Goal: Task Accomplishment & Management: Use online tool/utility

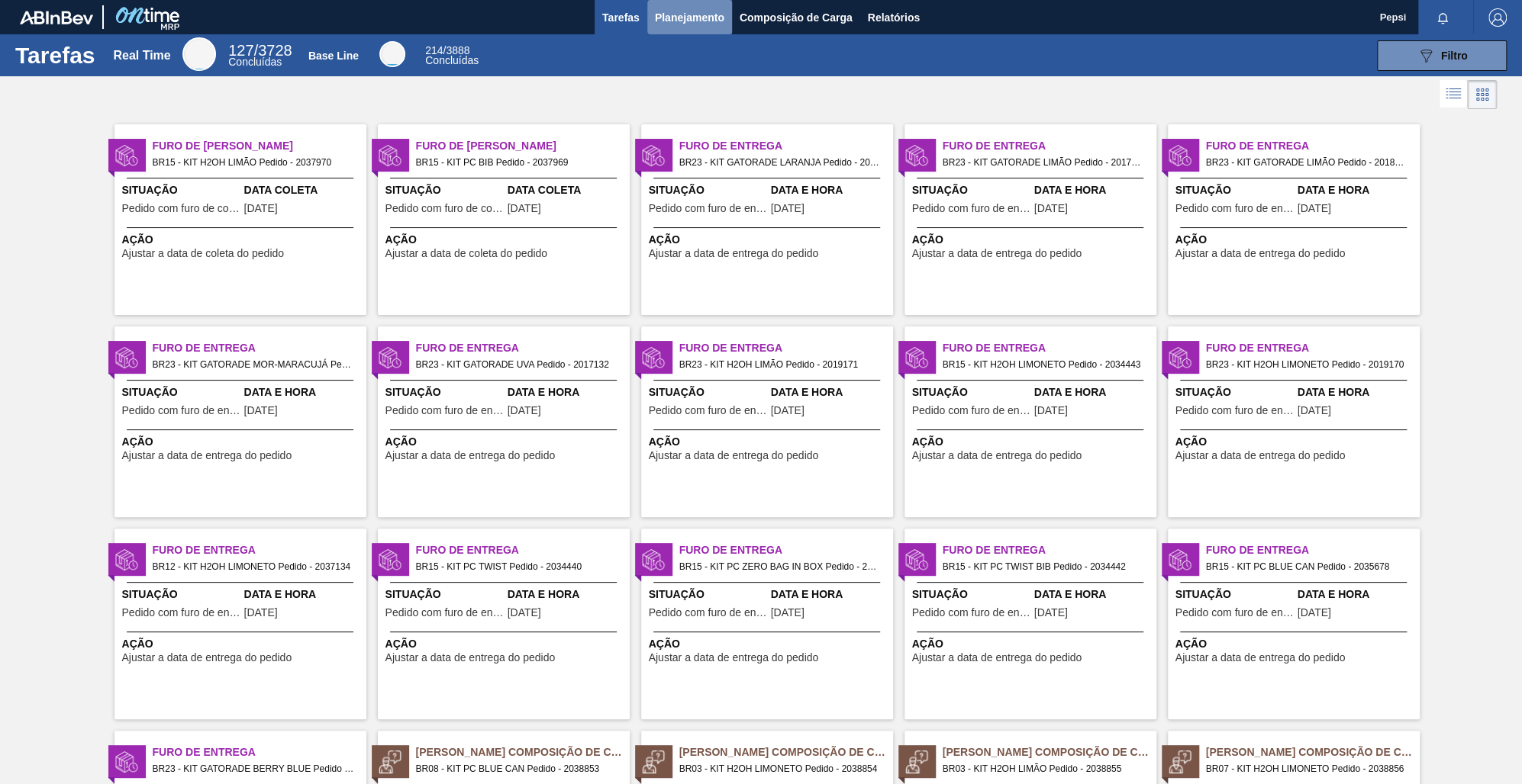
click at [683, 24] on span "Planejamento" at bounding box center [689, 17] width 69 height 18
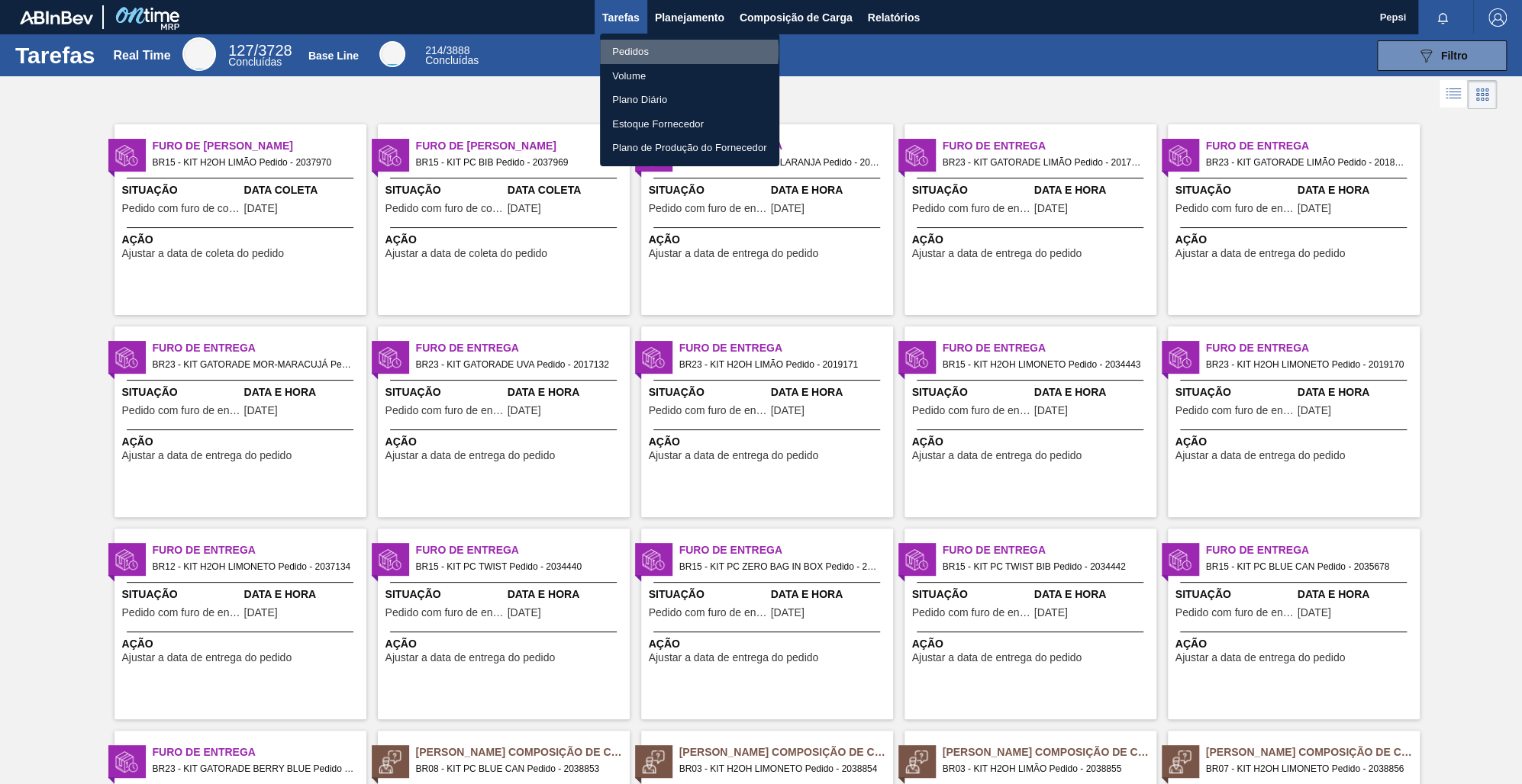
click at [654, 51] on li "Pedidos" at bounding box center [689, 52] width 179 height 24
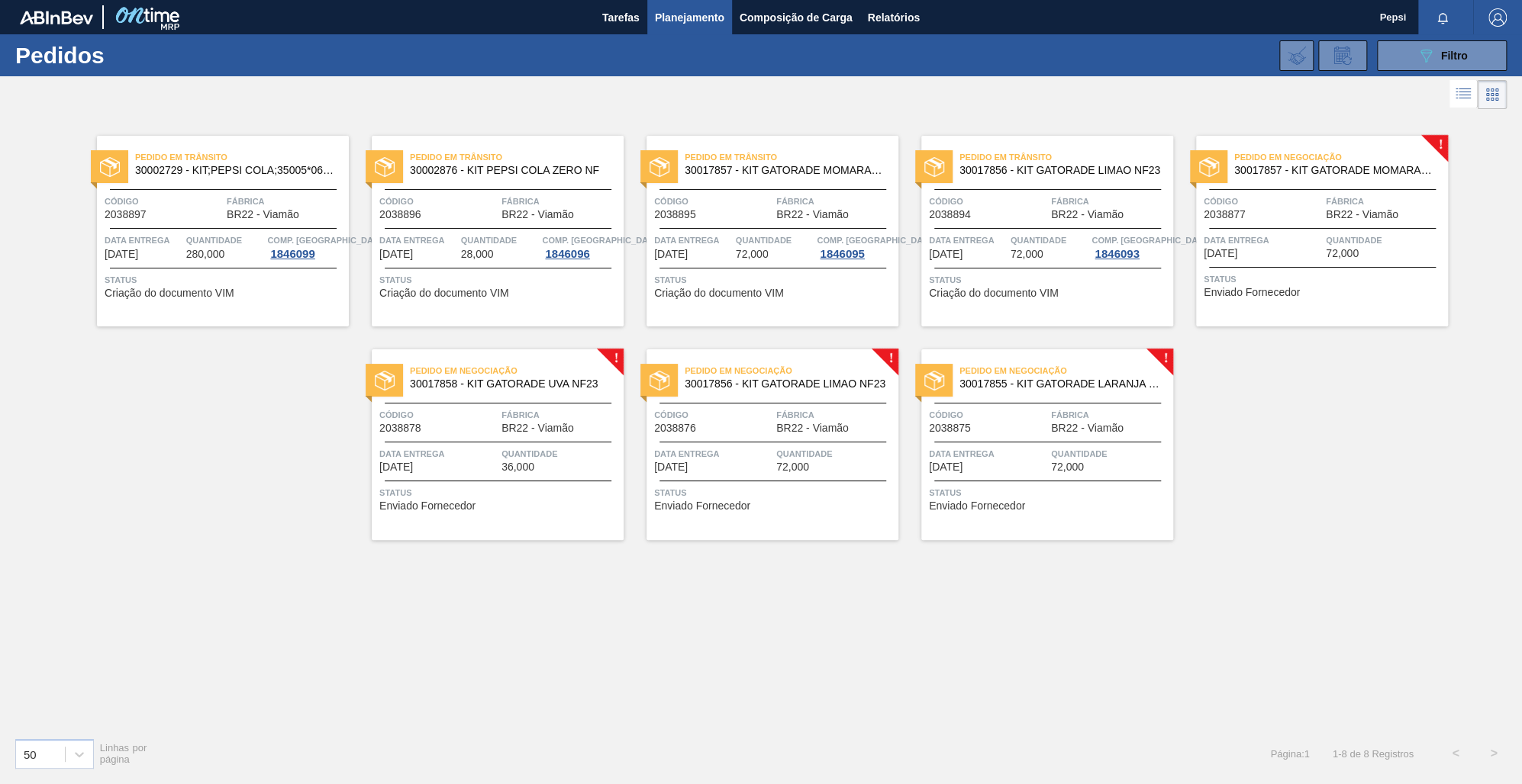
click at [710, 744] on div "50 Linhas por página Página : 1 1 - 8 de 8 Registros < >" at bounding box center [761, 754] width 1522 height 57
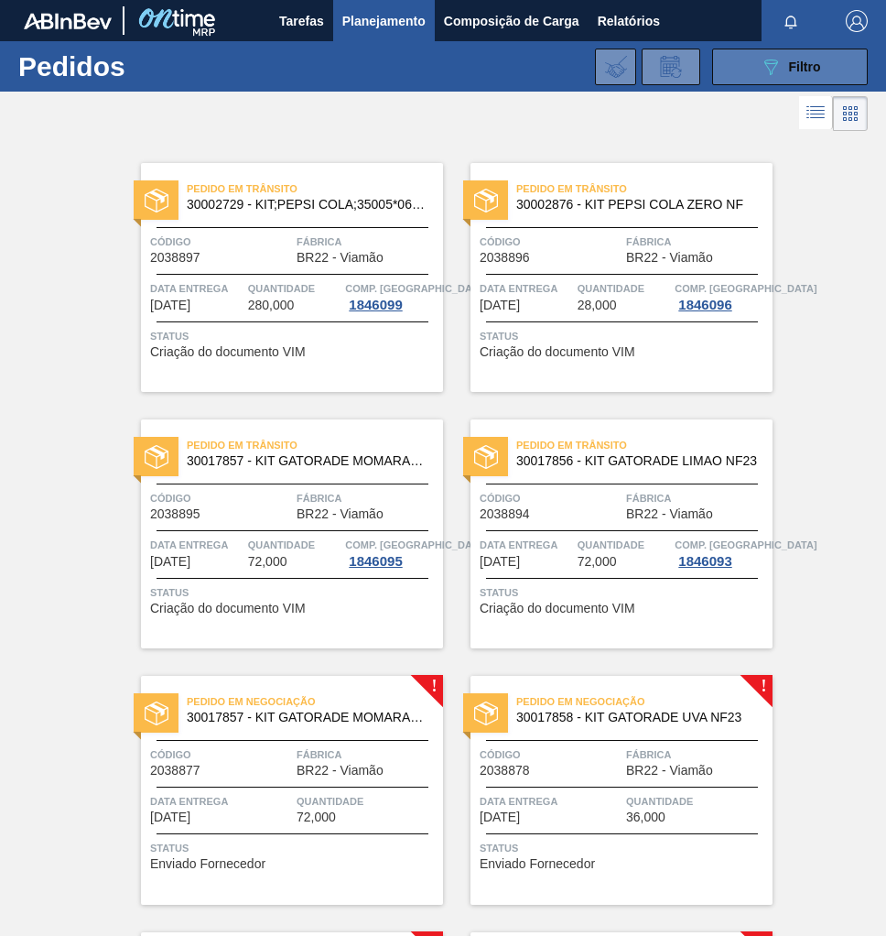
click at [781, 70] on div "089F7B8B-B2A5-4AFE-B5C0-19BA573D28AC Filtro" at bounding box center [790, 67] width 61 height 22
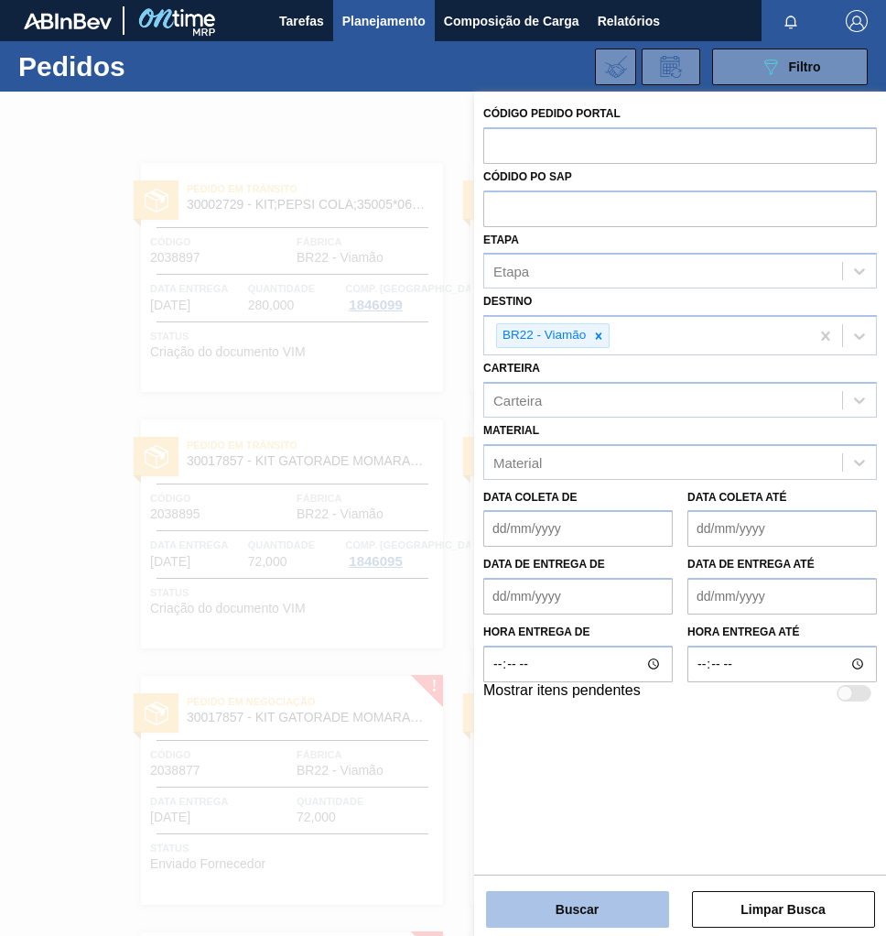
click at [588, 906] on button "Buscar" at bounding box center [577, 909] width 183 height 37
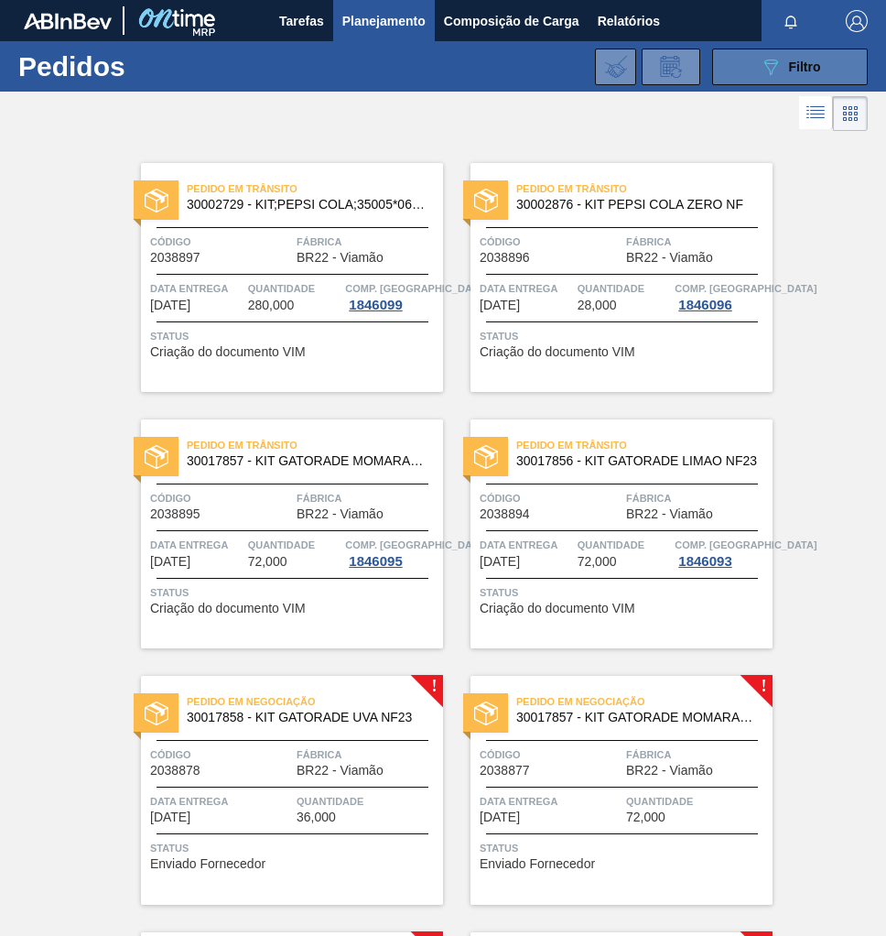
click at [779, 79] on button "089F7B8B-B2A5-4AFE-B5C0-19BA573D28AC Filtro" at bounding box center [790, 67] width 156 height 37
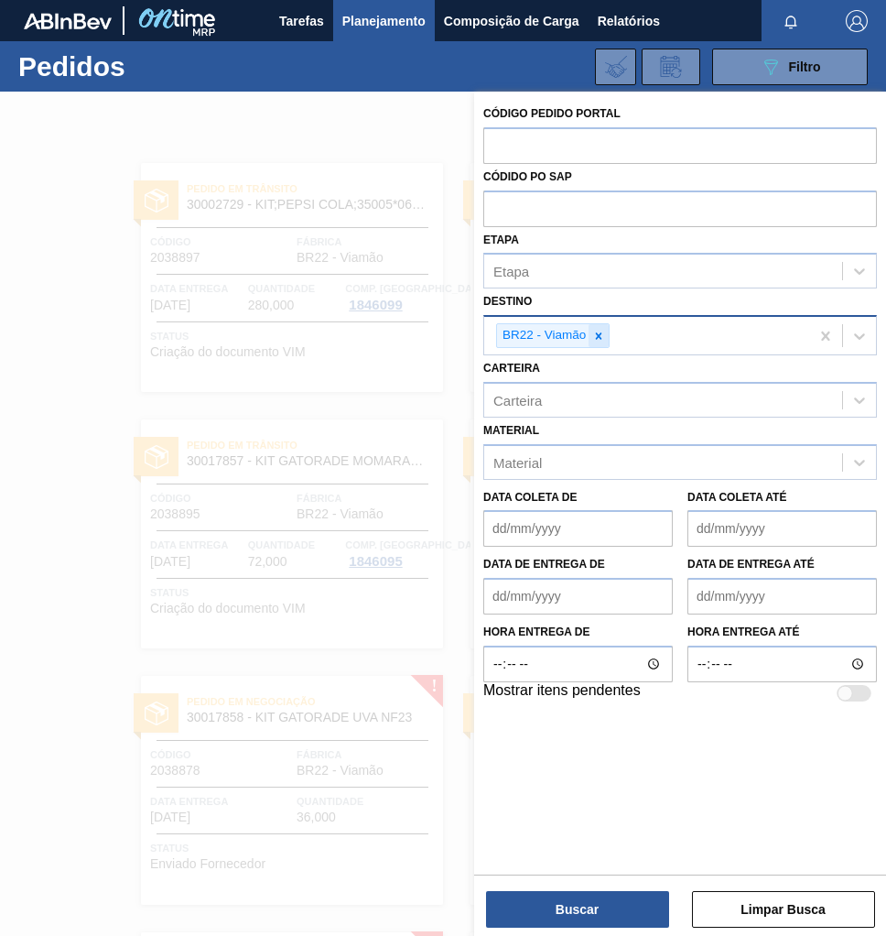
click at [602, 340] on icon at bounding box center [598, 336] width 13 height 13
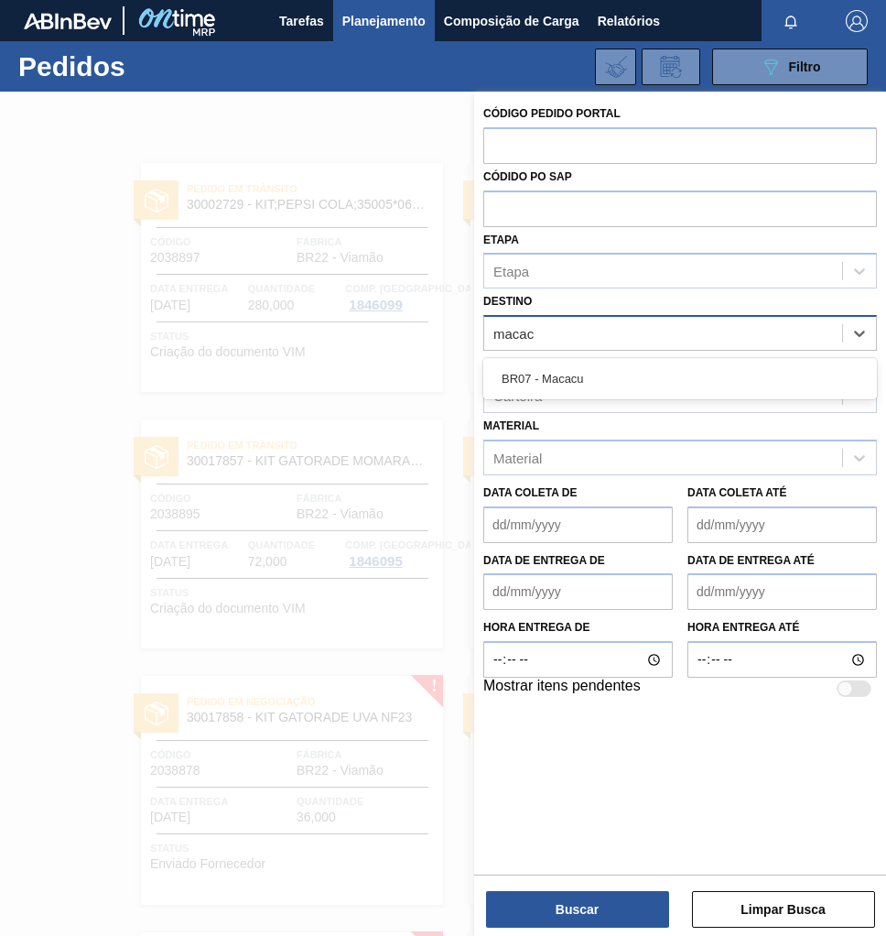
type input "macacu"
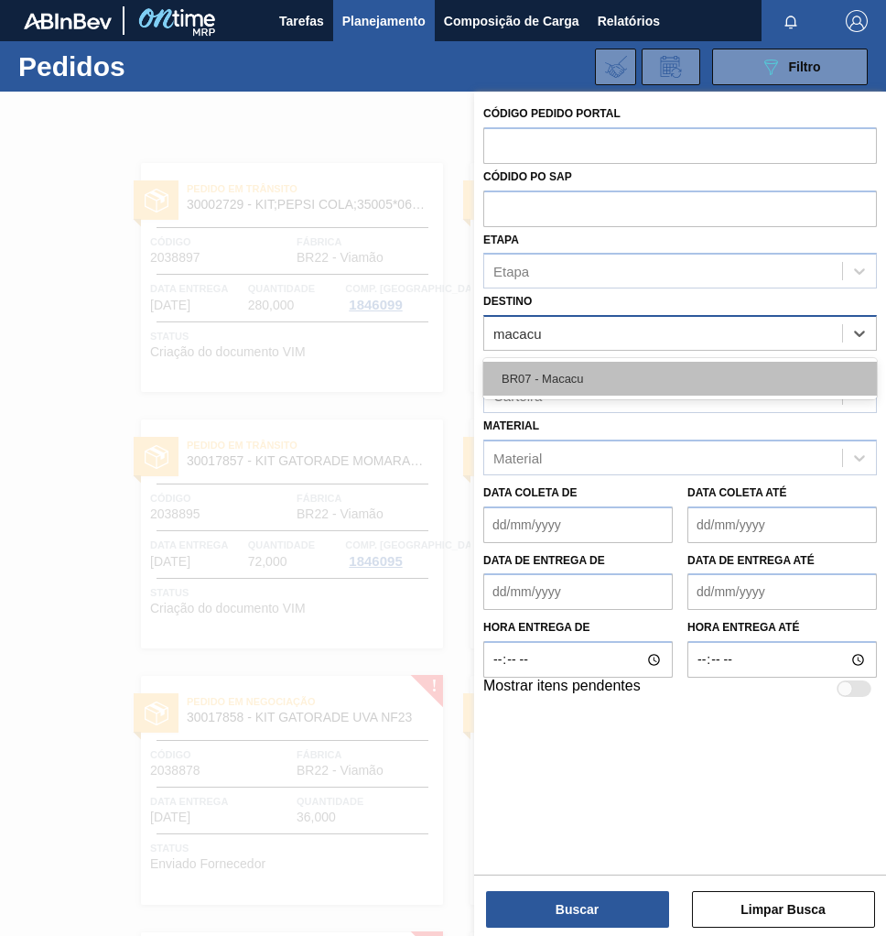
click at [627, 382] on div "BR07 - Macacu" at bounding box center [680, 379] width 394 height 34
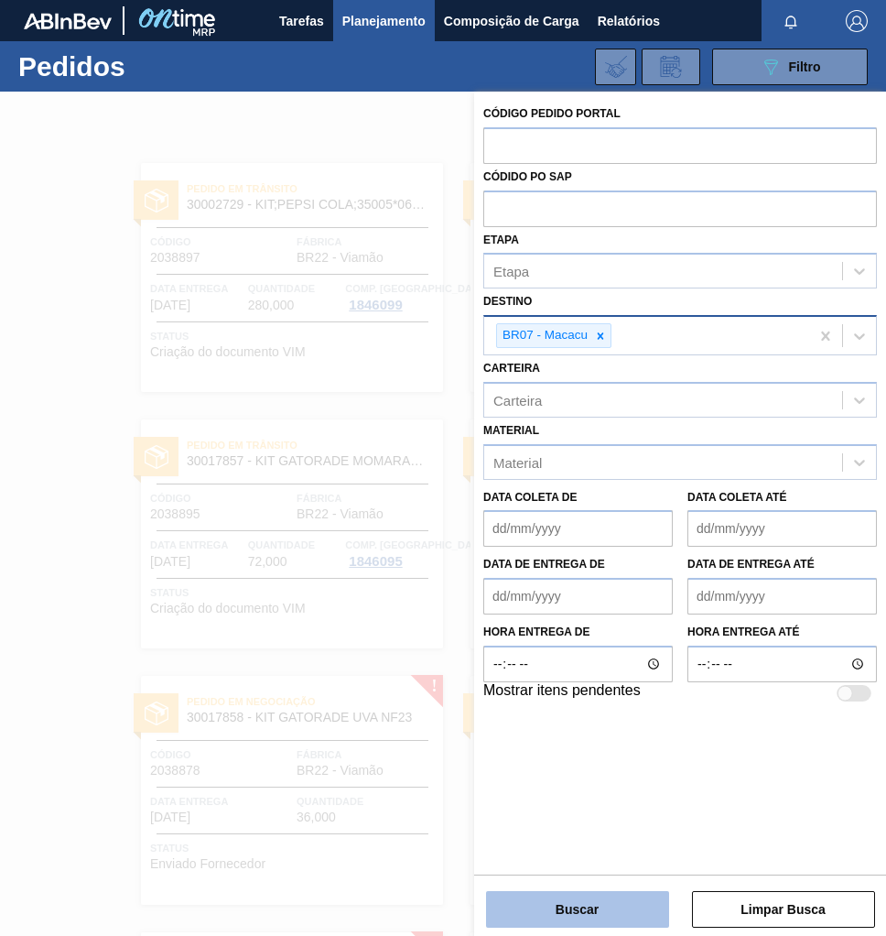
click at [600, 919] on button "Buscar" at bounding box center [577, 909] width 183 height 37
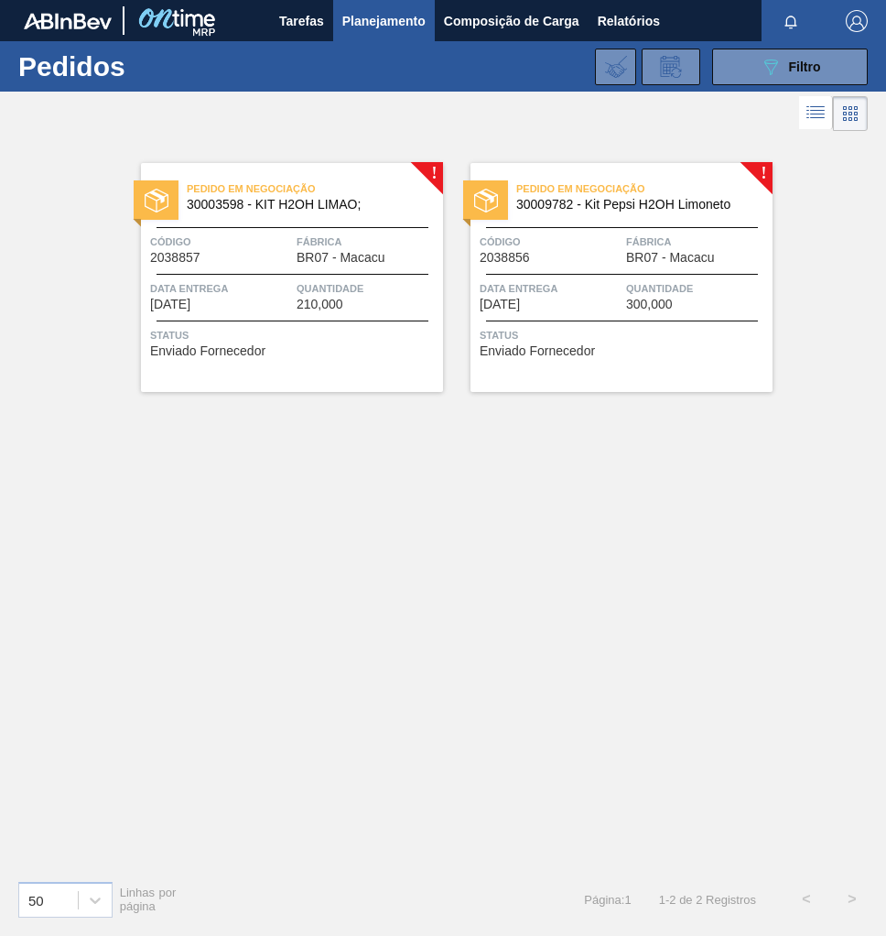
click at [538, 271] on div "Pedido em Negociação 30009782 - Kit Pepsi H2OH Limoneto Código 2038856 Fábrica …" at bounding box center [622, 277] width 302 height 229
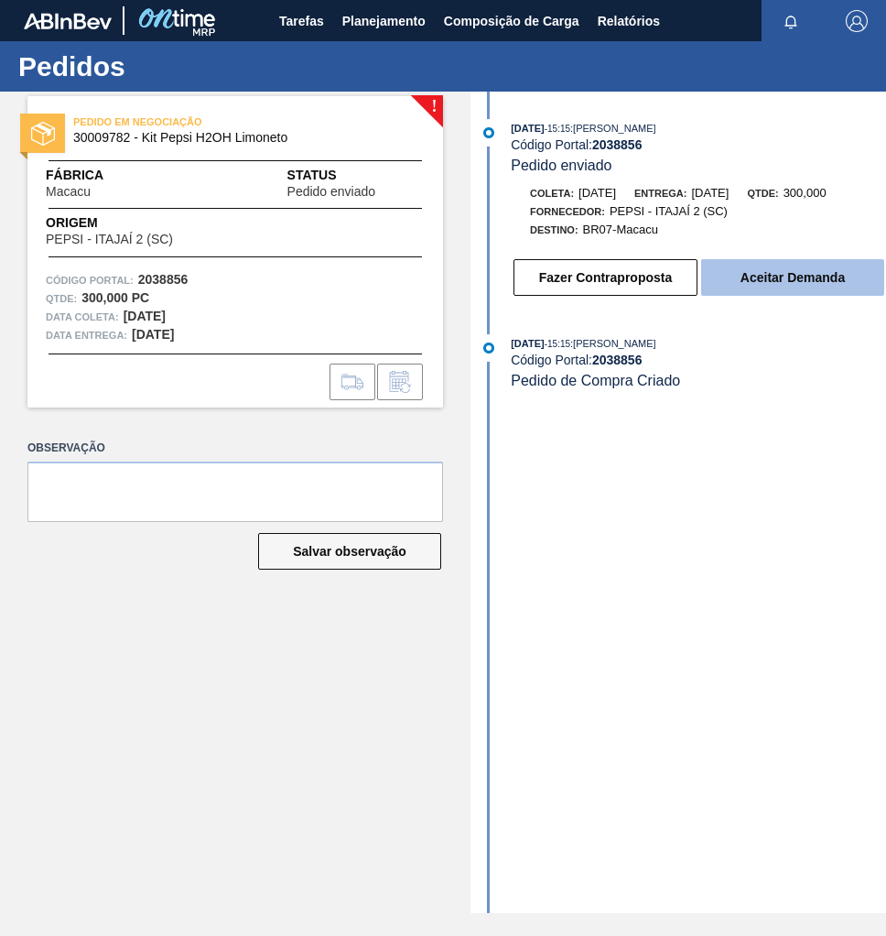
click at [770, 287] on button "Aceitar Demanda" at bounding box center [792, 277] width 183 height 37
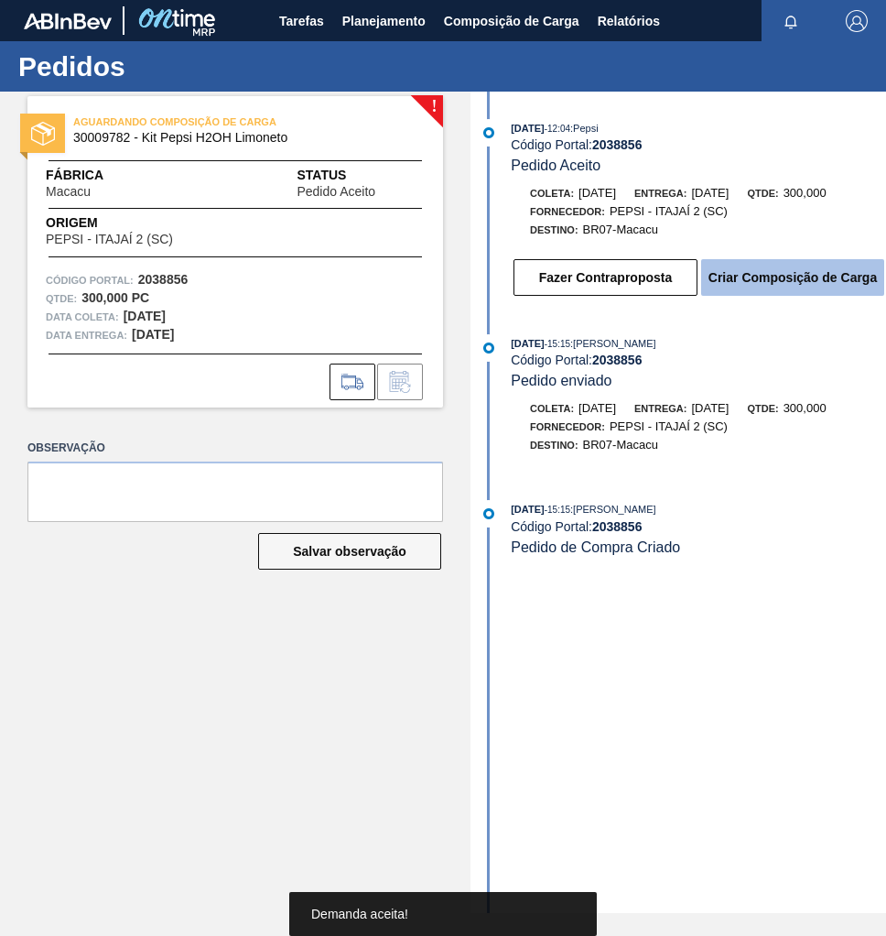
click at [778, 291] on button "Criar Composição de Carga" at bounding box center [792, 277] width 183 height 37
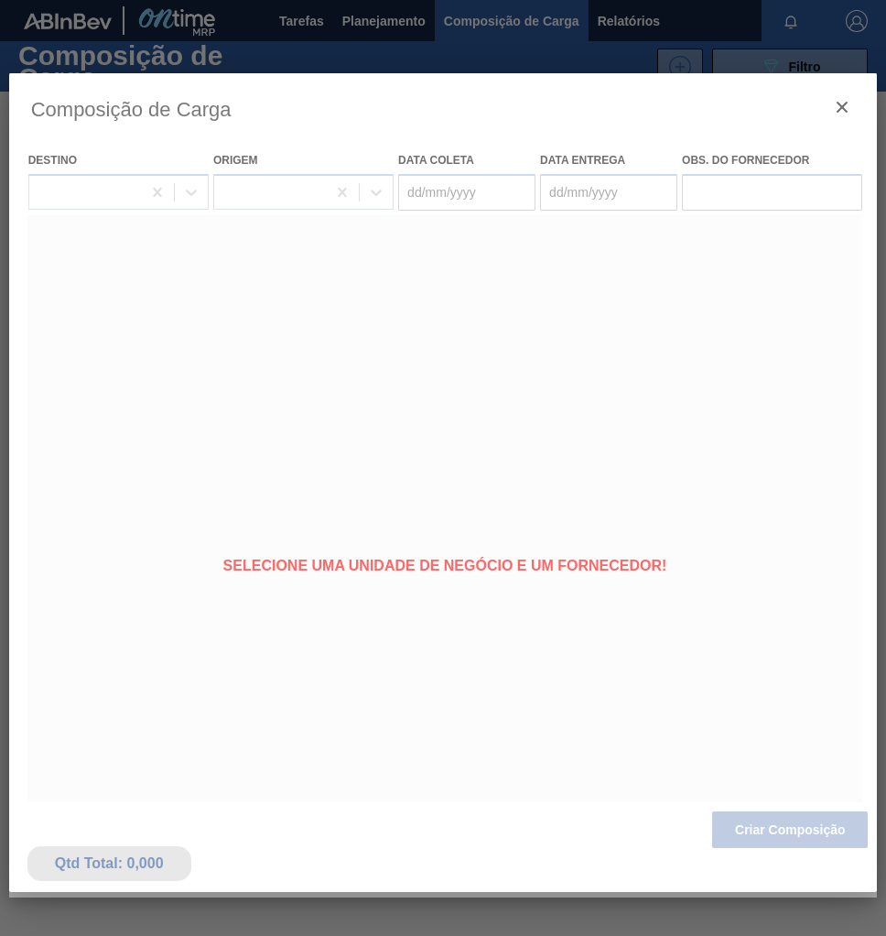
type coleta "[DATE]"
type entrega "01/10/2025"
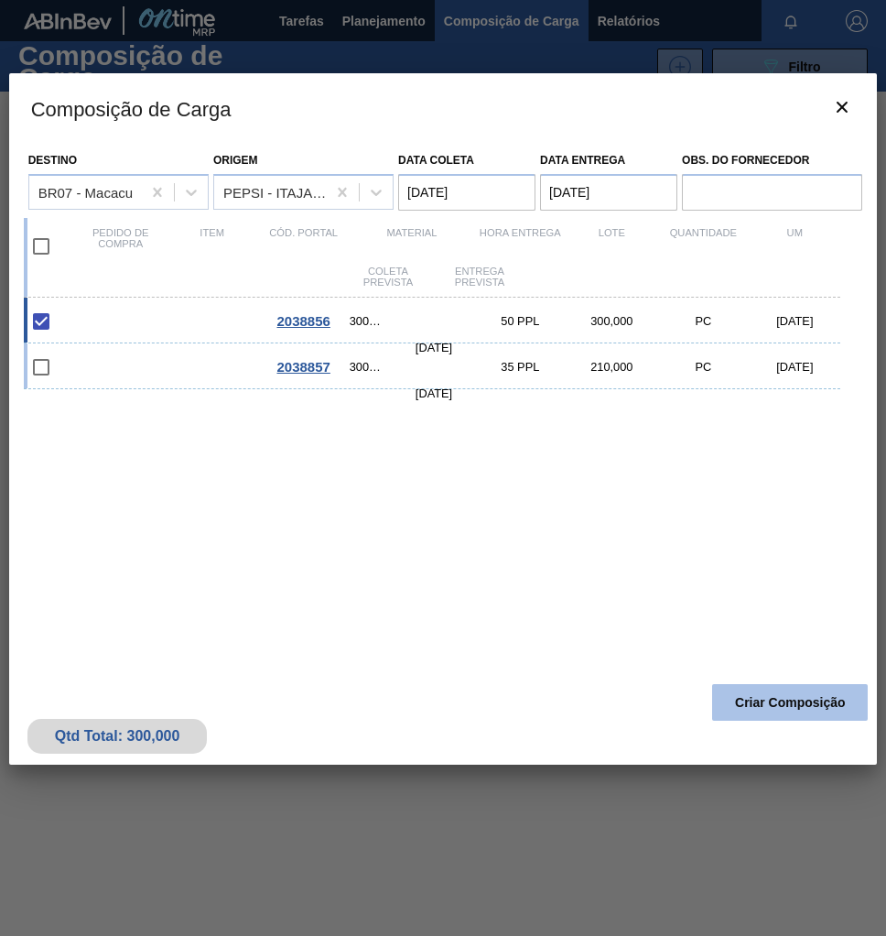
click at [773, 713] on button "Criar Composição" at bounding box center [790, 702] width 156 height 37
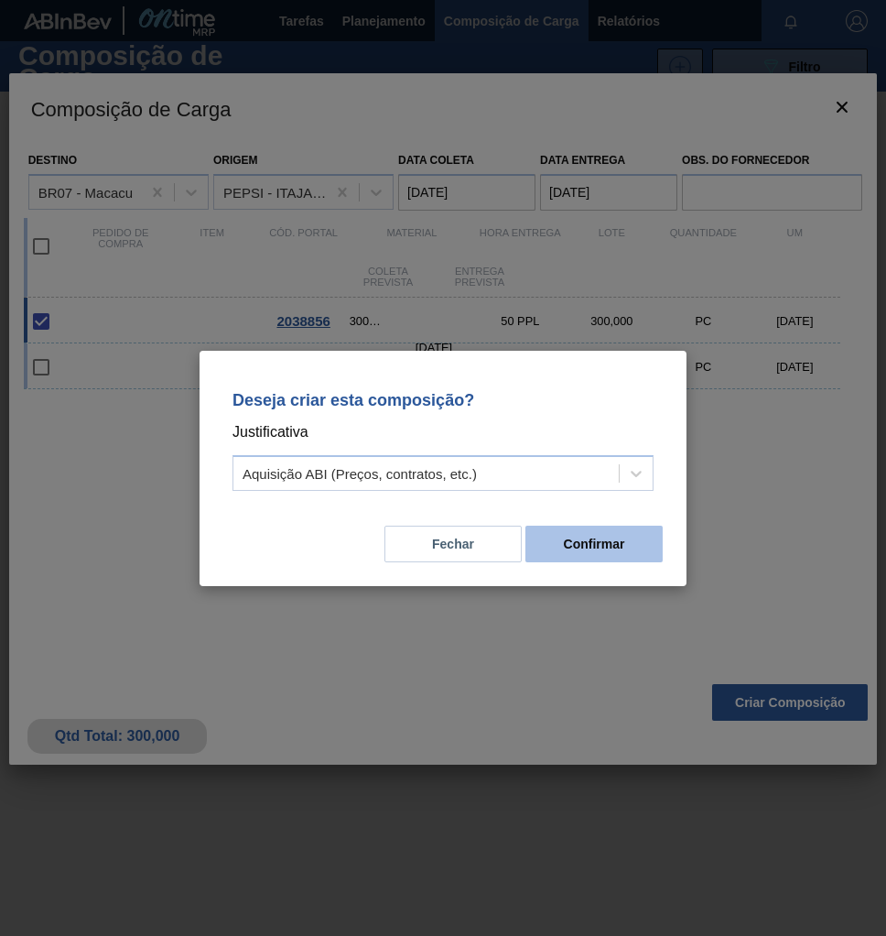
click at [598, 555] on button "Confirmar" at bounding box center [594, 544] width 137 height 37
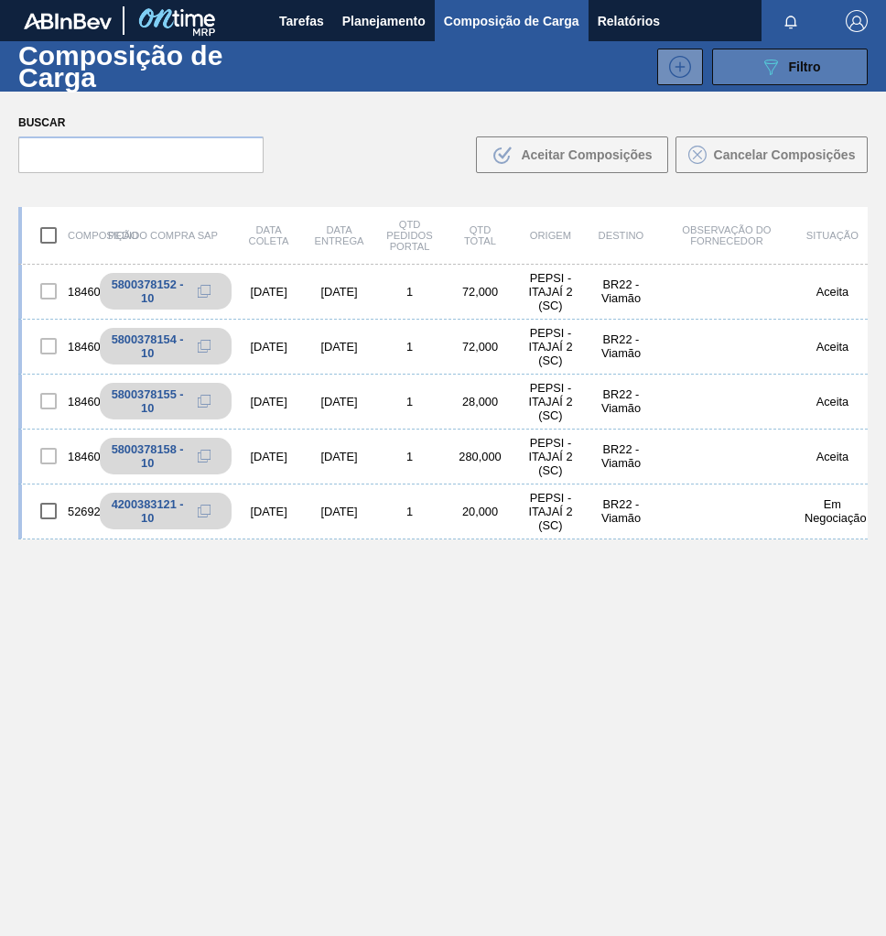
click at [791, 67] on span "Filtro" at bounding box center [805, 67] width 32 height 15
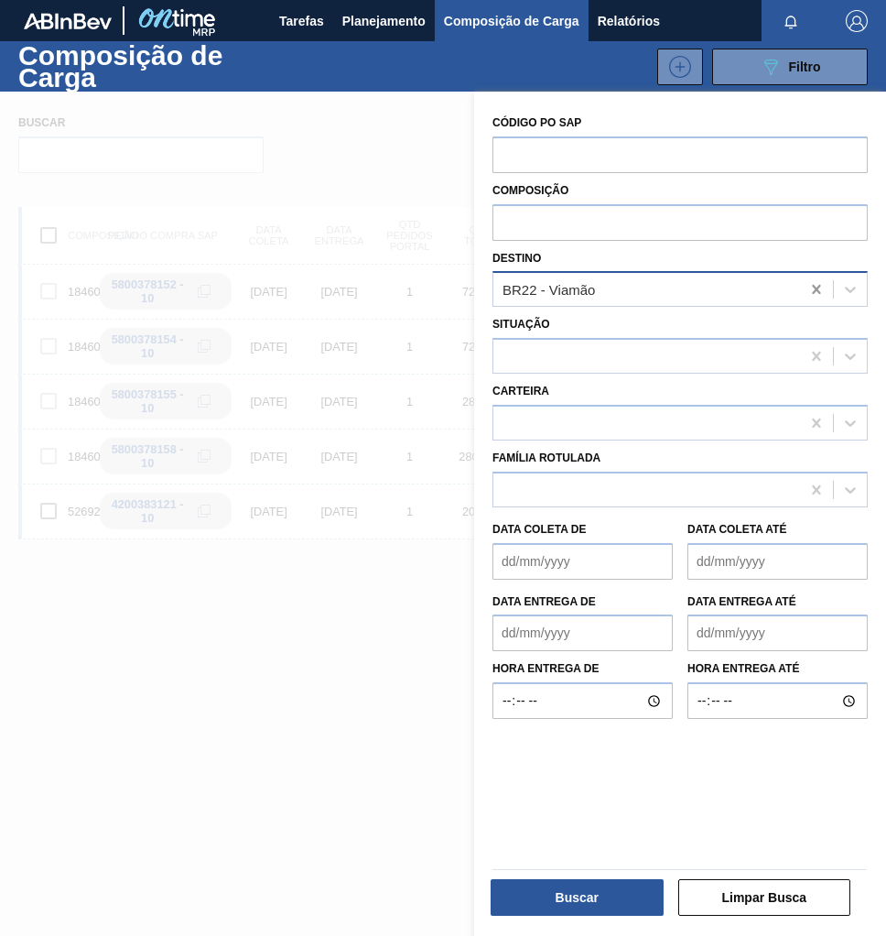
click at [810, 290] on icon at bounding box center [817, 289] width 18 height 18
type input "maca"
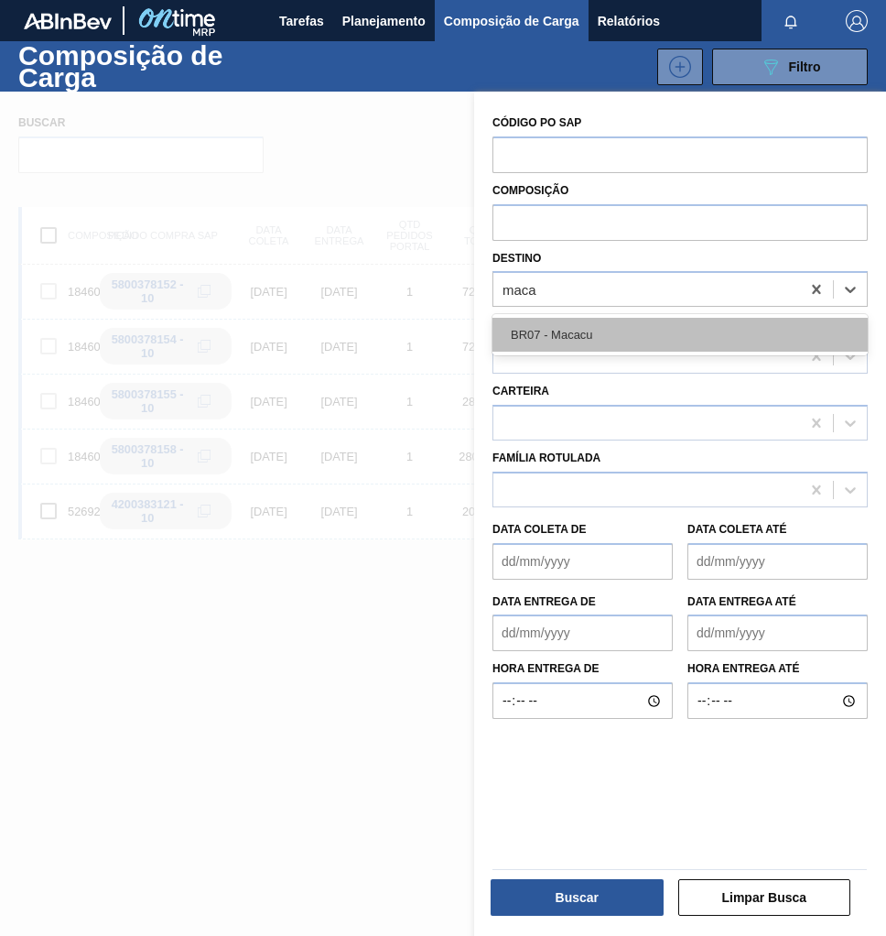
click at [624, 327] on div "BR07 - Macacu" at bounding box center [680, 335] width 375 height 34
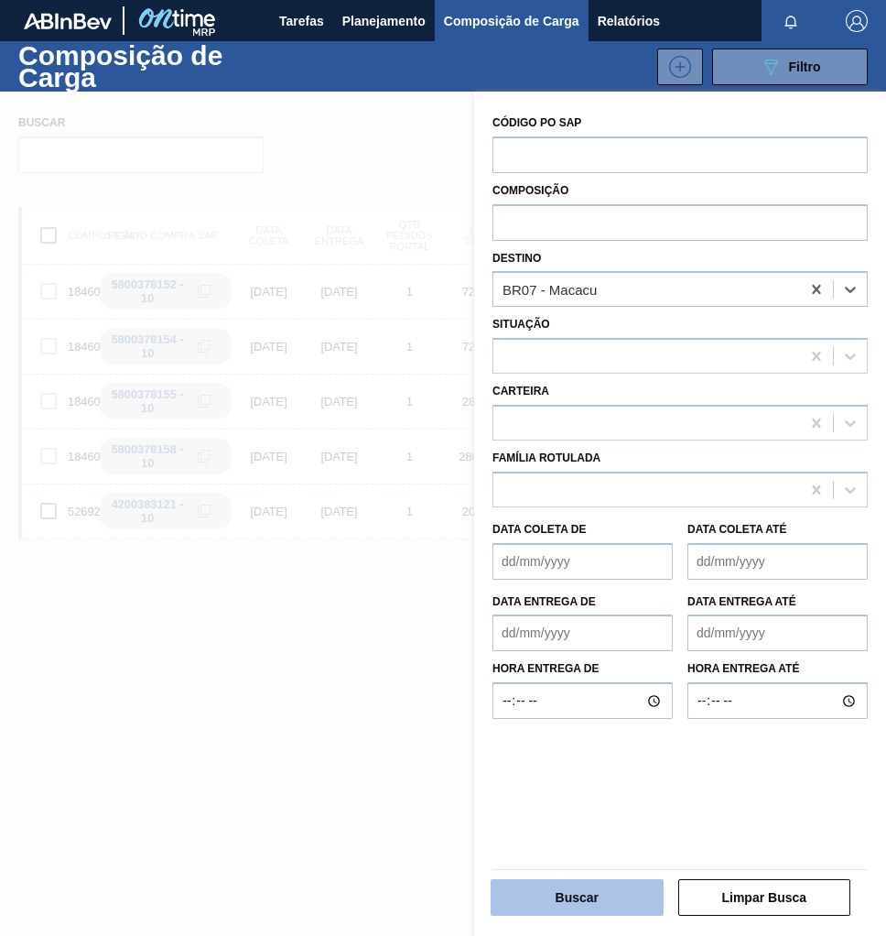
click at [600, 897] on button "Buscar" at bounding box center [577, 897] width 173 height 37
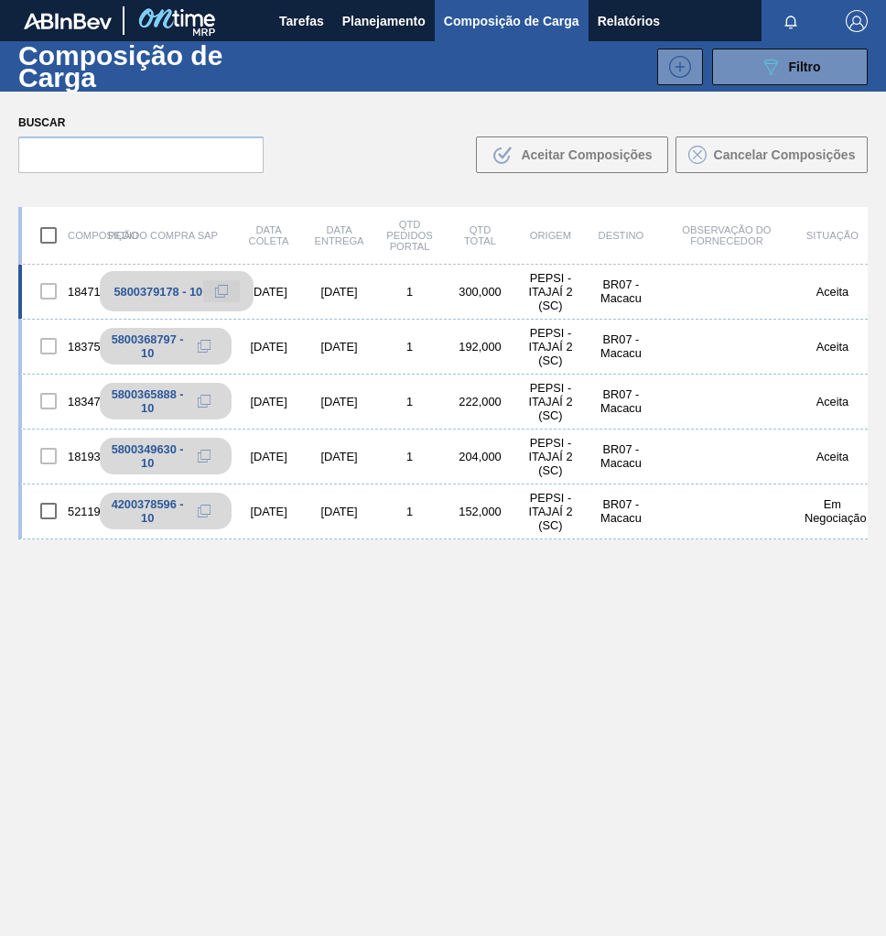
click at [215, 292] on icon at bounding box center [221, 291] width 13 height 13
click at [370, 17] on span "Planejamento" at bounding box center [383, 21] width 83 height 22
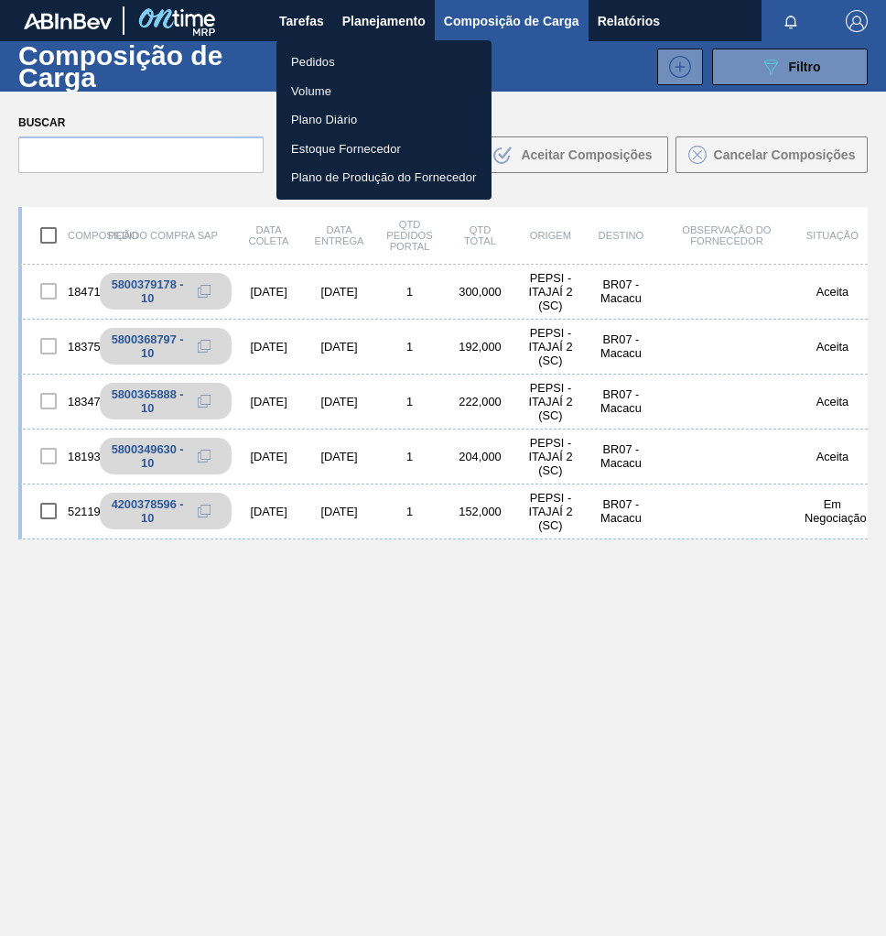
click at [298, 67] on li "Pedidos" at bounding box center [384, 62] width 215 height 29
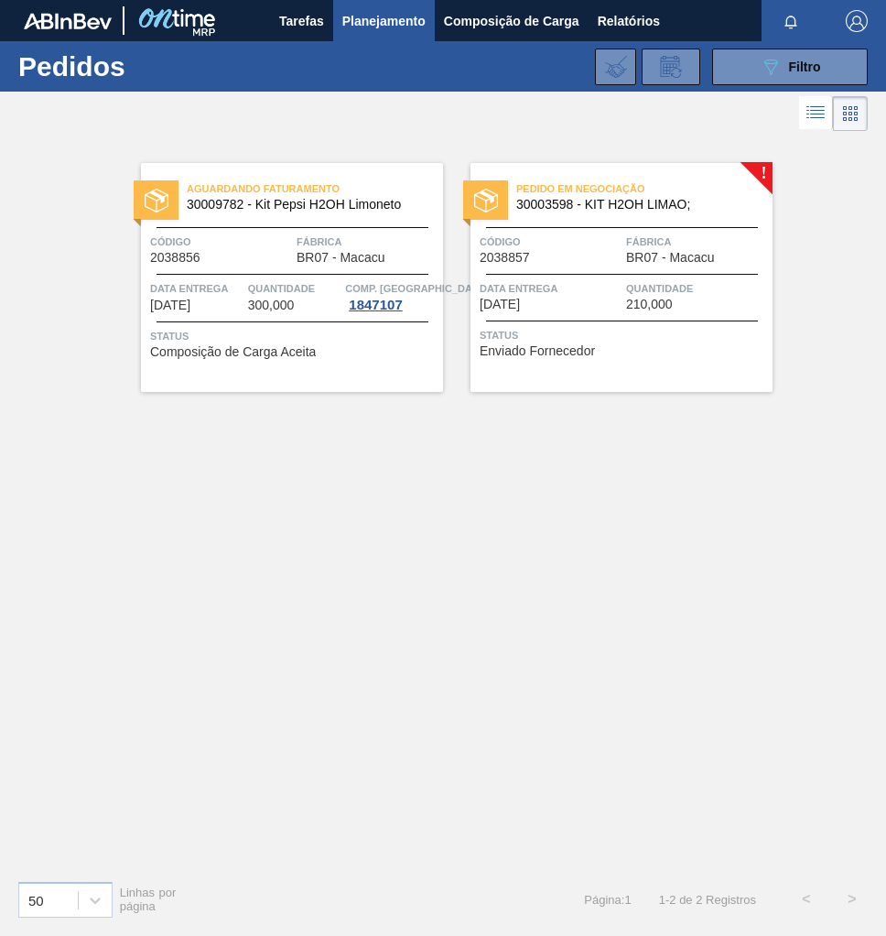
click at [599, 316] on div "Pedido em Negociação 30003598 - KIT H2OH LIMAO; Código 2038857 Fábrica BR07 - M…" at bounding box center [622, 277] width 302 height 229
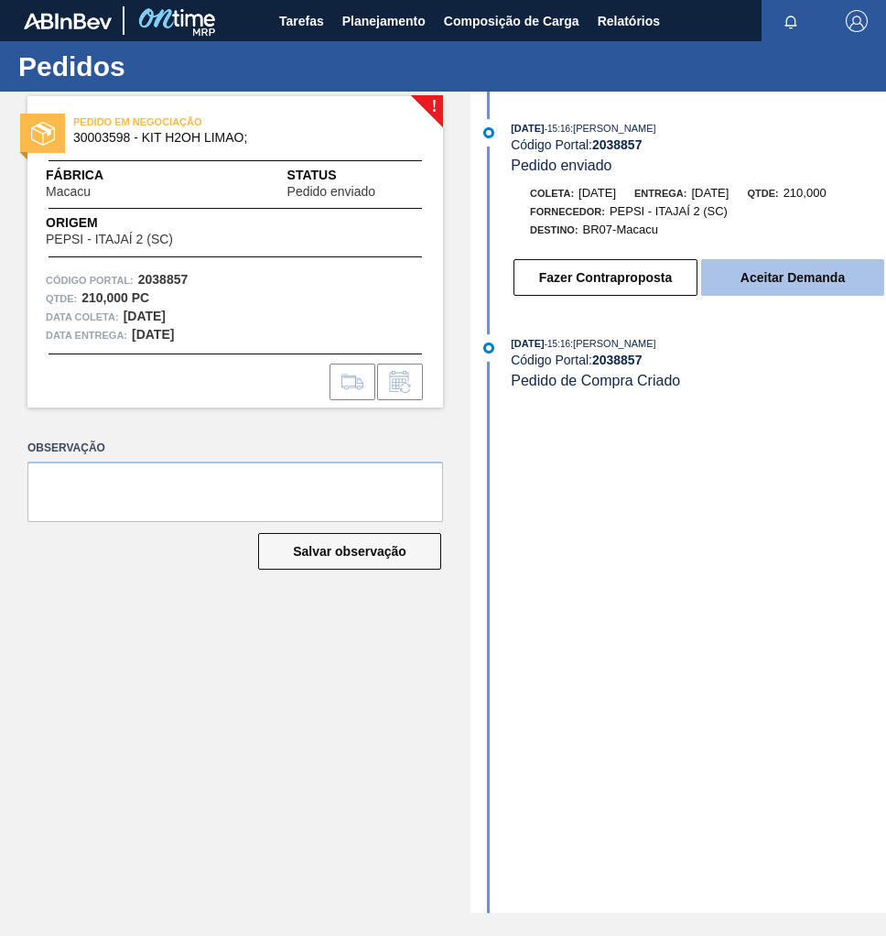
click at [820, 282] on button "Aceitar Demanda" at bounding box center [792, 277] width 183 height 37
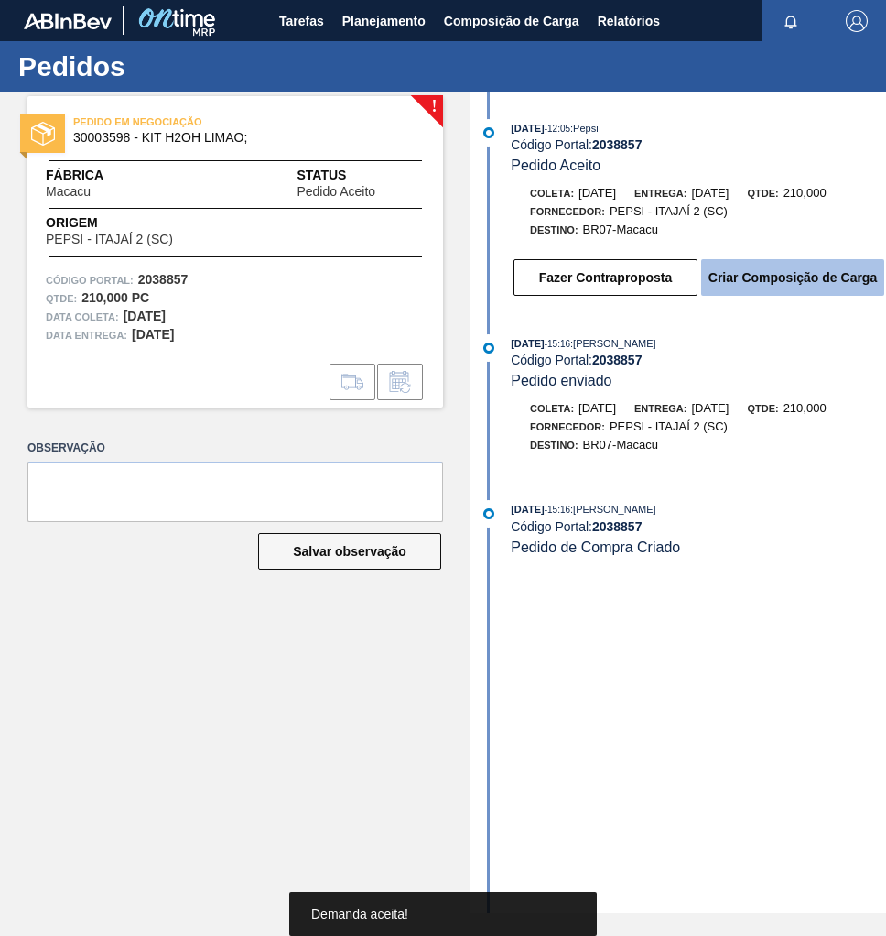
click at [766, 287] on button "Criar Composição de Carga" at bounding box center [792, 277] width 183 height 37
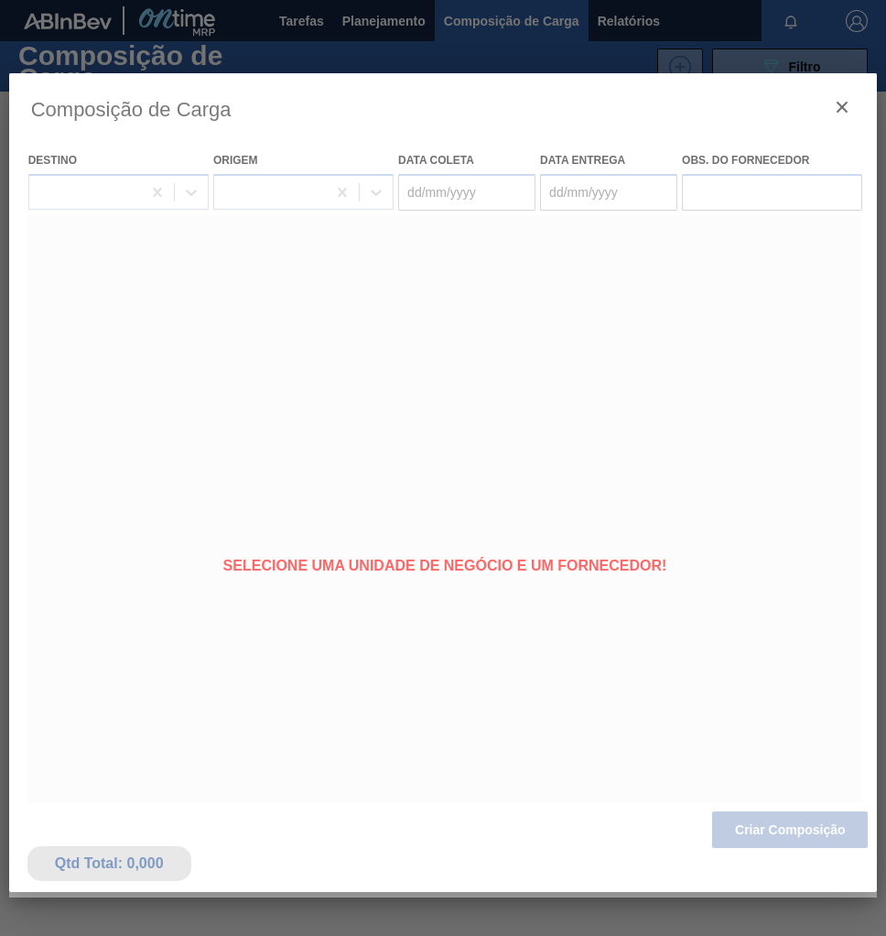
type coleta "[DATE]"
type entrega "01/10/2025"
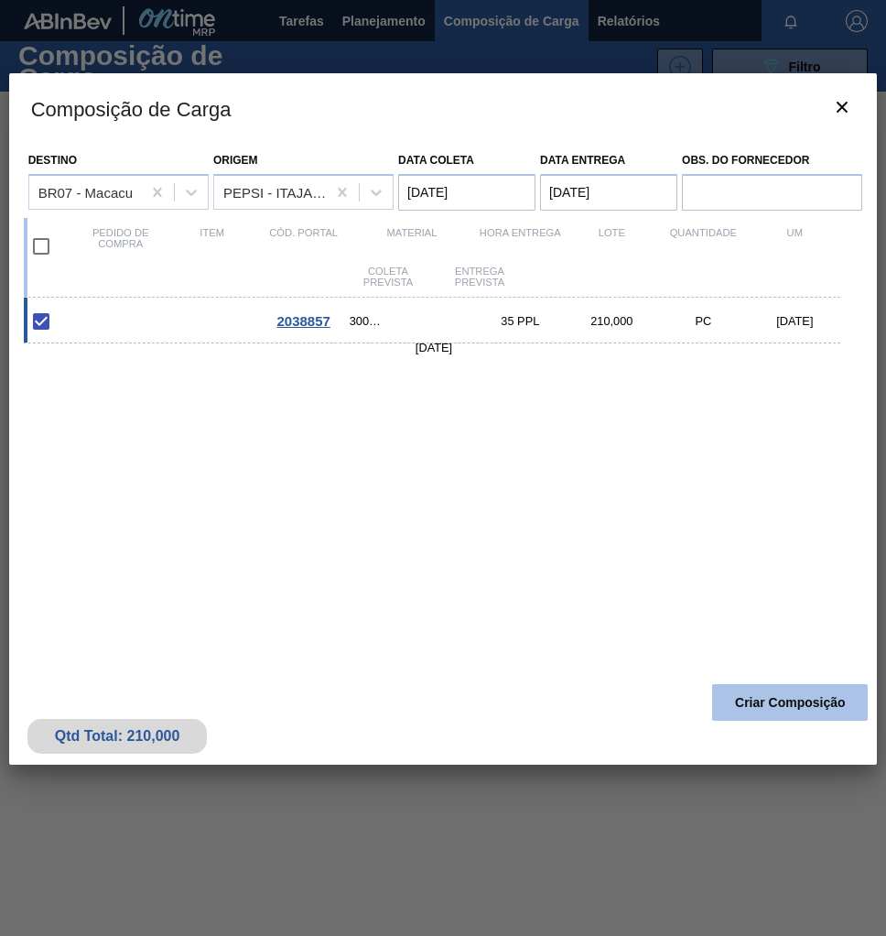
click at [790, 710] on button "Criar Composição" at bounding box center [790, 702] width 156 height 37
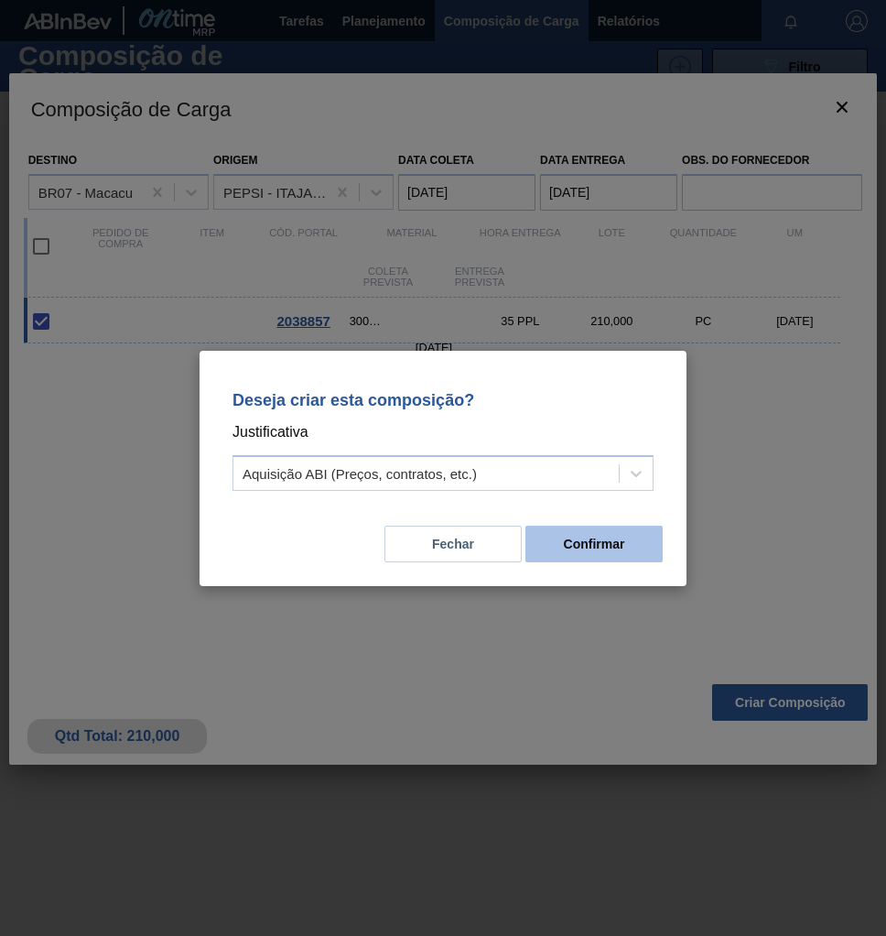
click at [595, 548] on button "Confirmar" at bounding box center [594, 544] width 137 height 37
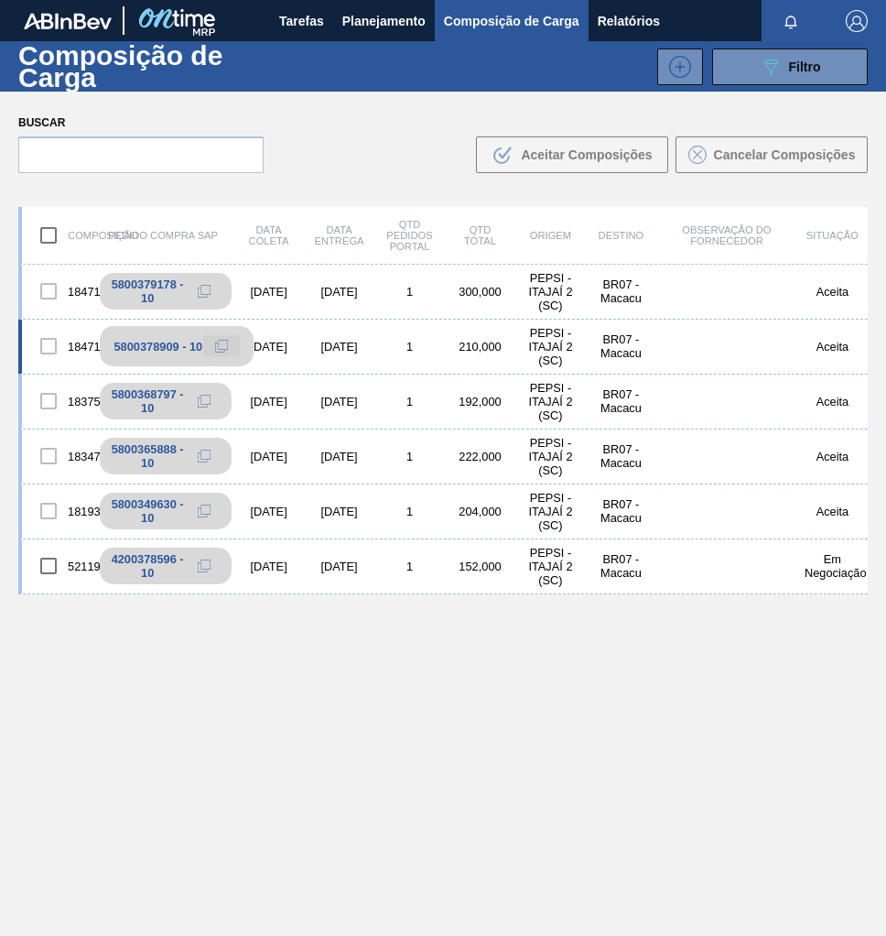
click at [217, 343] on icon at bounding box center [221, 346] width 13 height 13
click at [416, 16] on span "Planejamento" at bounding box center [383, 21] width 83 height 22
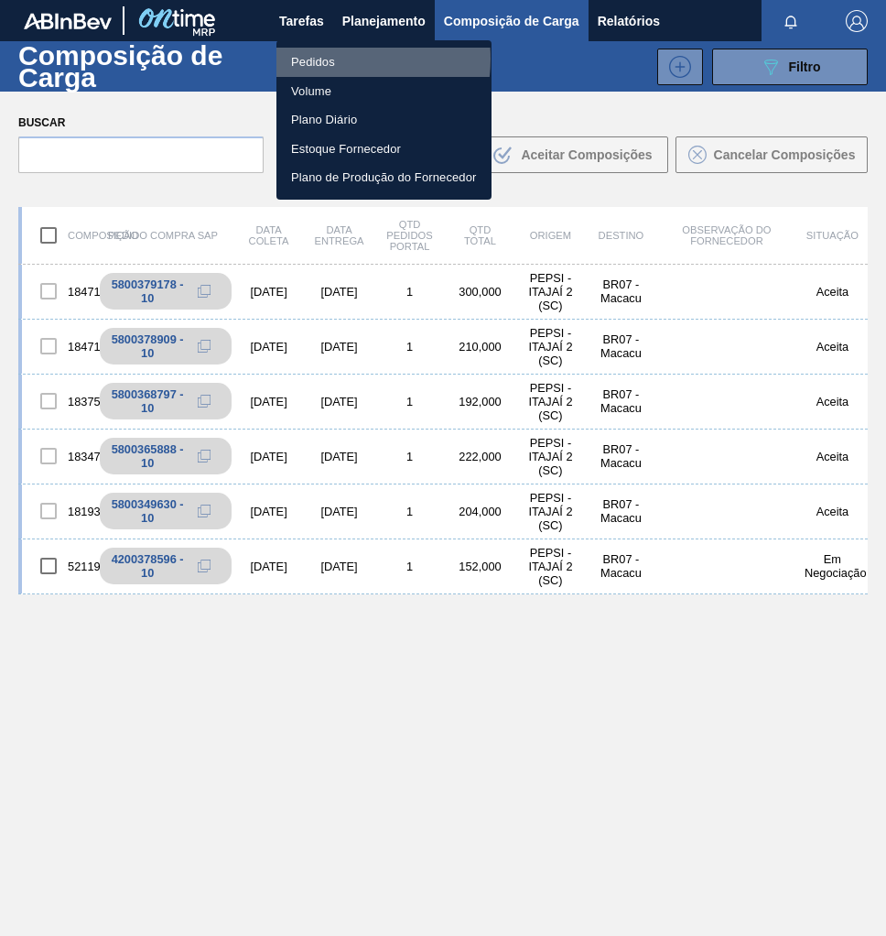
click at [327, 59] on li "Pedidos" at bounding box center [384, 62] width 215 height 29
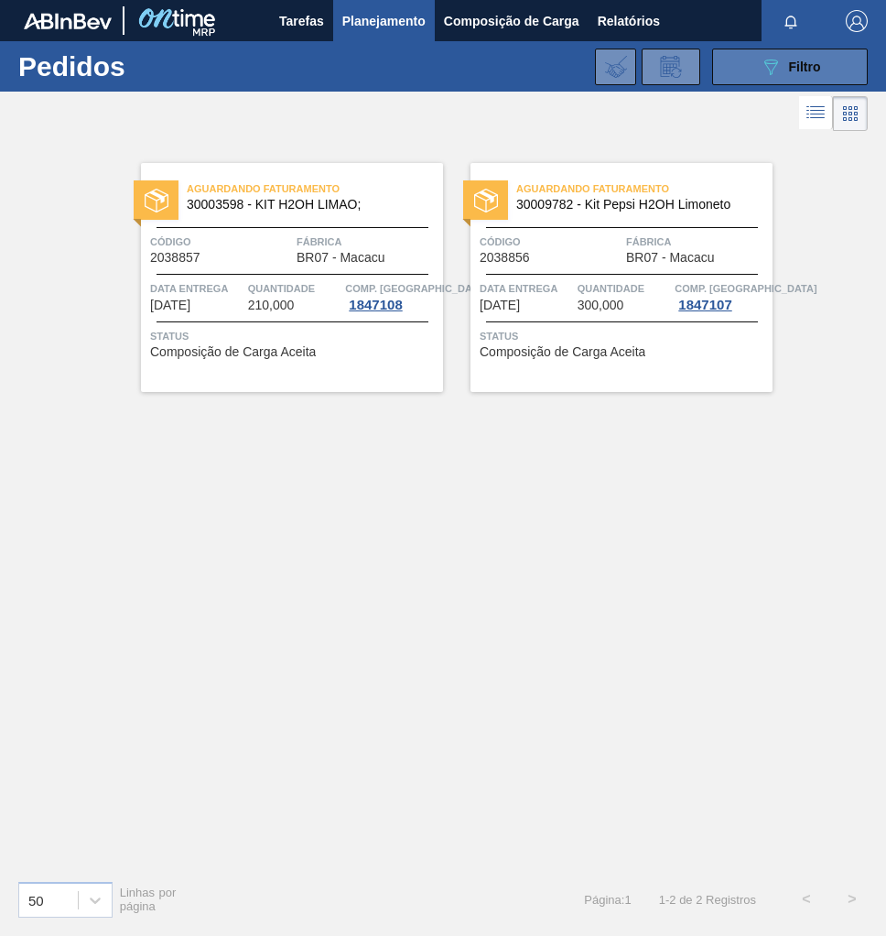
click at [789, 71] on span "Filtro" at bounding box center [805, 67] width 32 height 15
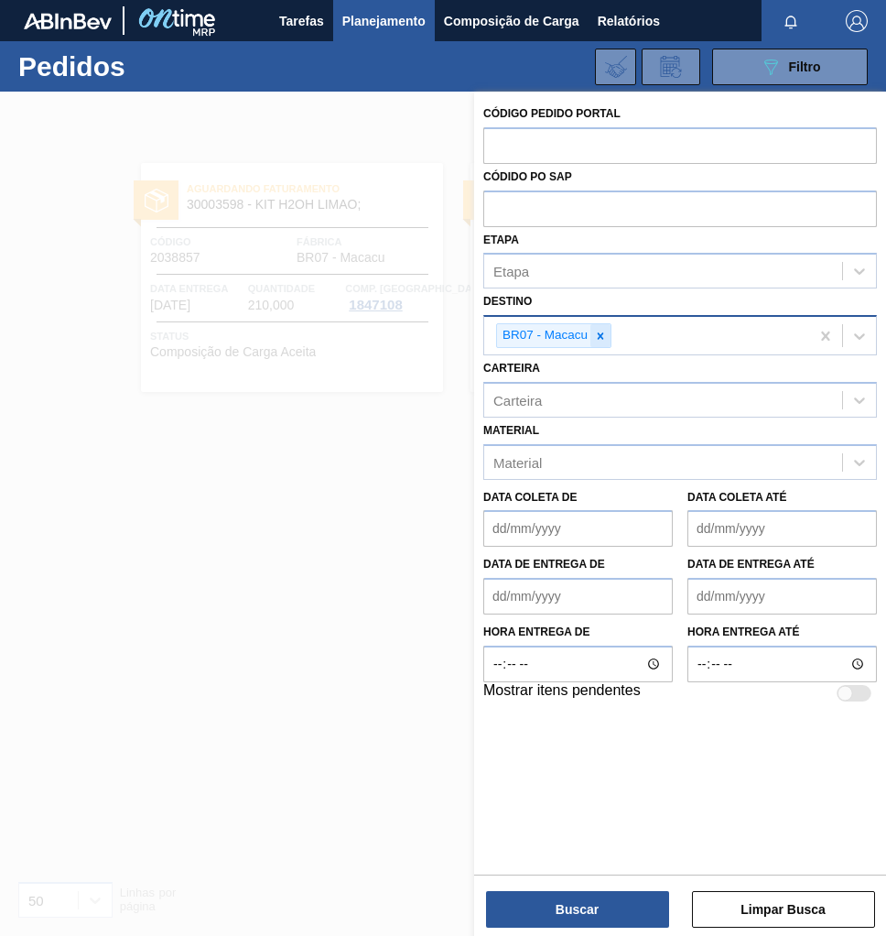
click at [608, 334] on div at bounding box center [601, 335] width 20 height 23
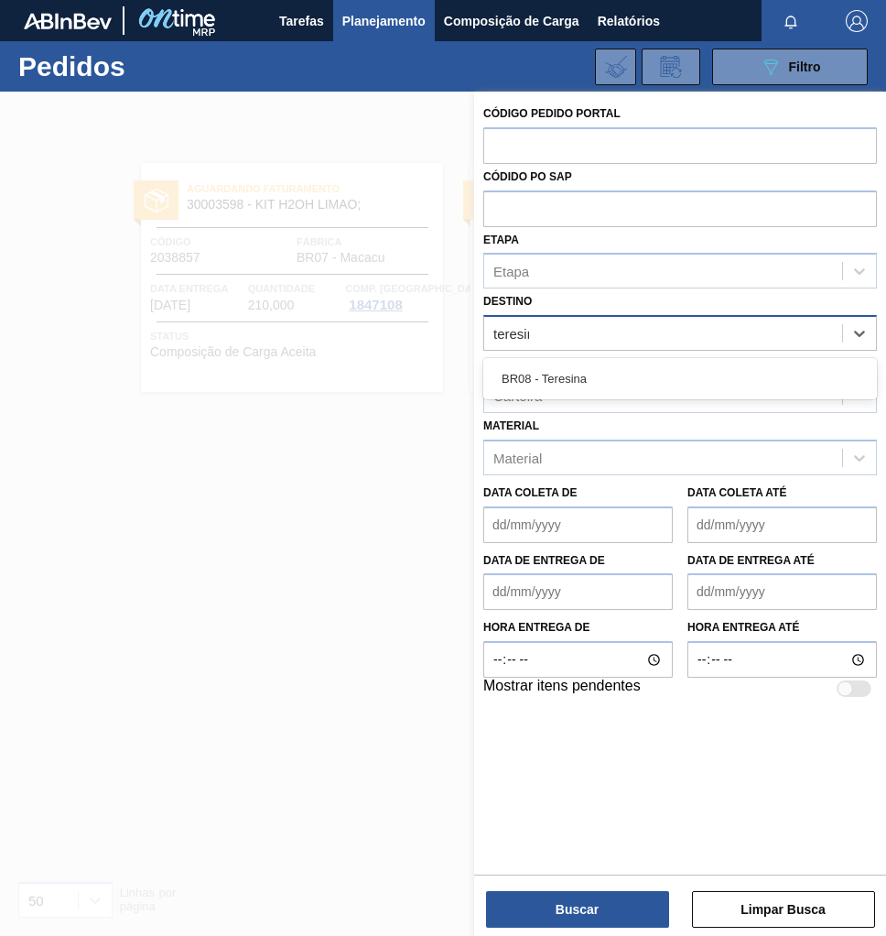
type input "teresina"
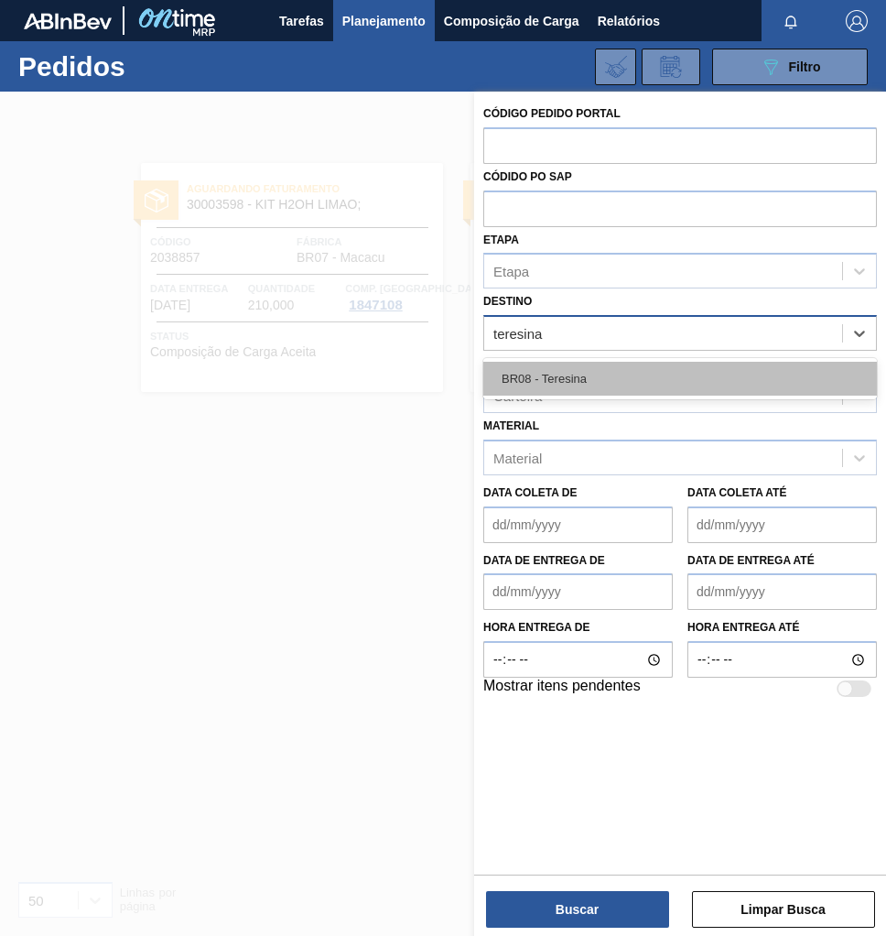
click at [591, 374] on div "BR08 - Teresina" at bounding box center [680, 379] width 394 height 34
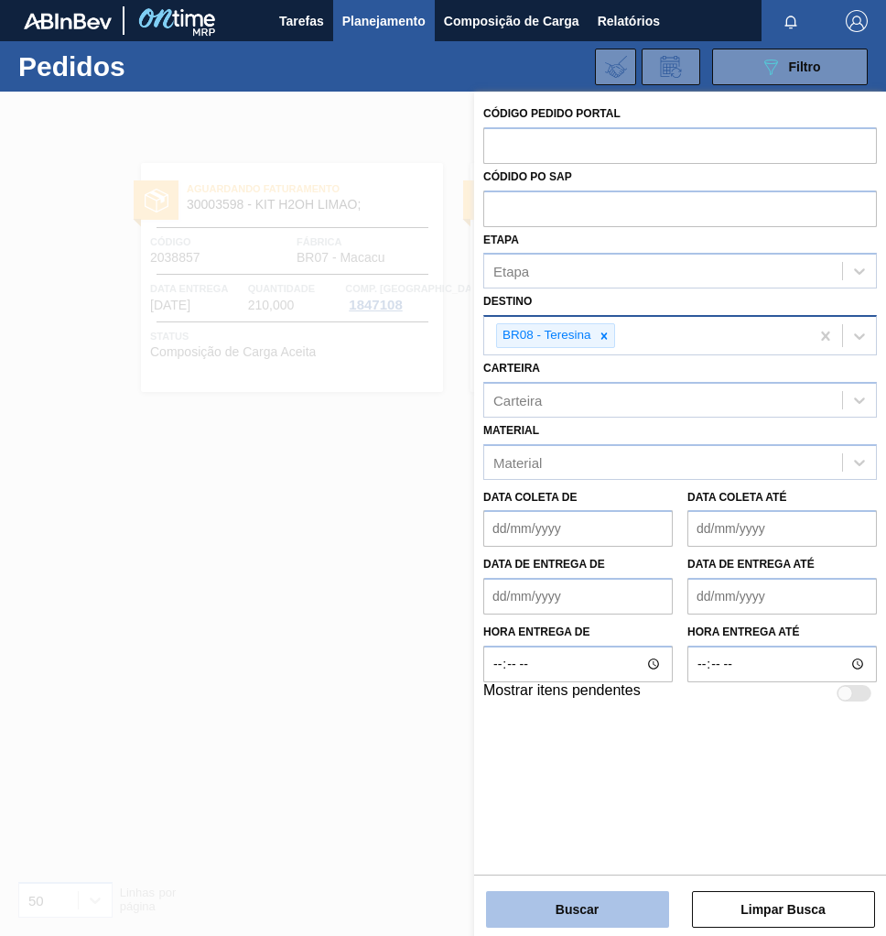
click at [581, 898] on button "Buscar" at bounding box center [577, 909] width 183 height 37
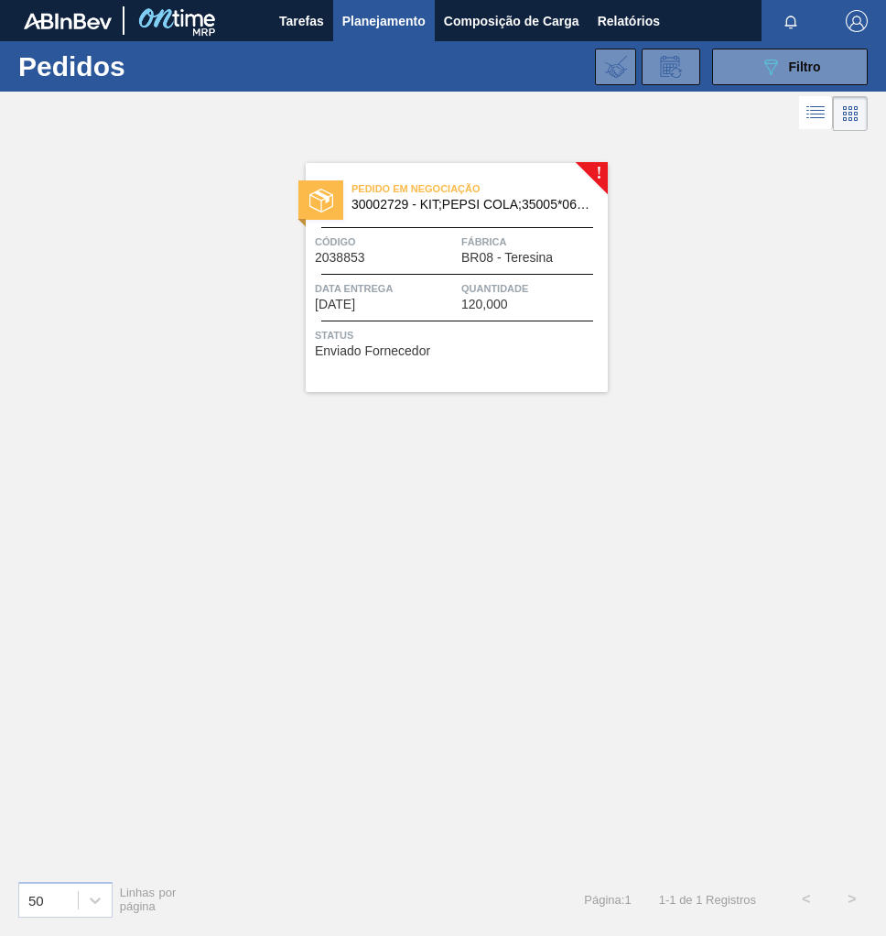
click at [424, 238] on span "Código" at bounding box center [386, 242] width 142 height 18
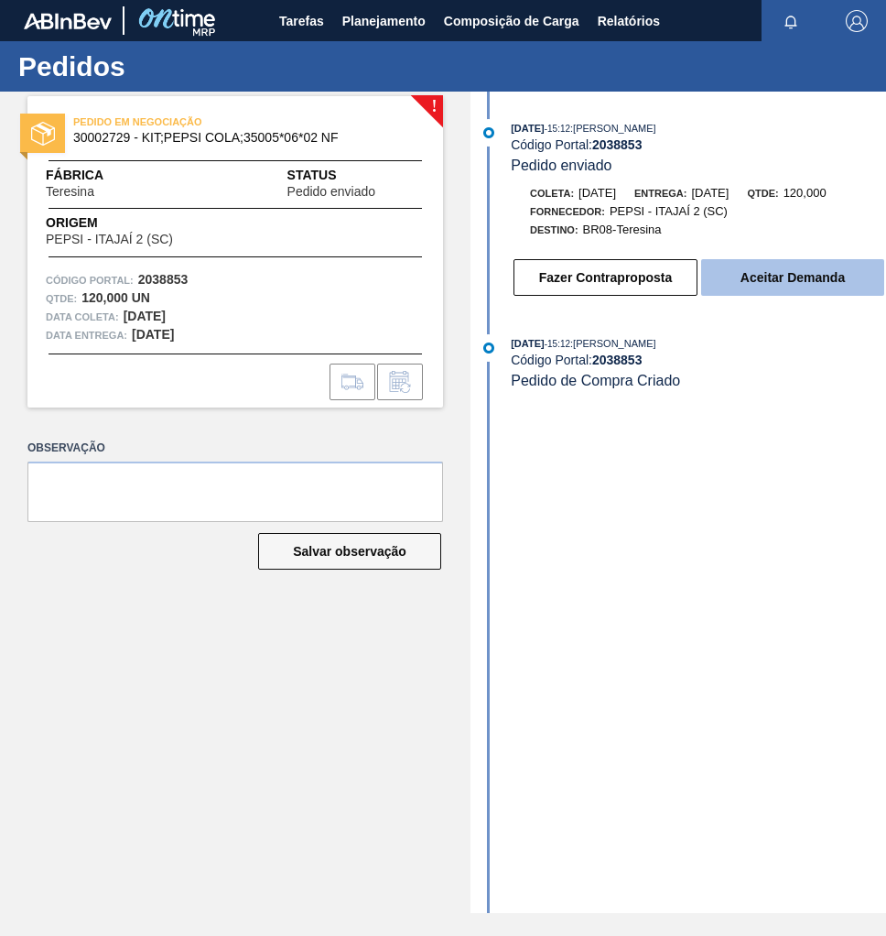
click at [794, 277] on button "Aceitar Demanda" at bounding box center [792, 277] width 183 height 37
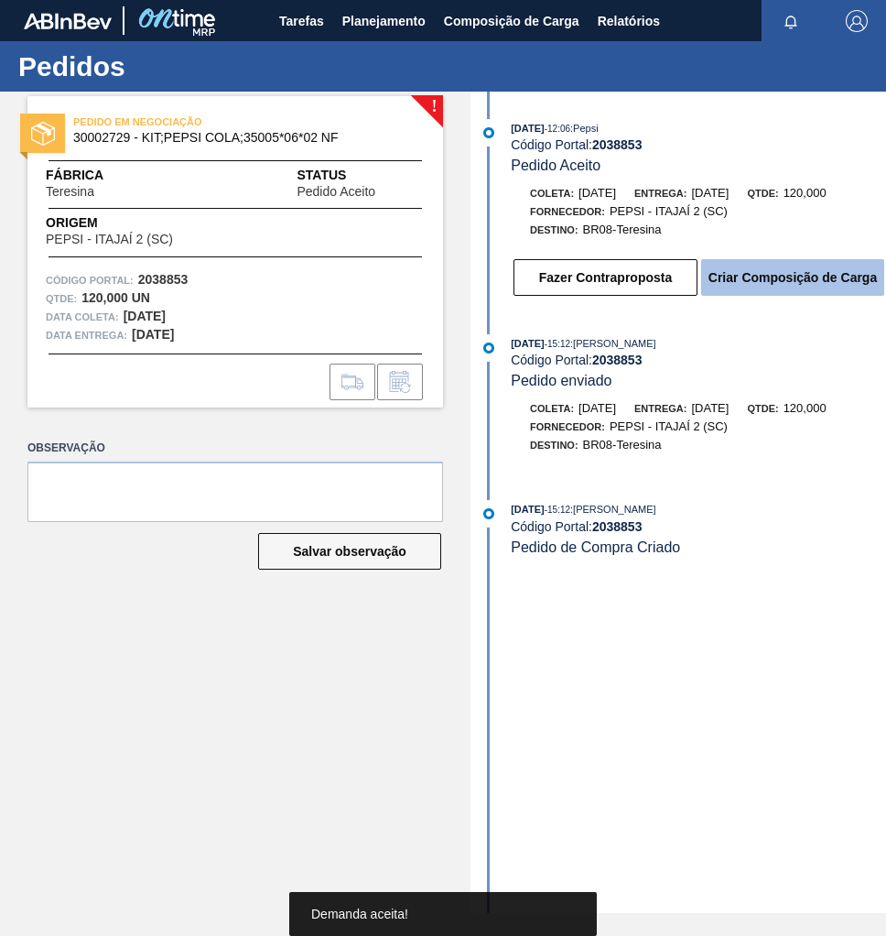
click at [803, 287] on button "Criar Composição de Carga" at bounding box center [792, 277] width 183 height 37
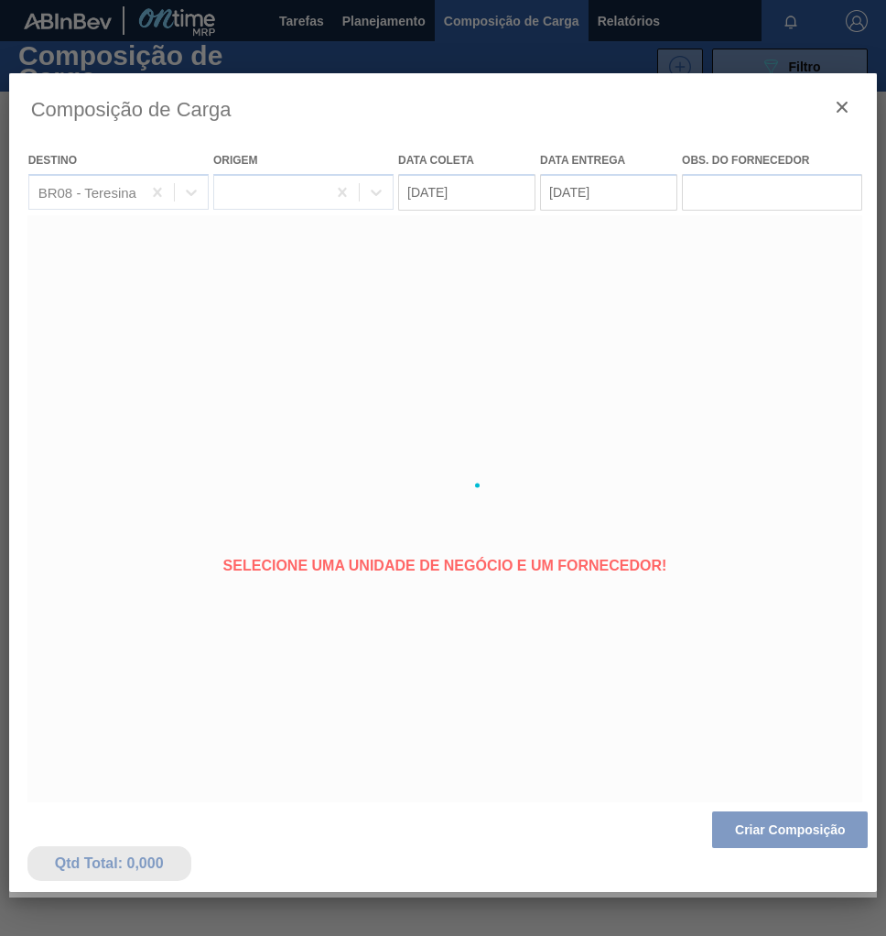
type coleta "[DATE]"
type entrega "06/10/2025"
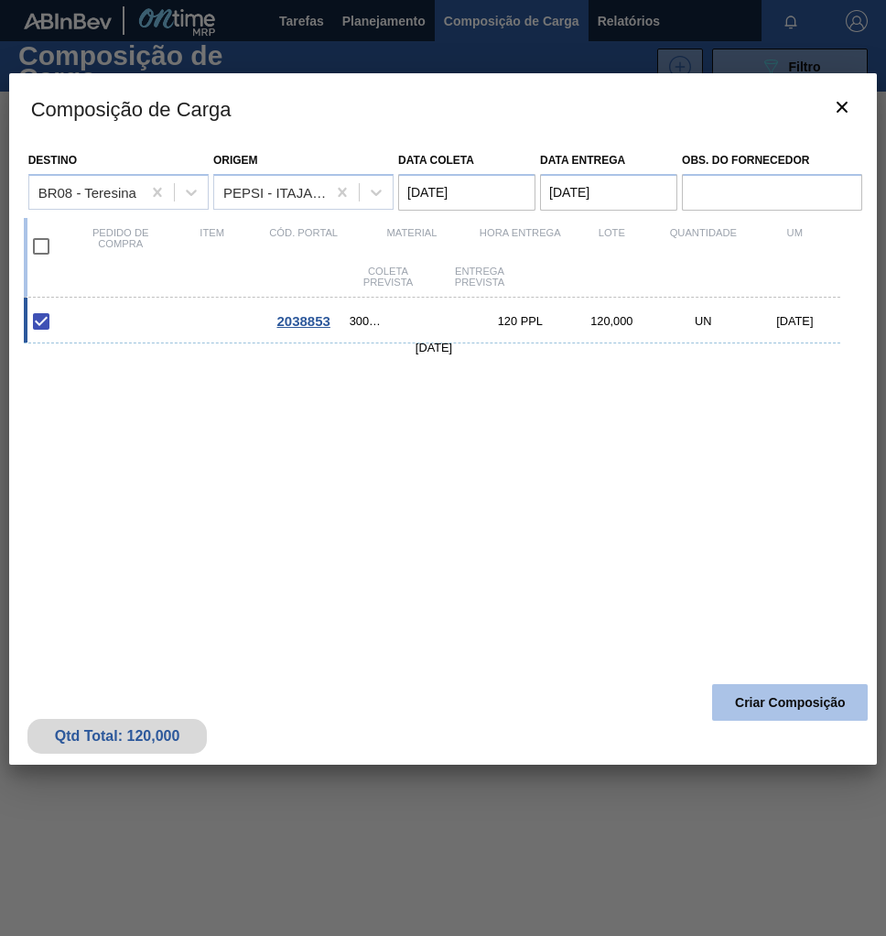
click at [774, 704] on button "Criar Composição" at bounding box center [790, 702] width 156 height 37
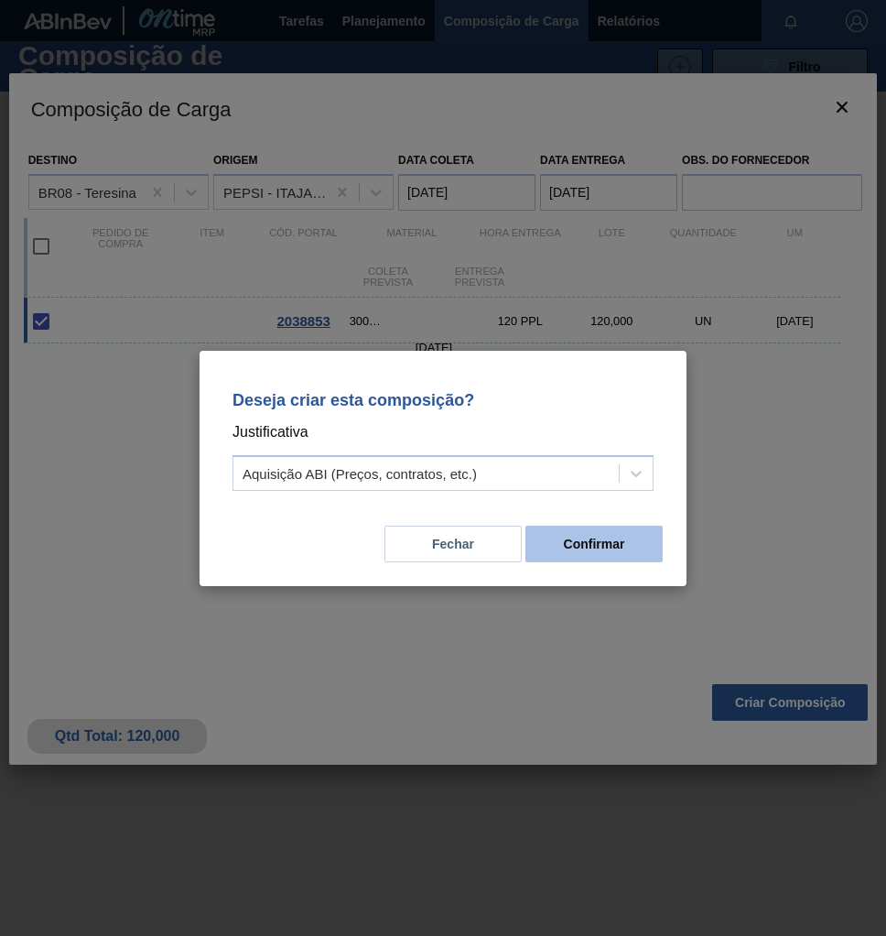
click at [553, 537] on button "Confirmar" at bounding box center [594, 544] width 137 height 37
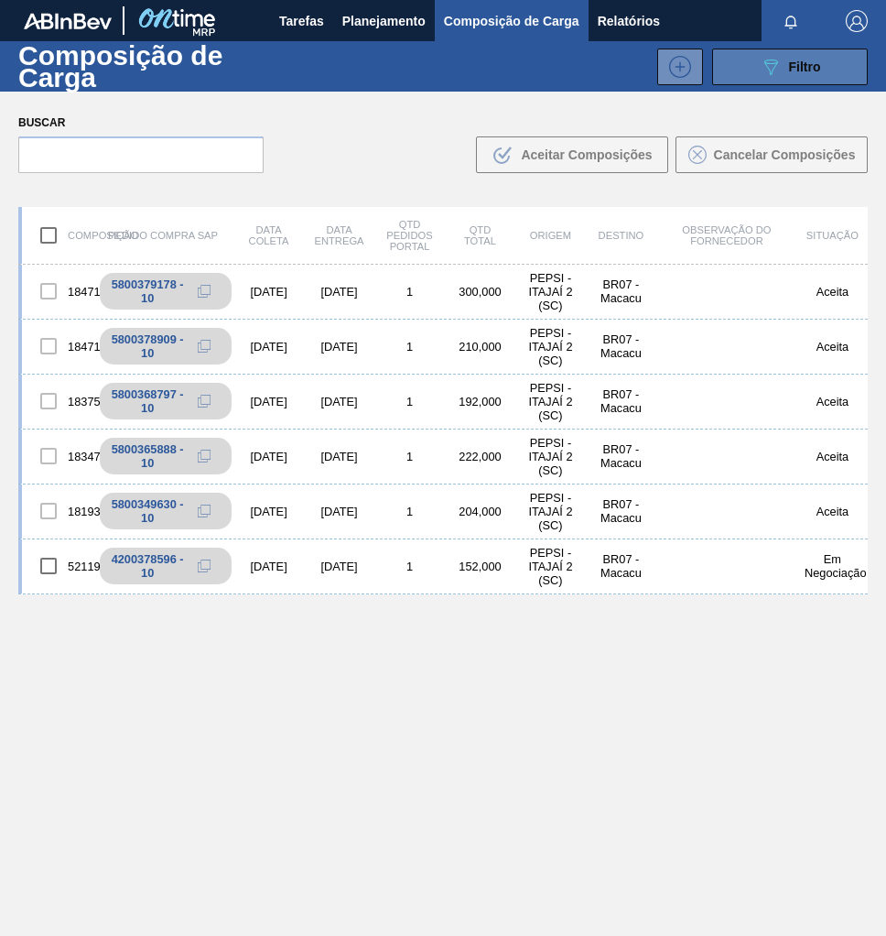
click at [785, 74] on div "089F7B8B-B2A5-4AFE-B5C0-19BA573D28AC Filtro" at bounding box center [790, 67] width 61 height 22
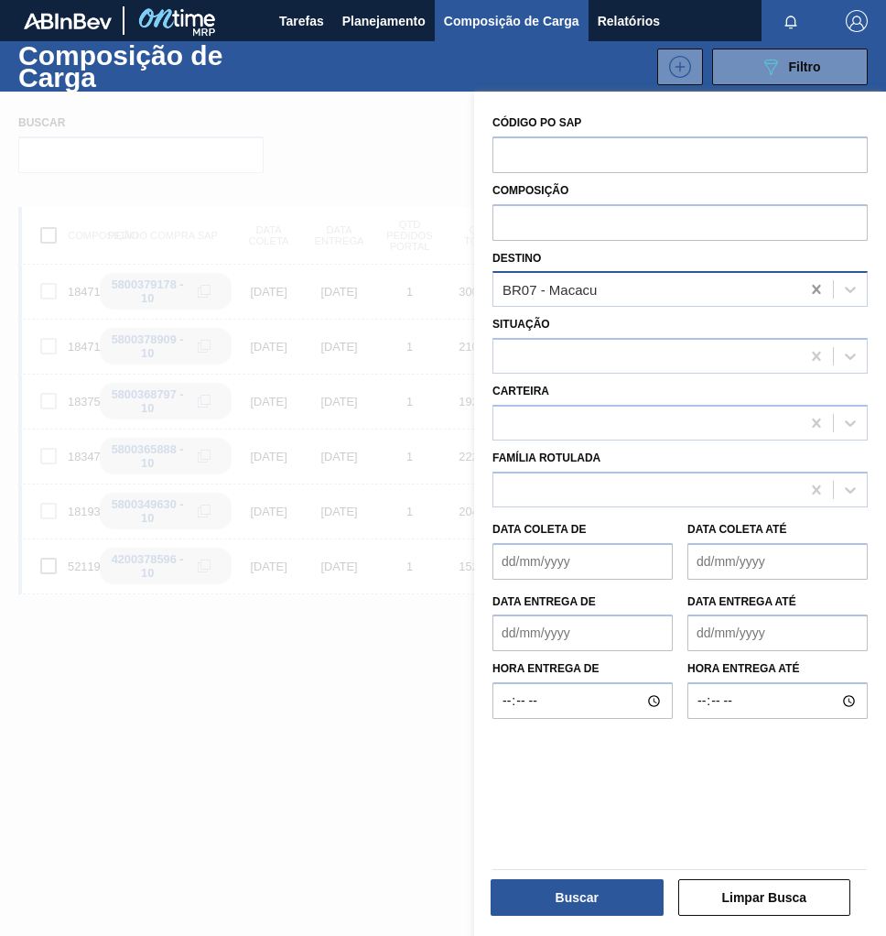
click at [808, 291] on icon at bounding box center [817, 289] width 18 height 18
type input "tere"
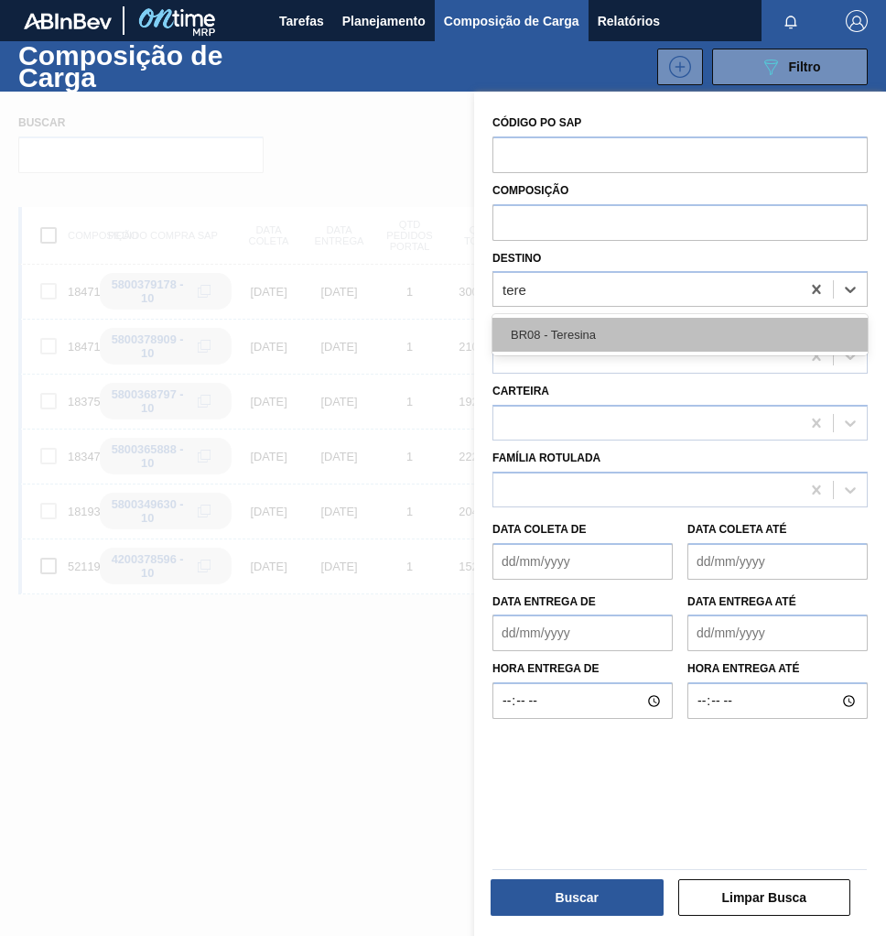
click at [642, 340] on div "BR08 - Teresina" at bounding box center [680, 335] width 375 height 34
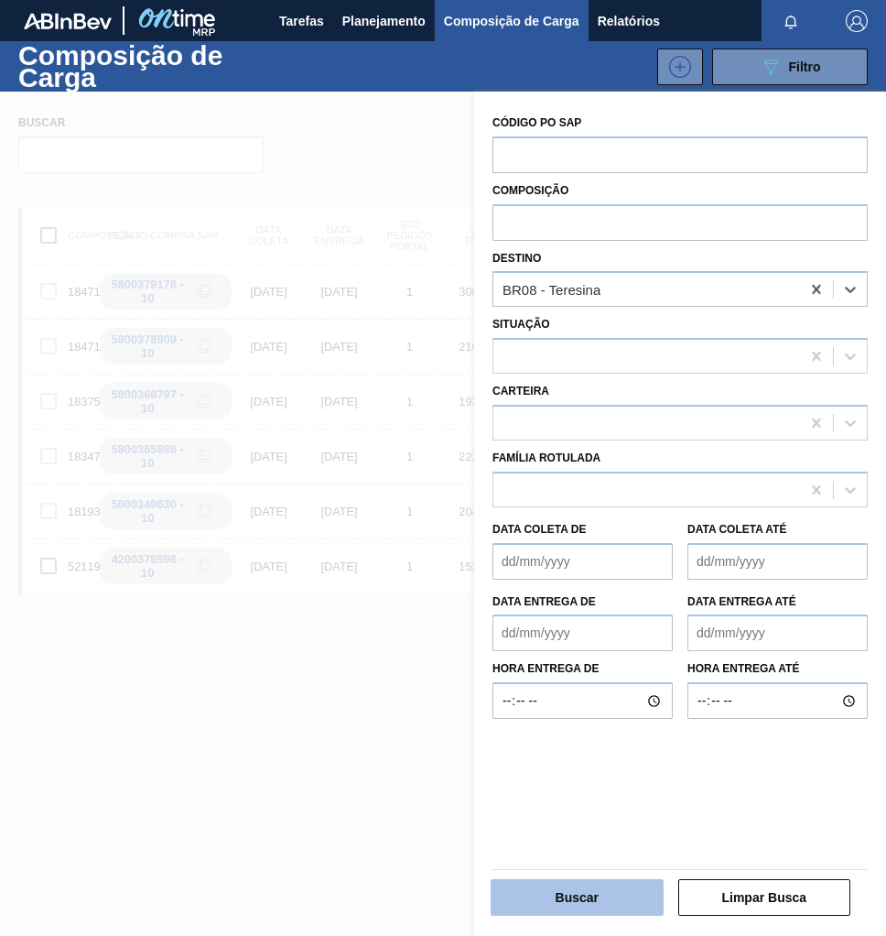
click at [572, 897] on button "Buscar" at bounding box center [577, 897] width 173 height 37
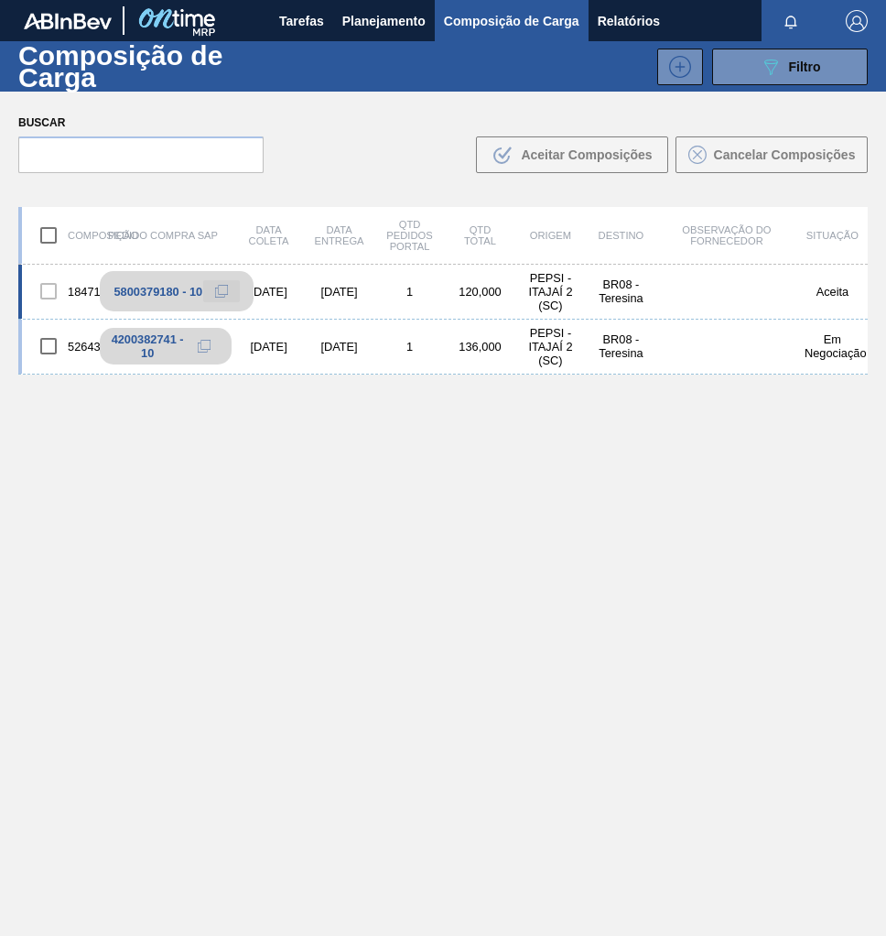
click at [213, 290] on button at bounding box center [221, 291] width 37 height 22
click at [391, 28] on span "Planejamento" at bounding box center [383, 21] width 83 height 22
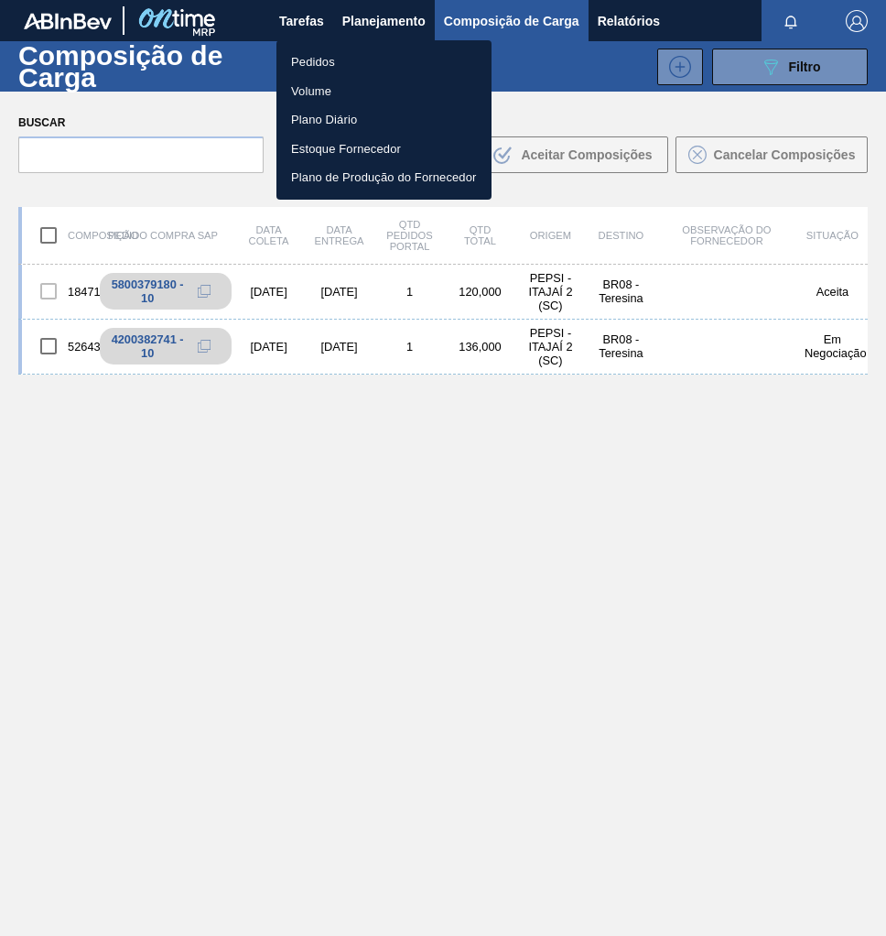
click at [318, 67] on li "Pedidos" at bounding box center [384, 62] width 215 height 29
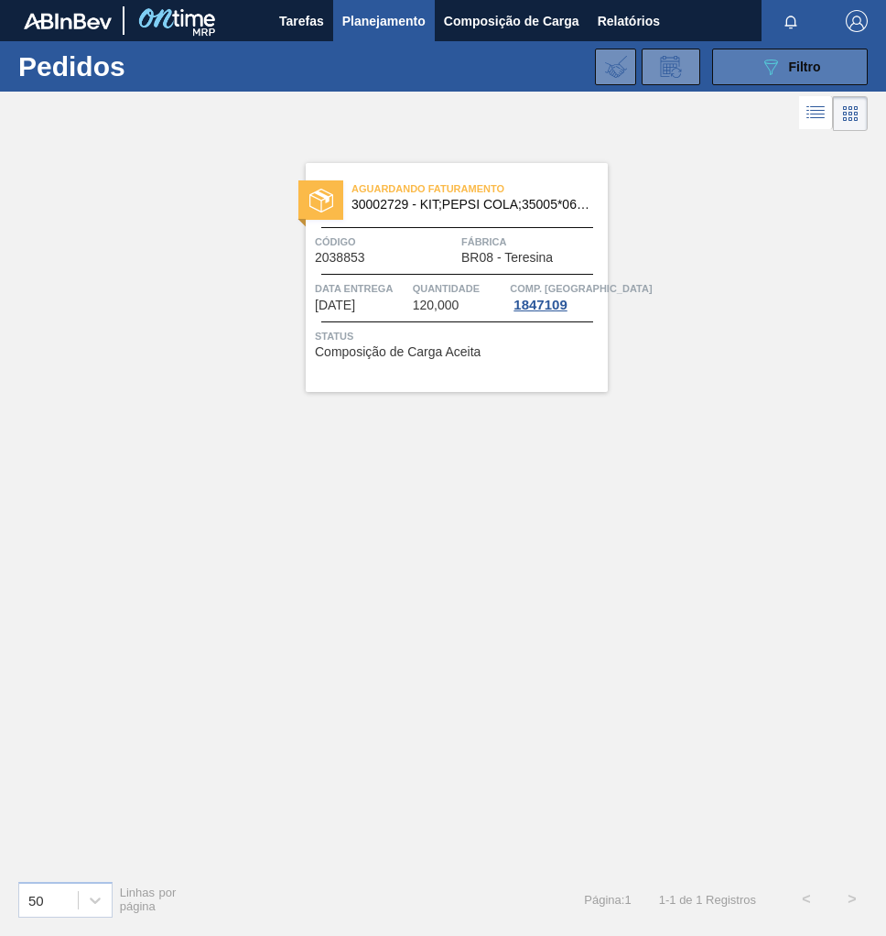
click at [760, 66] on icon "089F7B8B-B2A5-4AFE-B5C0-19BA573D28AC" at bounding box center [771, 67] width 22 height 22
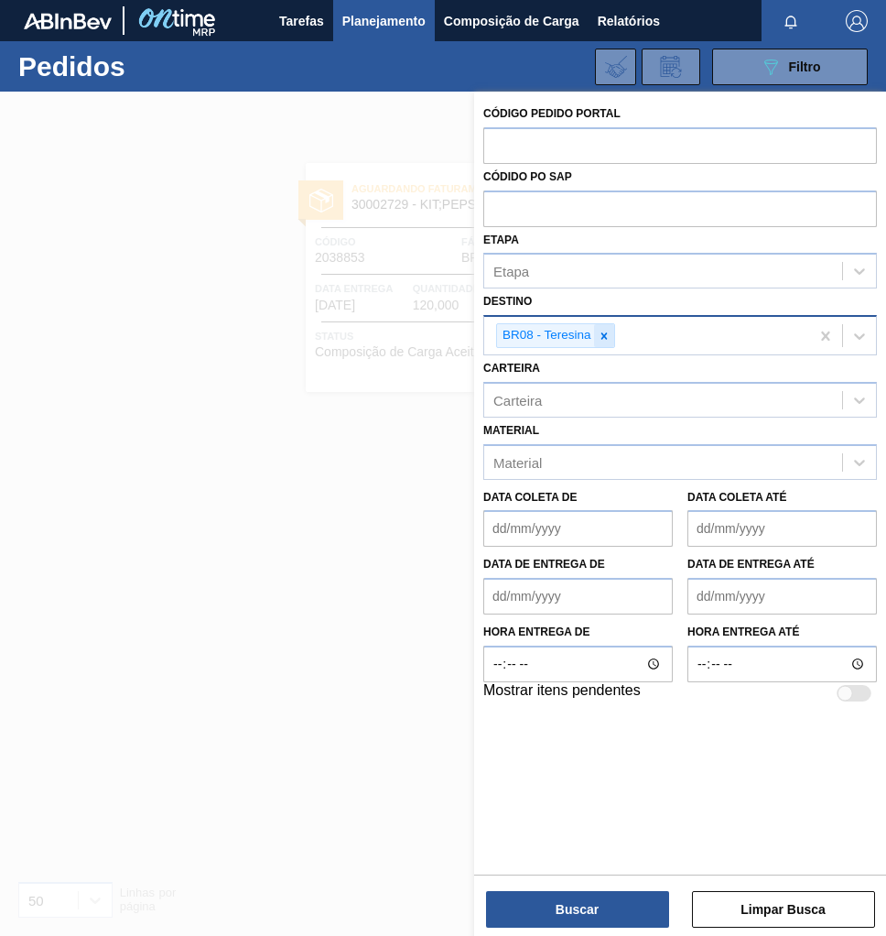
click at [611, 334] on div at bounding box center [604, 335] width 20 height 23
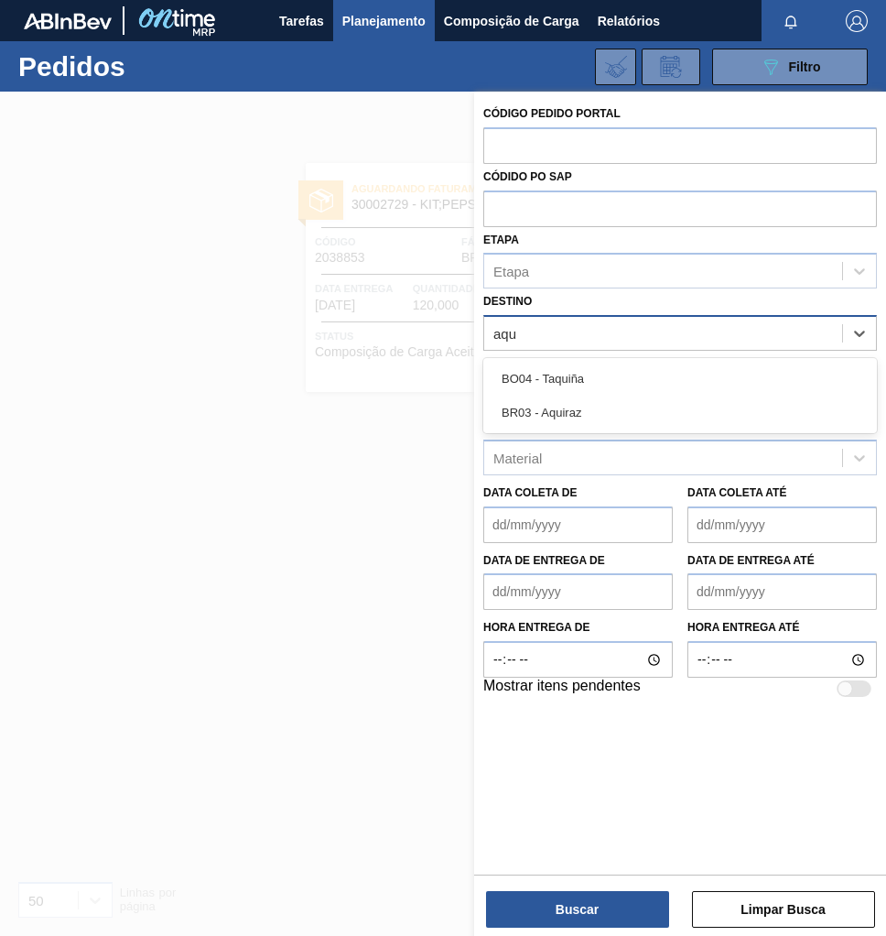
type input "aqui"
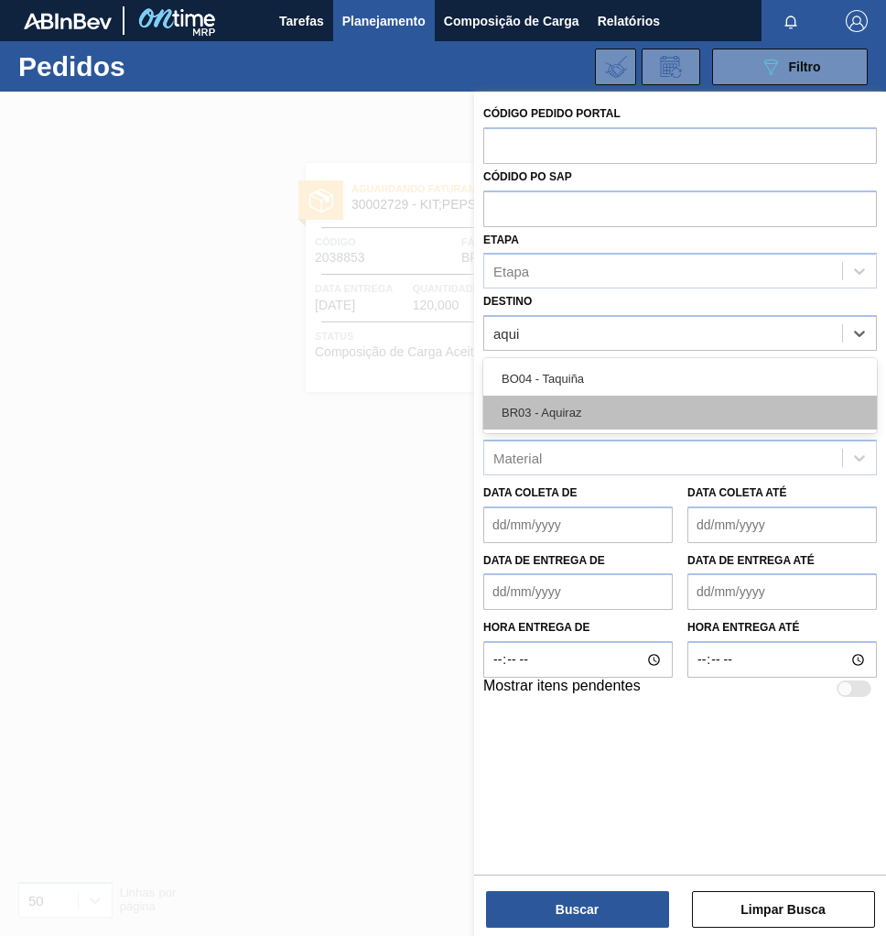
click at [605, 411] on div "BR03 - Aquiraz" at bounding box center [680, 413] width 394 height 34
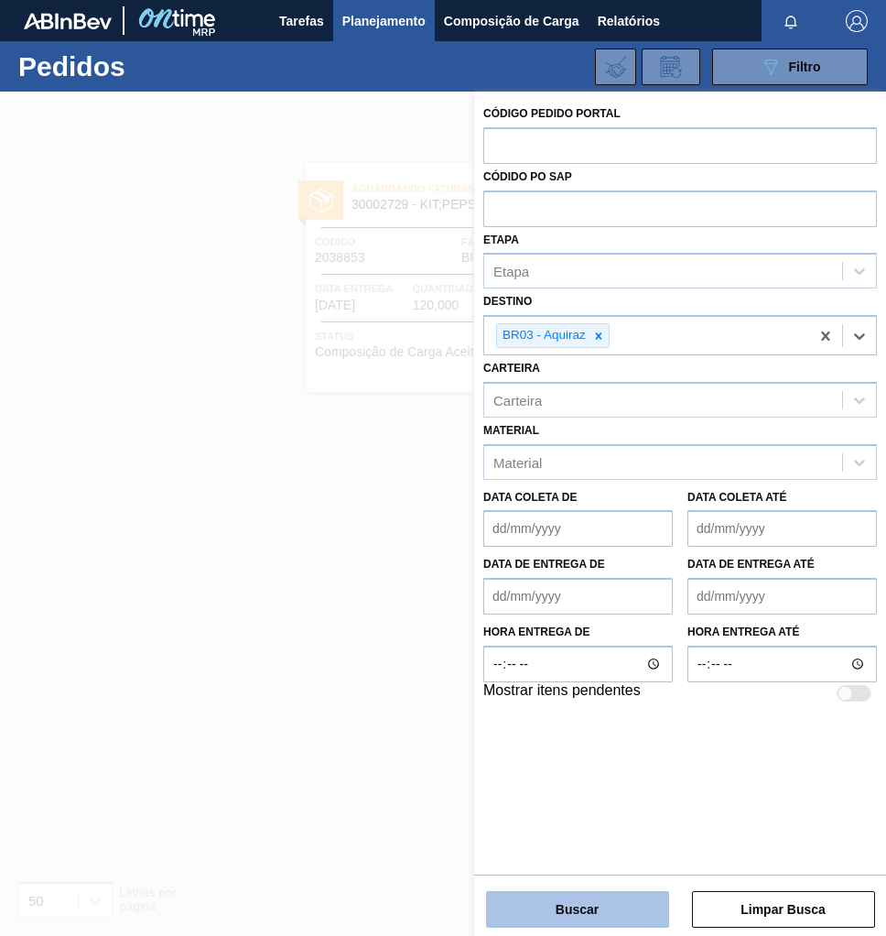
click at [563, 912] on button "Buscar" at bounding box center [577, 909] width 183 height 37
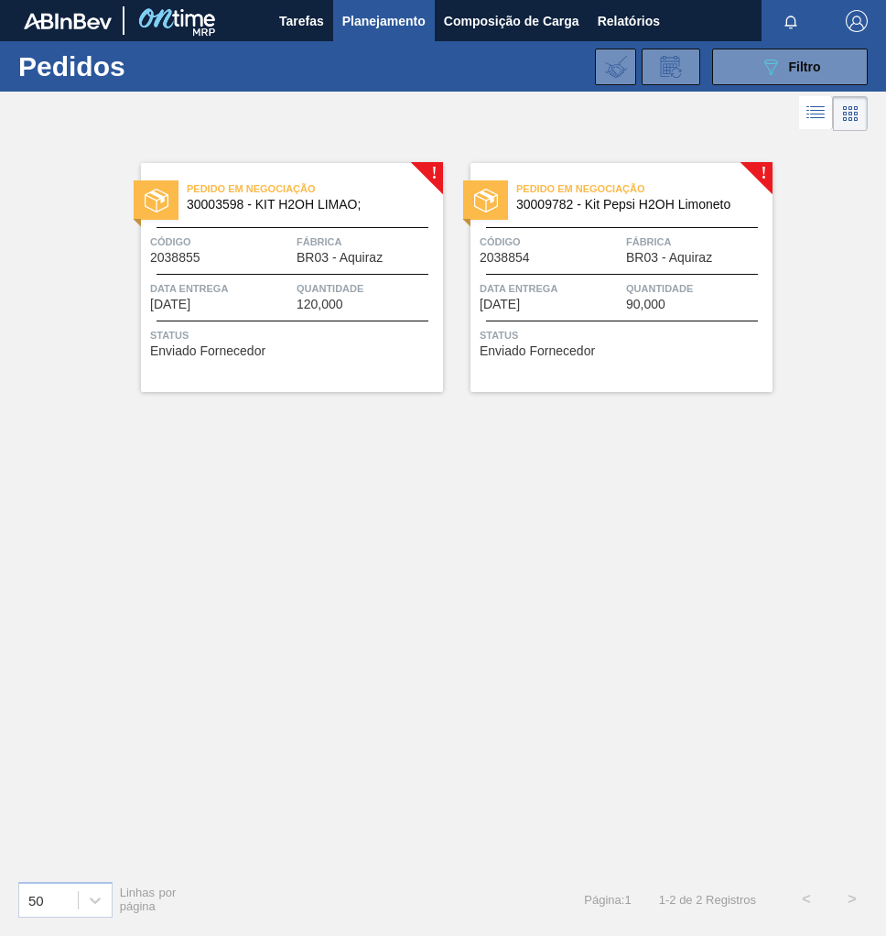
click at [611, 287] on span "Data entrega" at bounding box center [551, 288] width 142 height 18
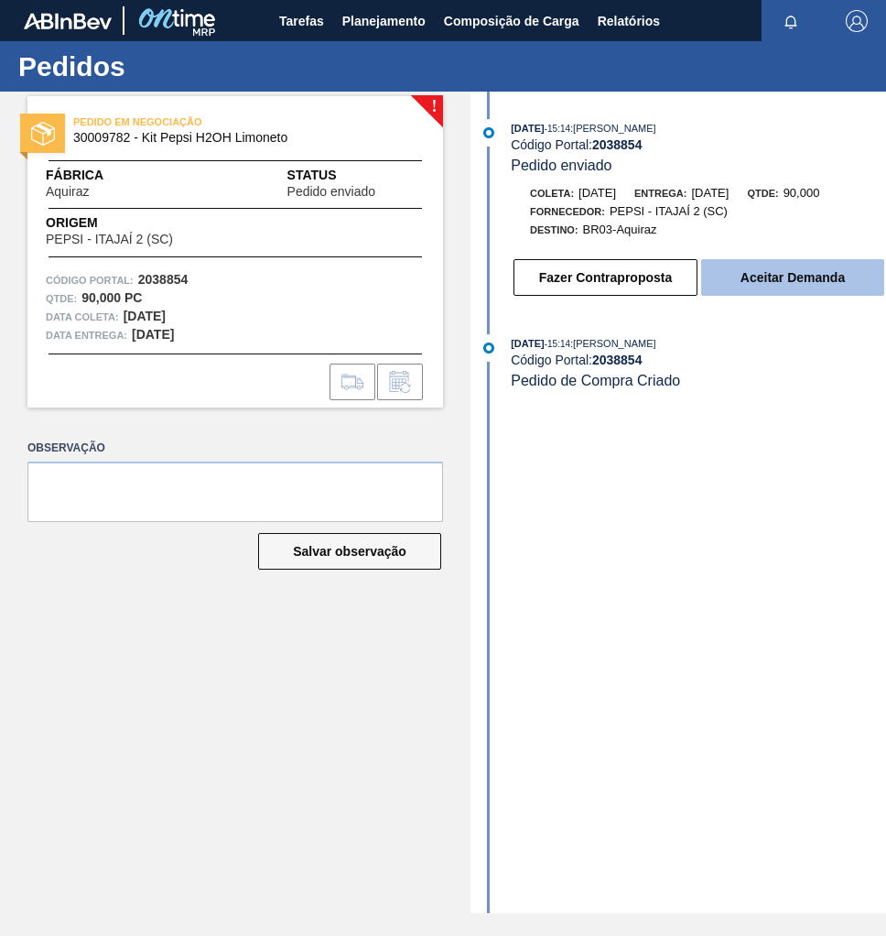
click at [789, 283] on button "Aceitar Demanda" at bounding box center [792, 277] width 183 height 37
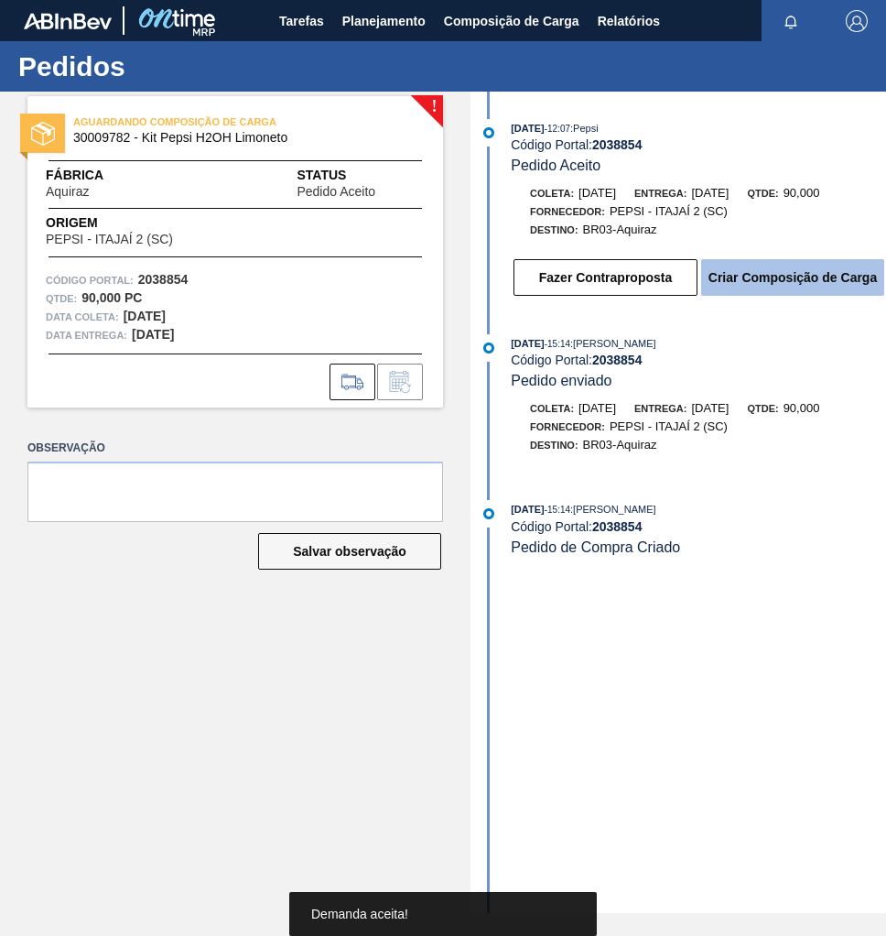
click at [810, 282] on button "Criar Composição de Carga" at bounding box center [792, 277] width 183 height 37
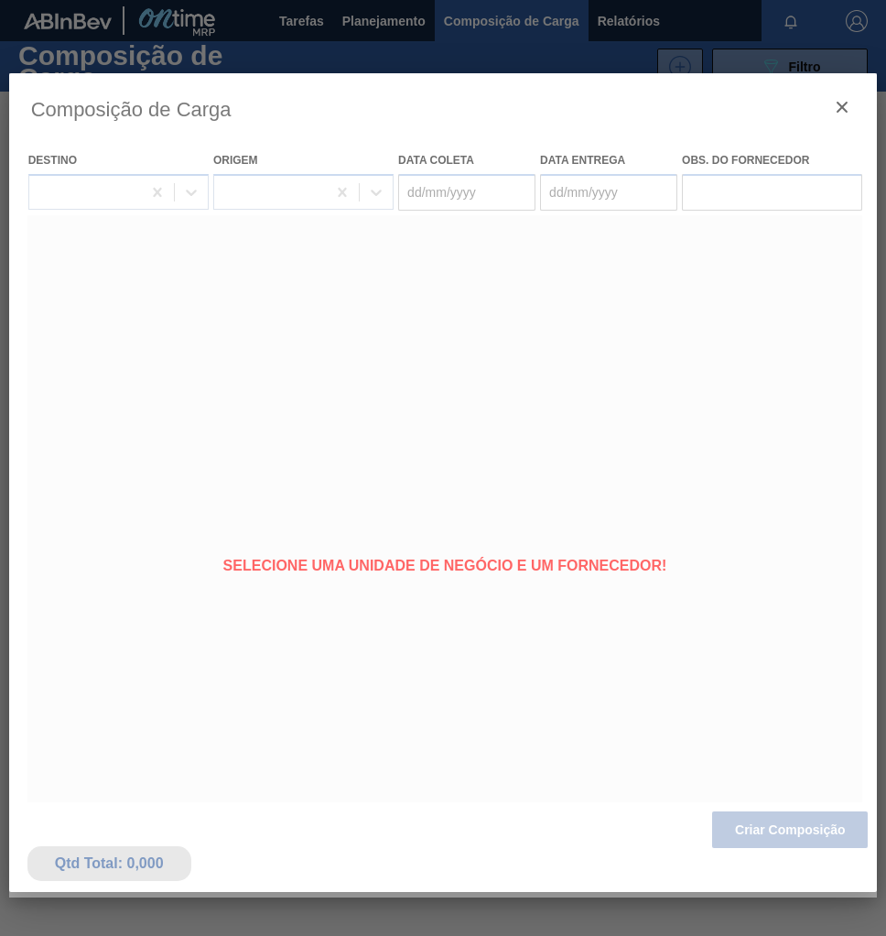
type coleta "[DATE]"
type entrega "08/10/2025"
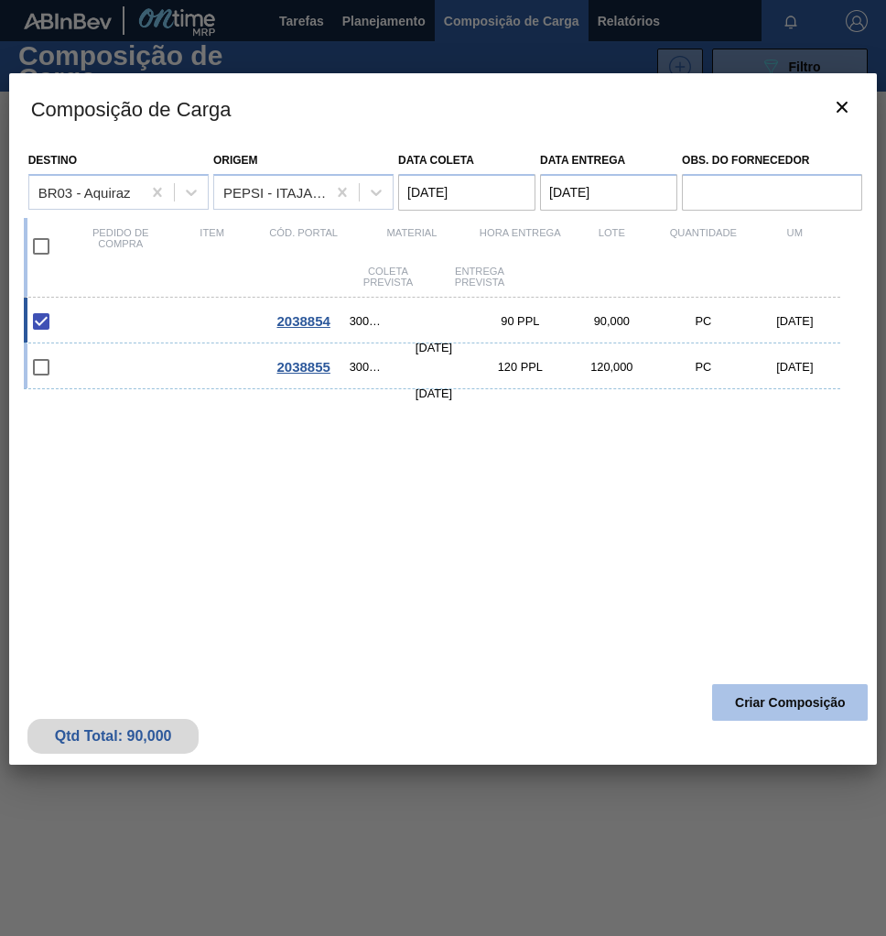
click at [756, 688] on button "Criar Composição" at bounding box center [790, 702] width 156 height 37
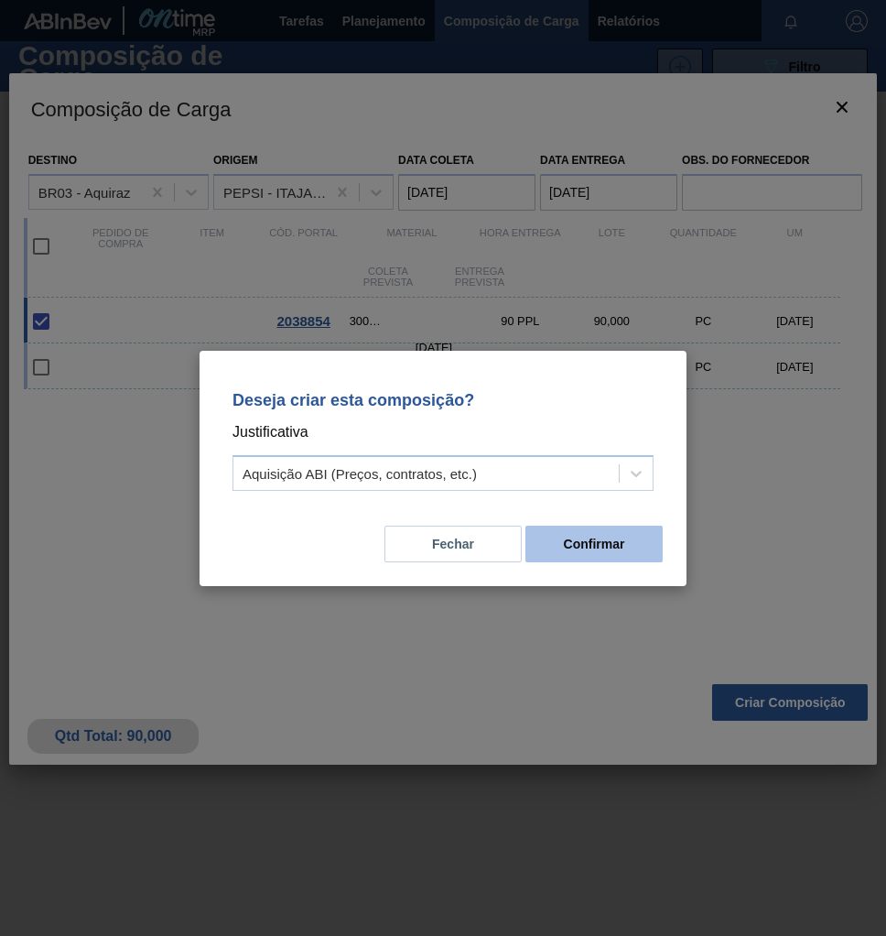
click at [631, 542] on button "Confirmar" at bounding box center [594, 544] width 137 height 37
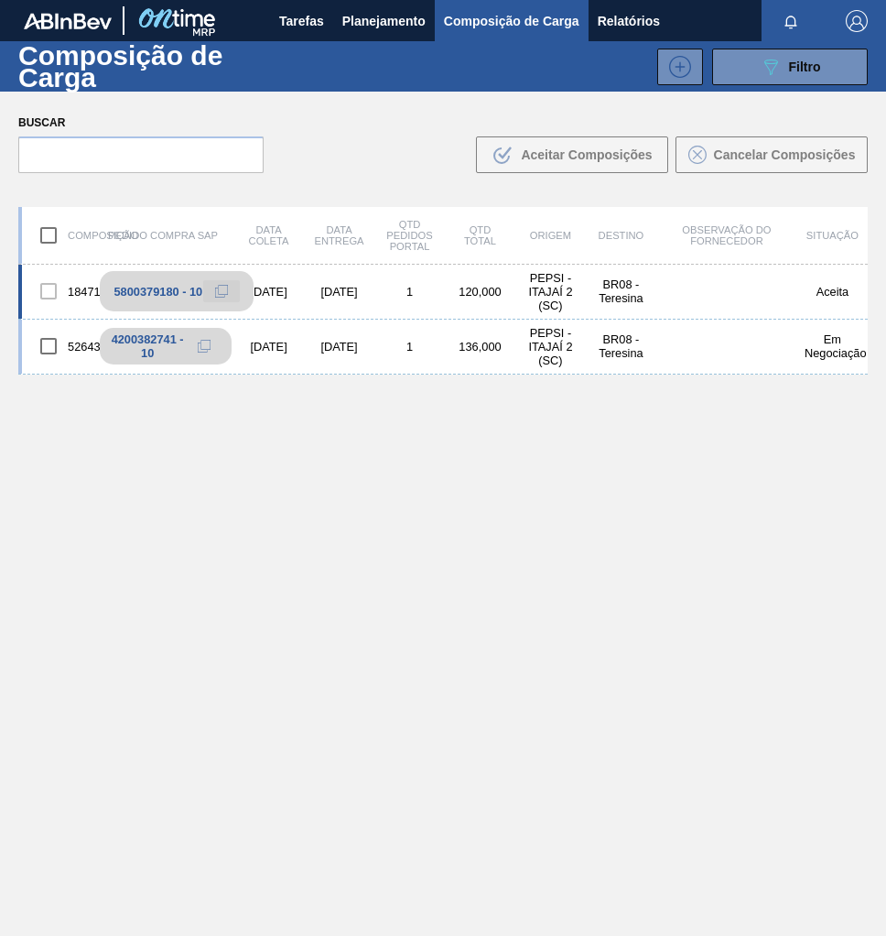
click at [224, 290] on icon at bounding box center [221, 291] width 13 height 13
click at [782, 74] on div "089F7B8B-B2A5-4AFE-B5C0-19BA573D28AC Filtro" at bounding box center [790, 67] width 61 height 22
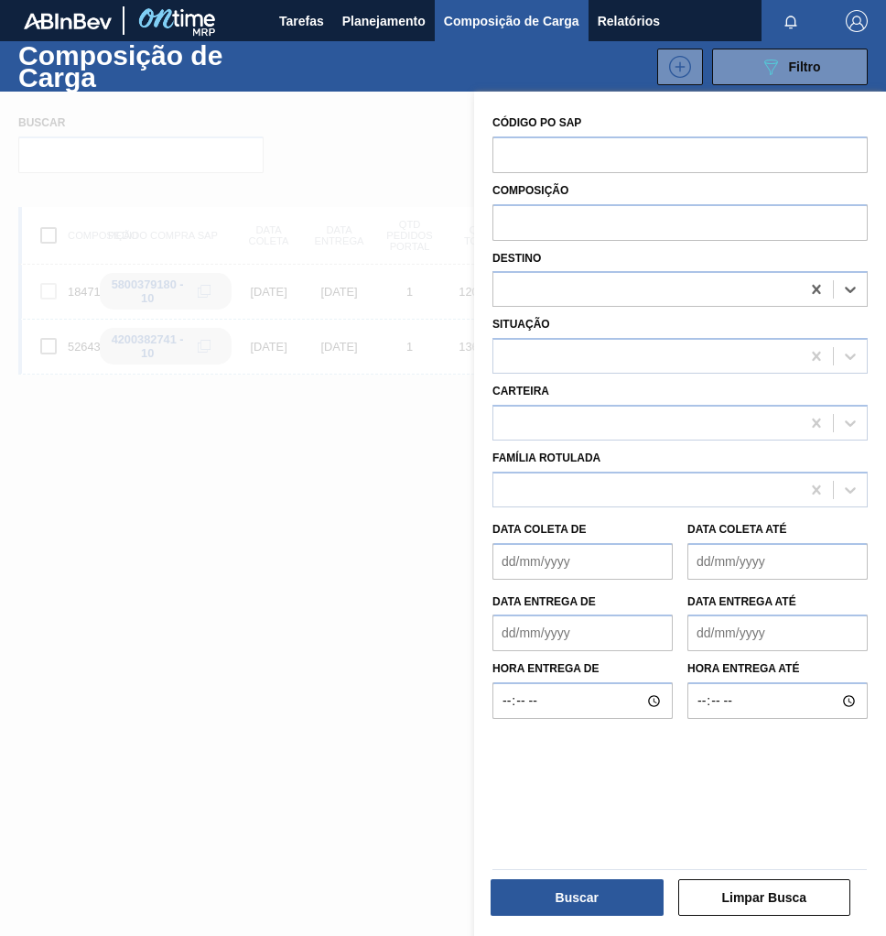
drag, startPoint x: 815, startPoint y: 288, endPoint x: 812, endPoint y: 262, distance: 26.7
click at [815, 287] on icon at bounding box center [816, 289] width 8 height 9
type input "aqui"
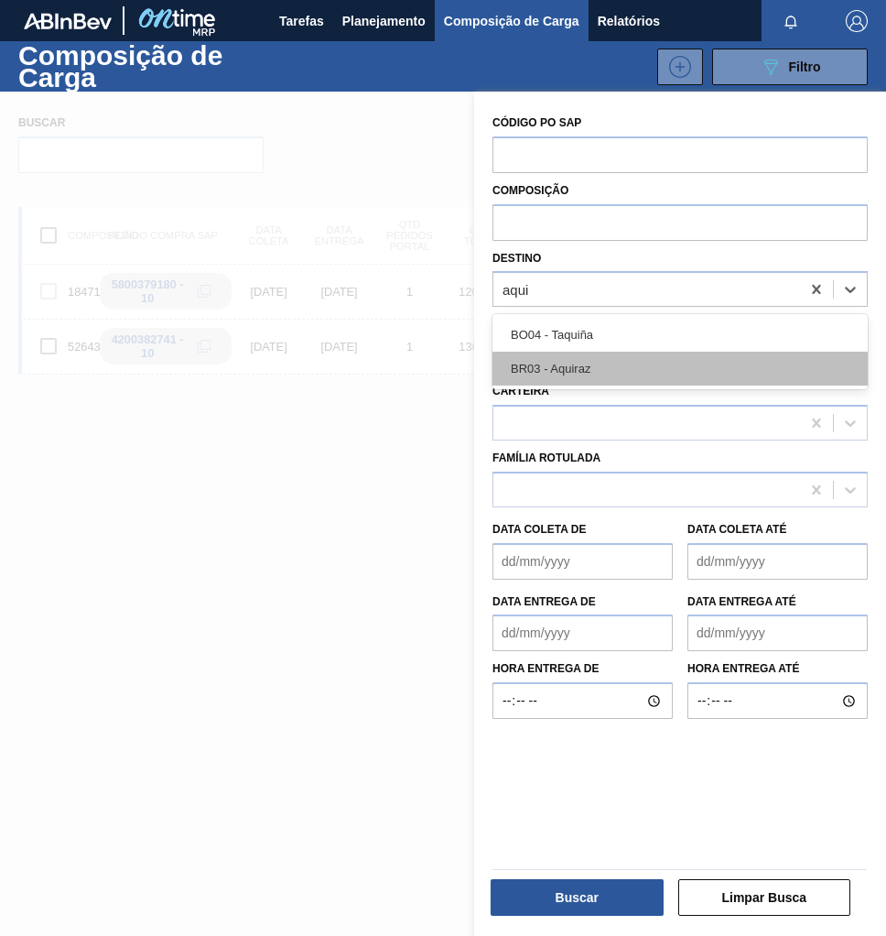
click at [585, 374] on div "BR03 - Aquiraz" at bounding box center [680, 369] width 375 height 34
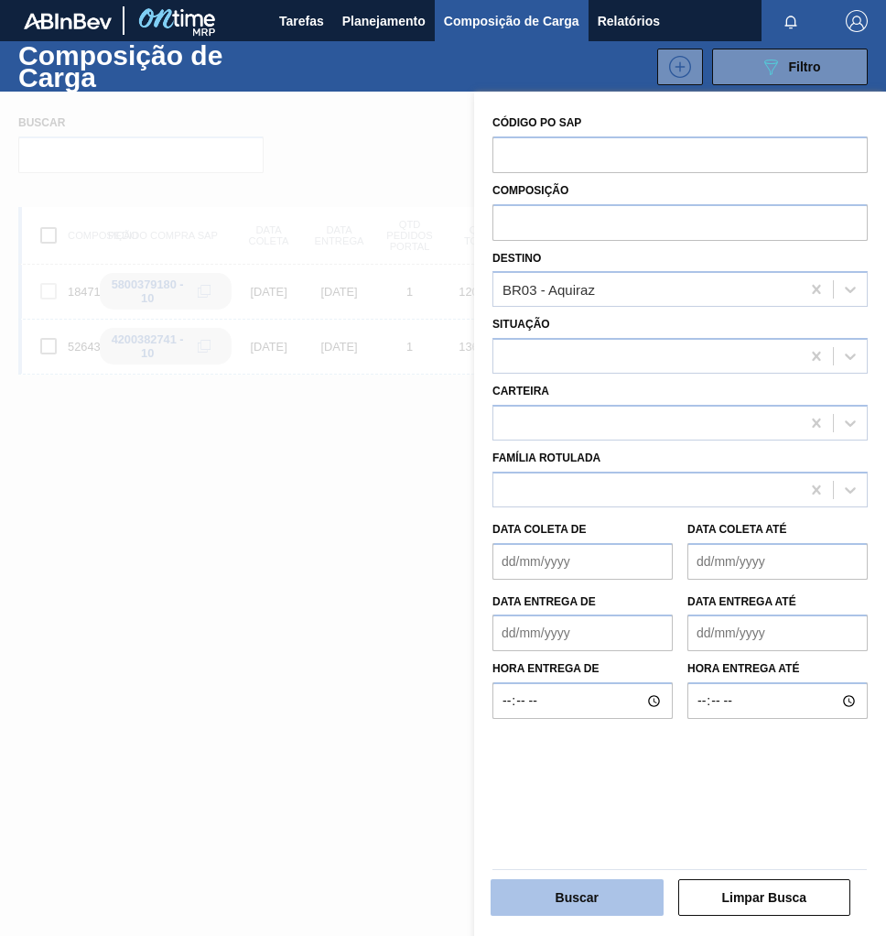
click at [612, 884] on button "Buscar" at bounding box center [577, 897] width 173 height 37
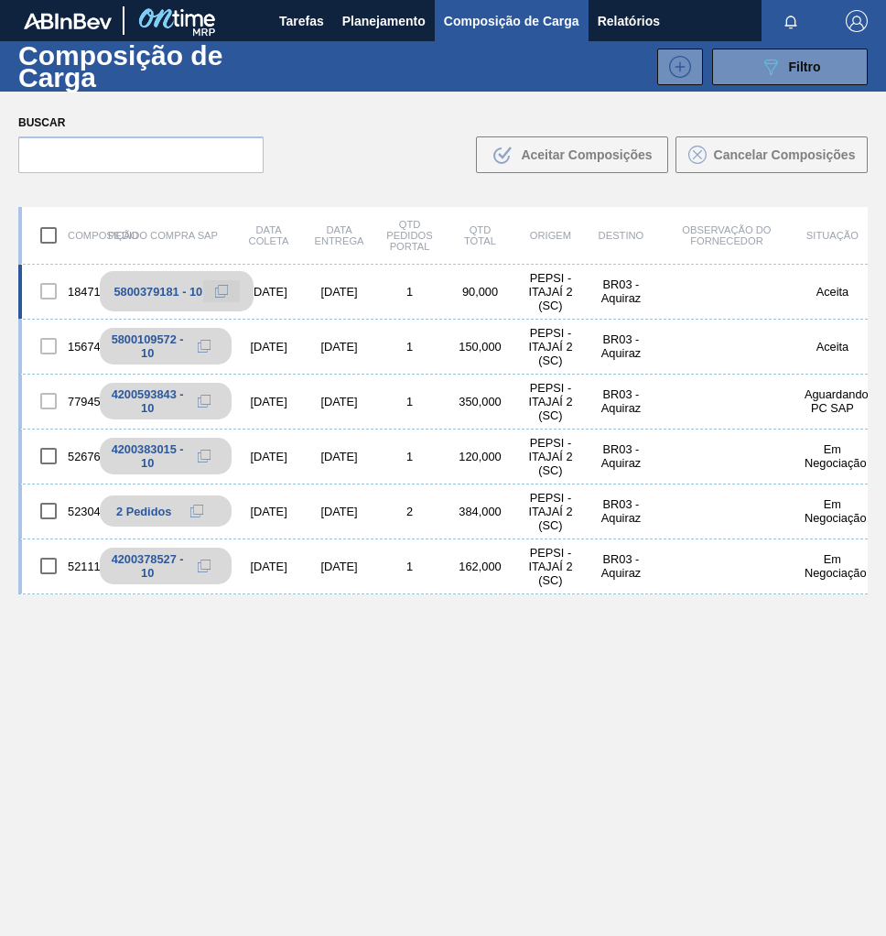
click at [226, 289] on icon at bounding box center [221, 291] width 13 height 13
click at [374, 23] on span "Planejamento" at bounding box center [383, 21] width 83 height 22
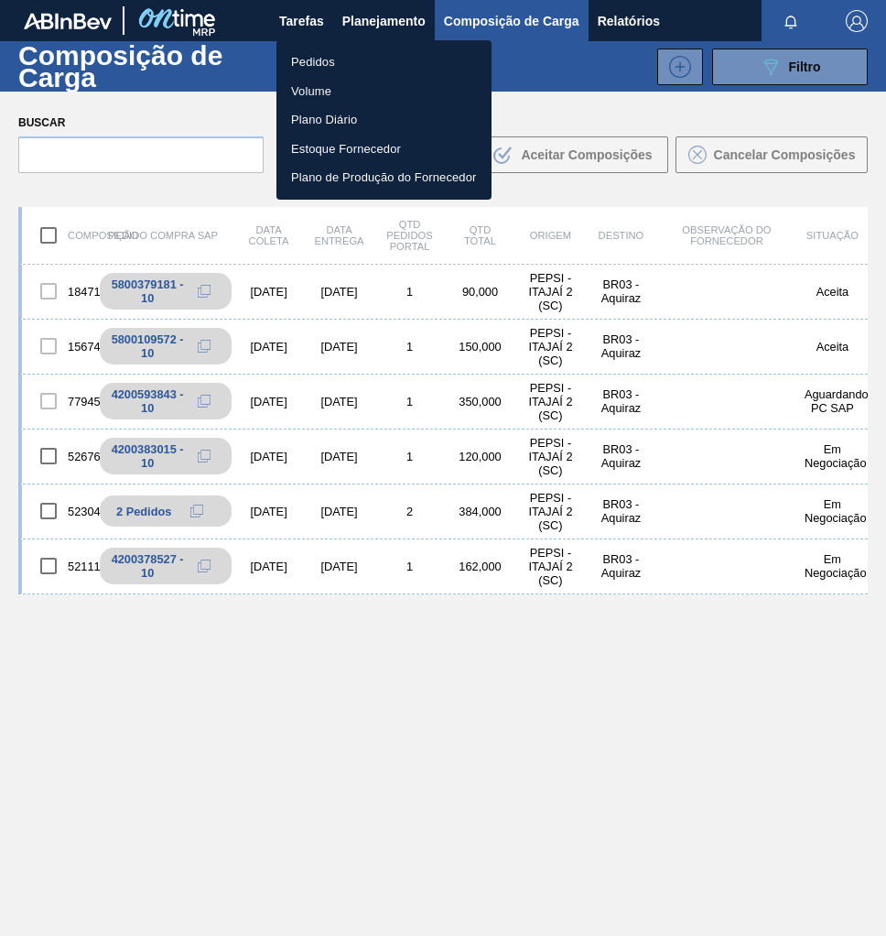
click at [310, 60] on li "Pedidos" at bounding box center [384, 62] width 215 height 29
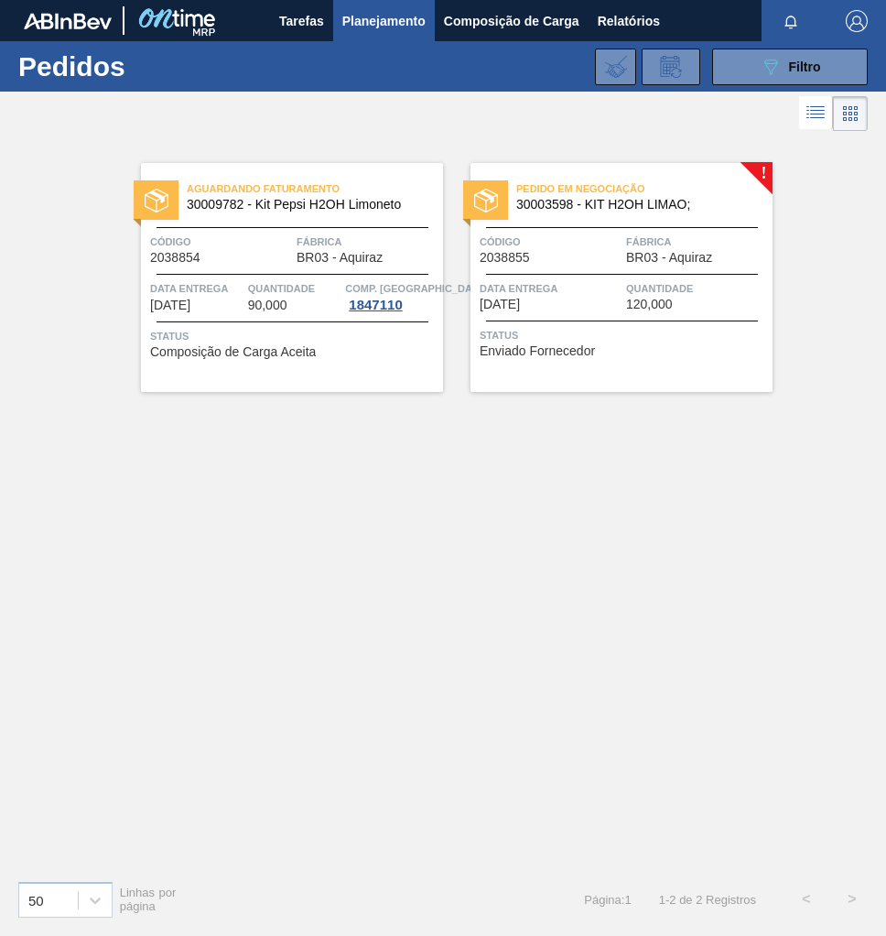
click at [689, 326] on span "Status" at bounding box center [624, 335] width 288 height 18
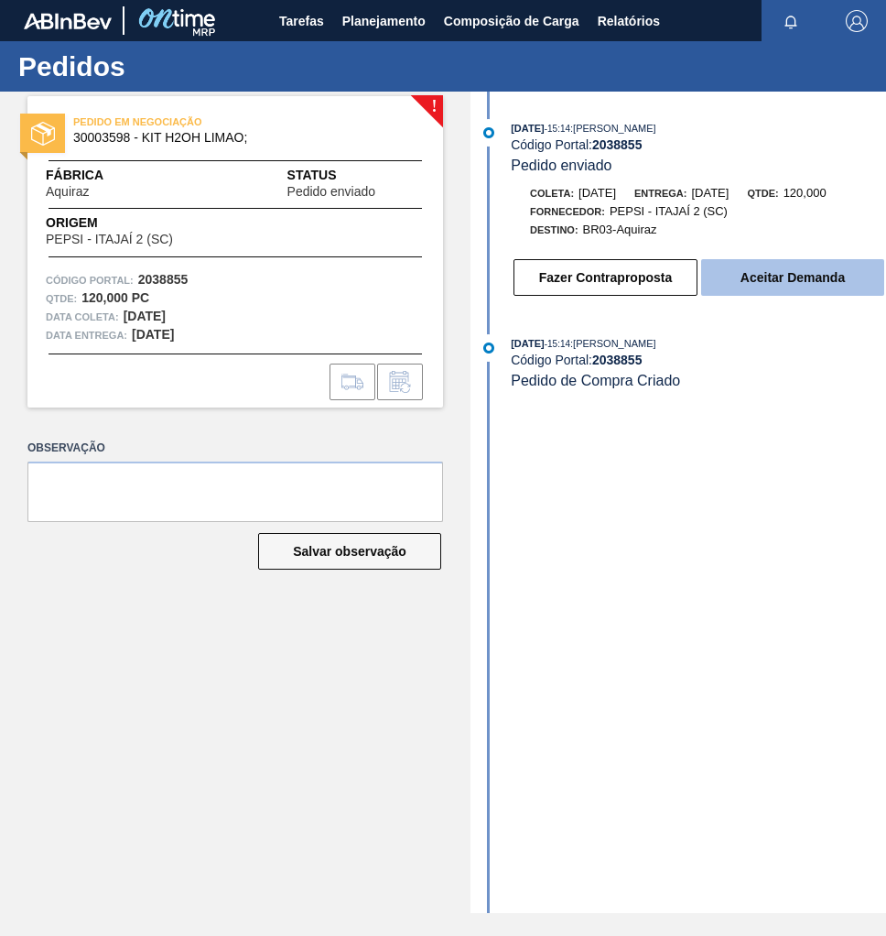
click at [743, 291] on button "Aceitar Demanda" at bounding box center [792, 277] width 183 height 37
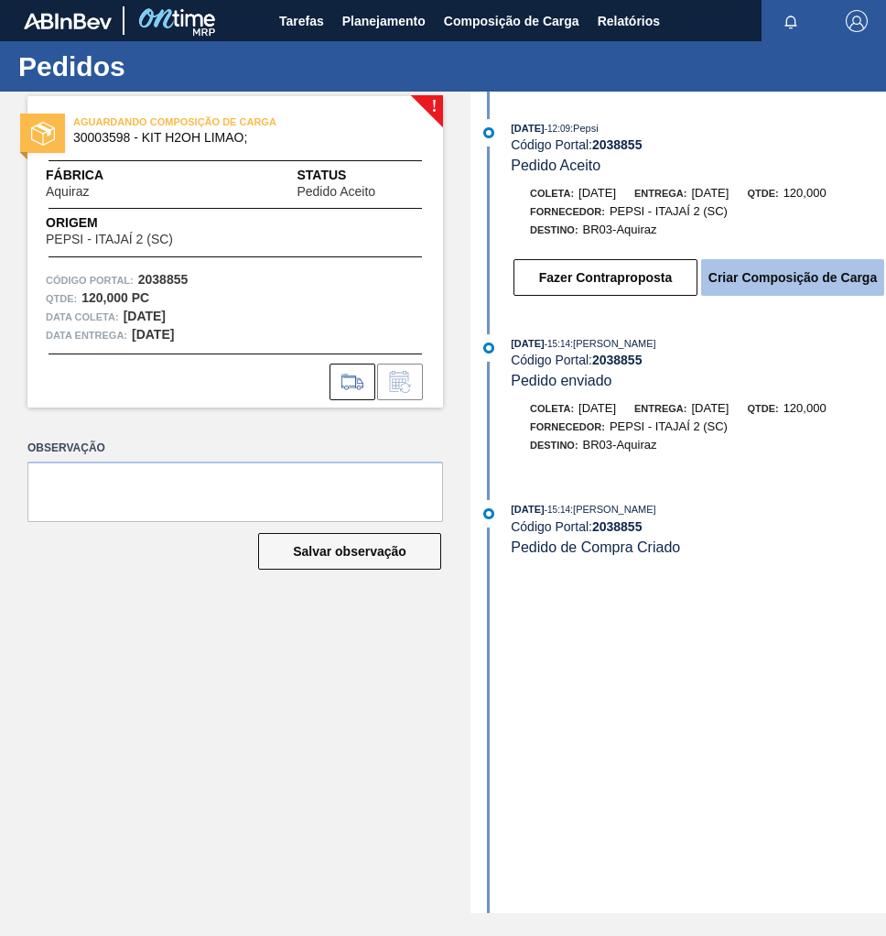
click at [811, 280] on button "Criar Composição de Carga" at bounding box center [792, 277] width 183 height 37
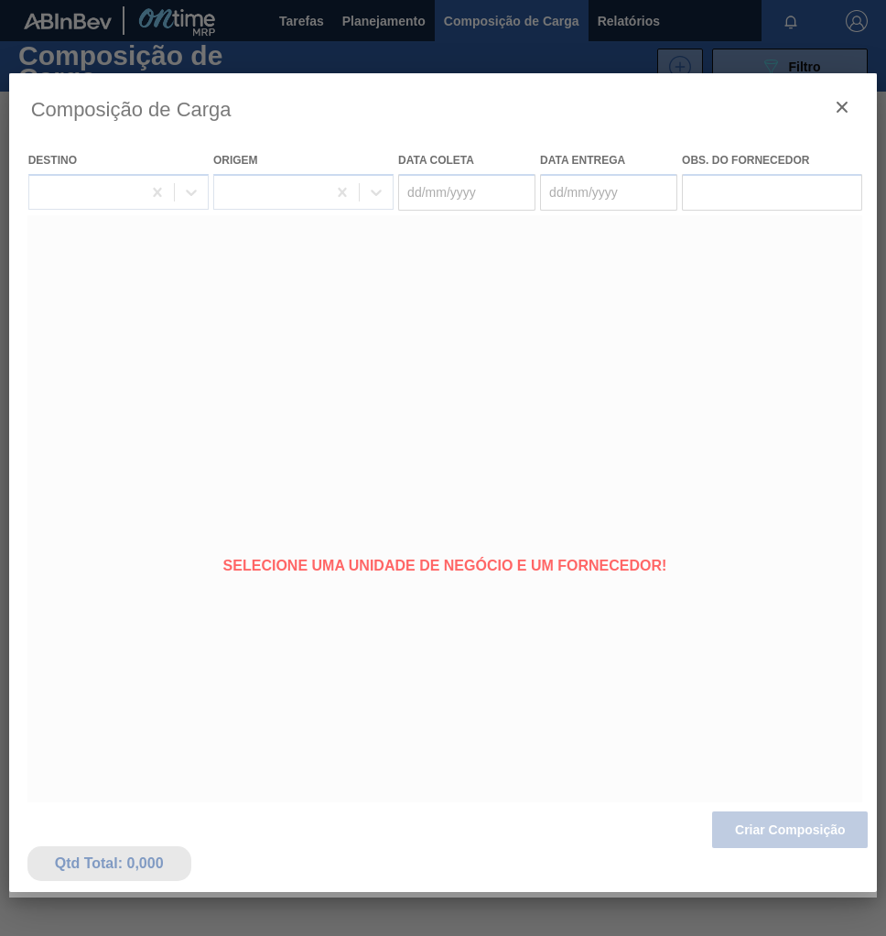
type coleta "[DATE]"
type entrega "08/10/2025"
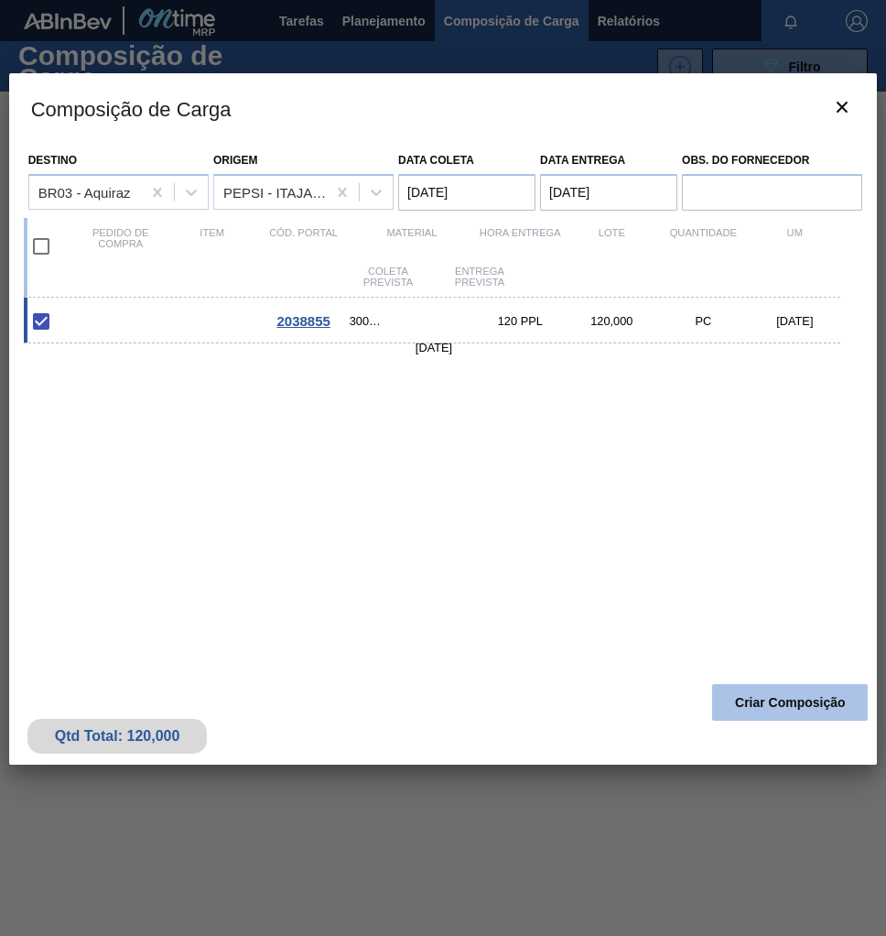
click at [773, 700] on button "Criar Composição" at bounding box center [790, 702] width 156 height 37
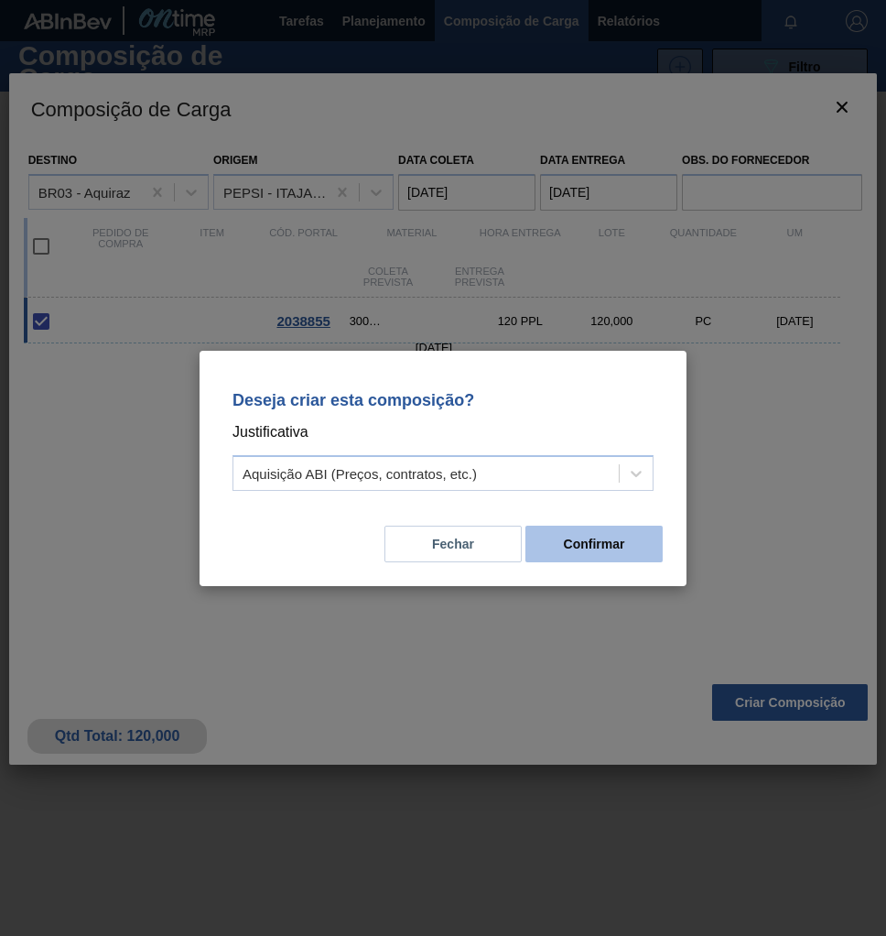
click at [616, 536] on button "Confirmar" at bounding box center [594, 544] width 137 height 37
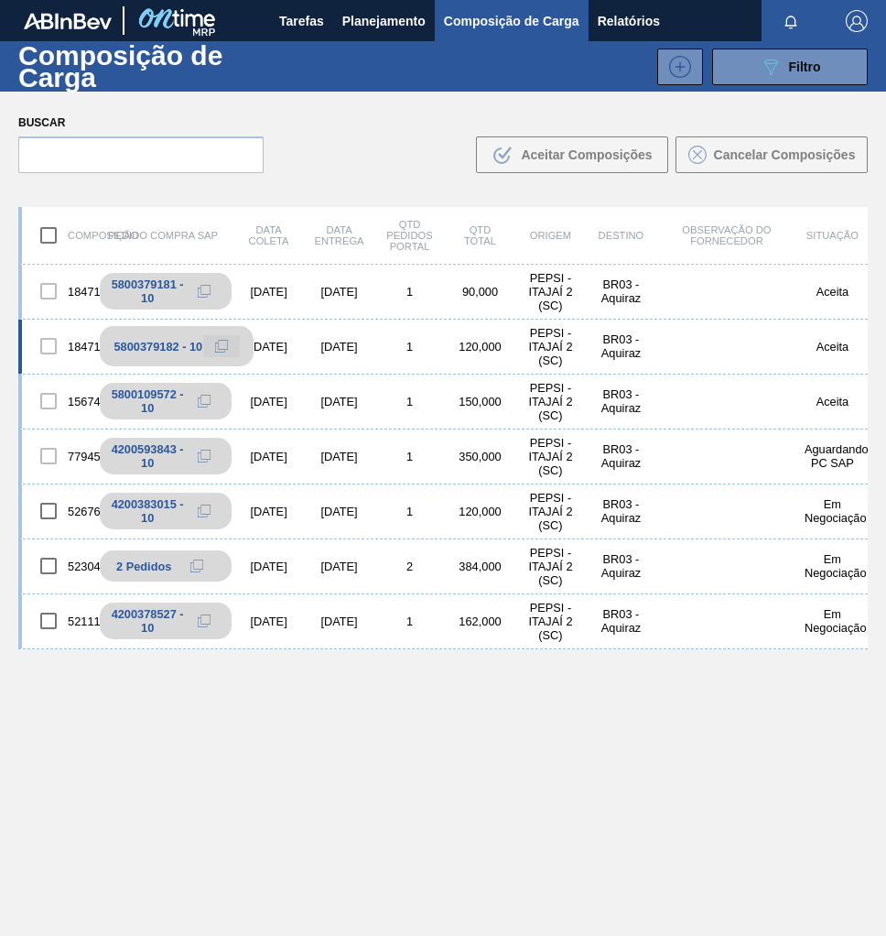
click at [218, 345] on icon at bounding box center [221, 346] width 13 height 13
click at [356, 30] on span "Planejamento" at bounding box center [383, 21] width 83 height 22
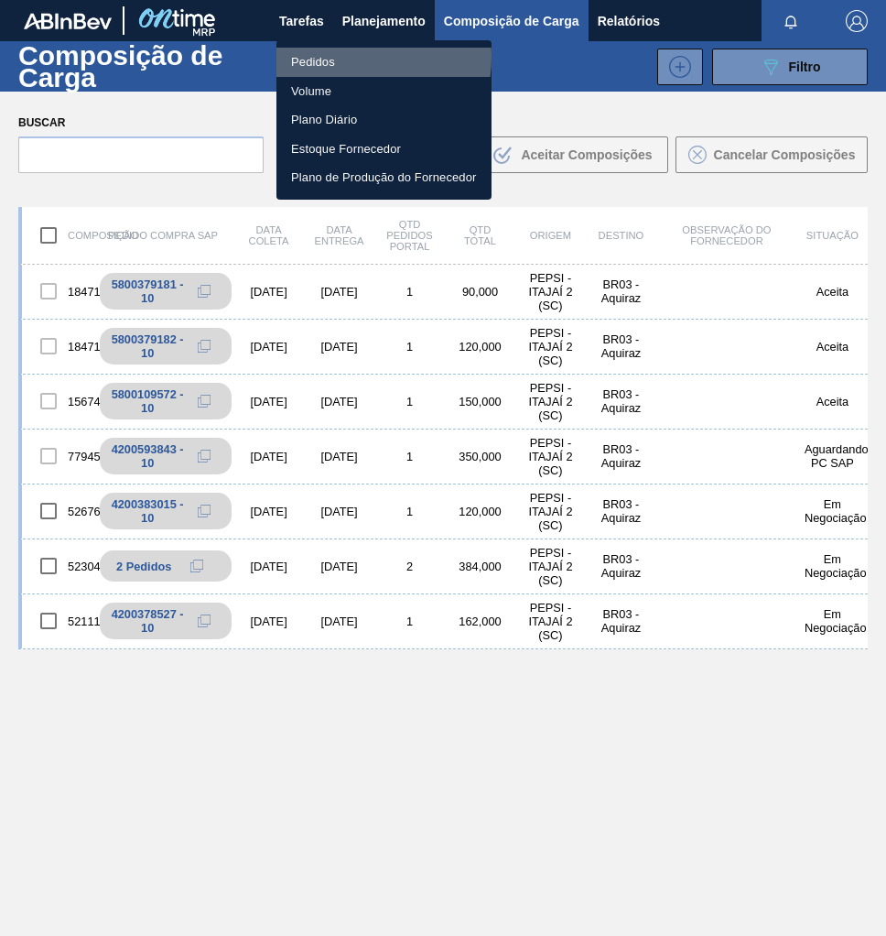
click at [334, 57] on li "Pedidos" at bounding box center [384, 62] width 215 height 29
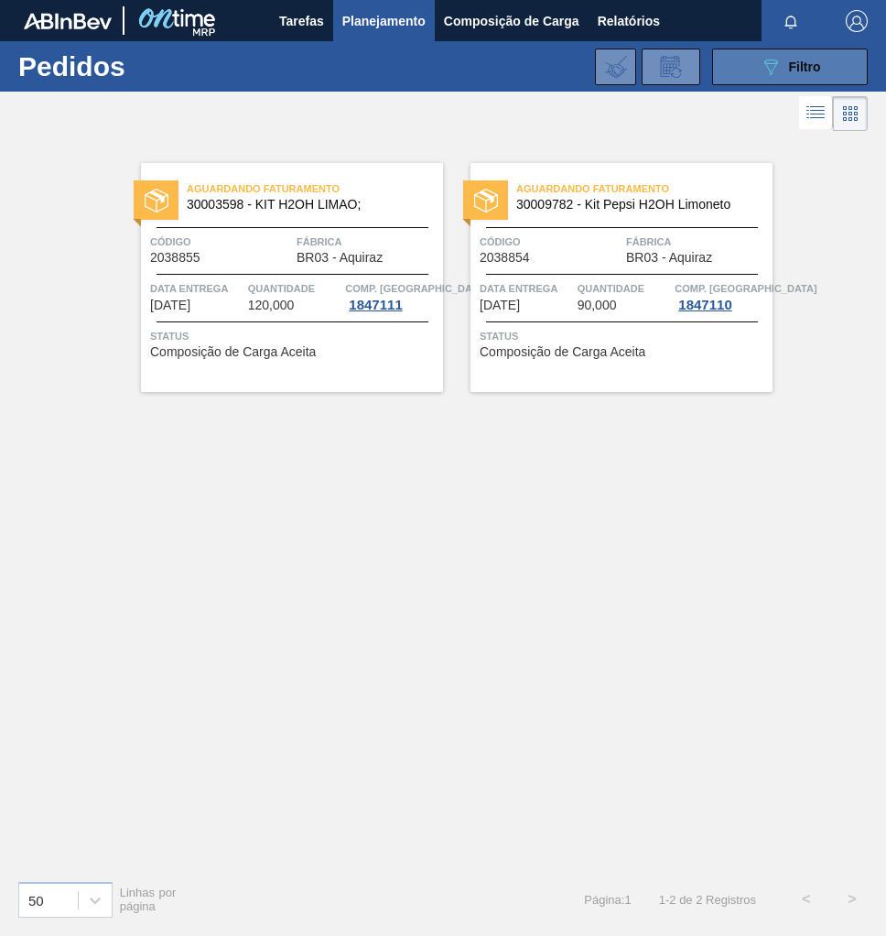
click at [793, 60] on span "Filtro" at bounding box center [805, 67] width 32 height 15
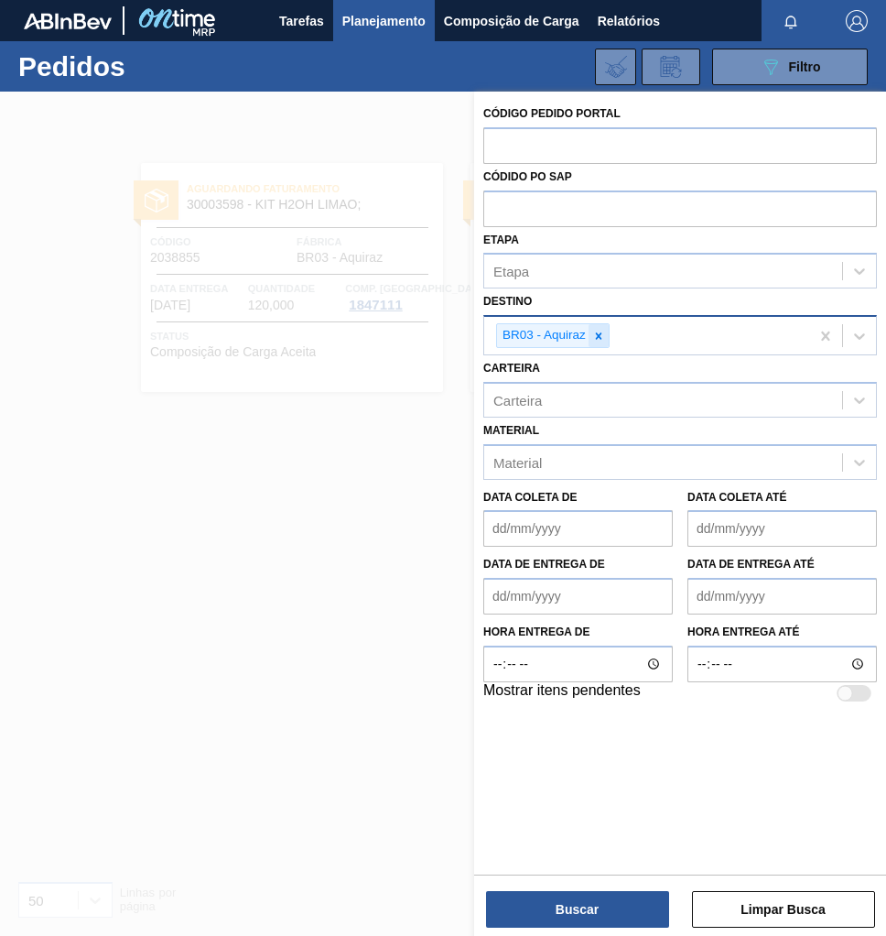
click at [596, 336] on icon at bounding box center [599, 335] width 6 height 6
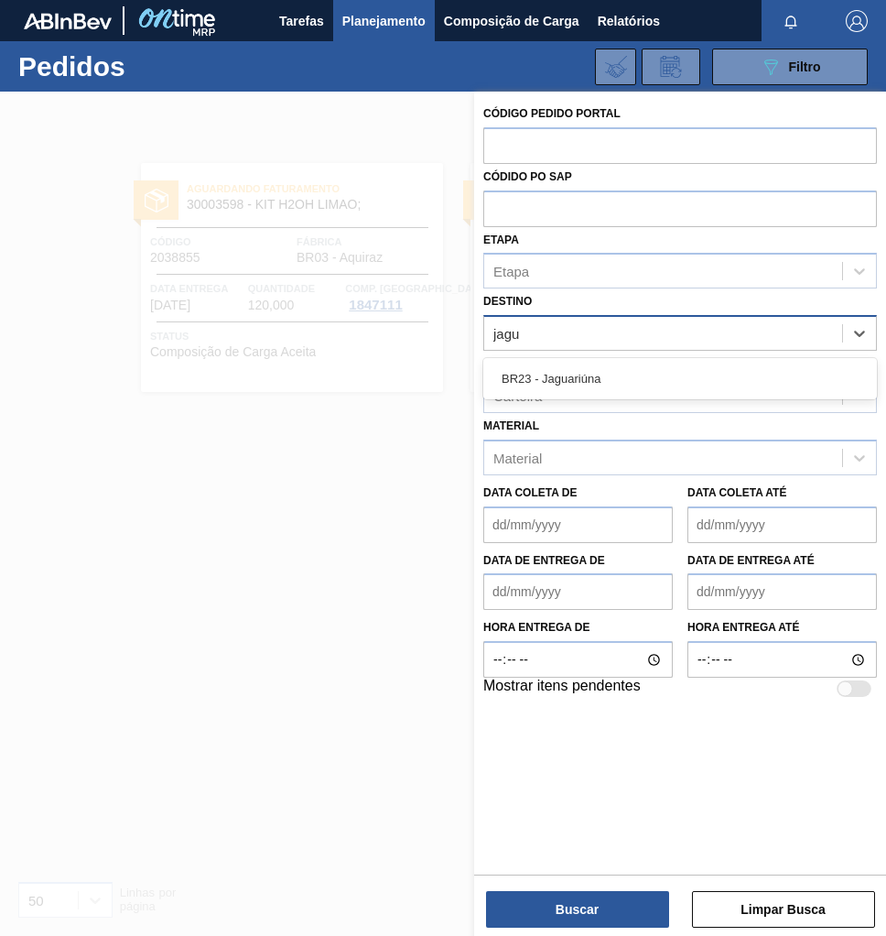
type input "jagua"
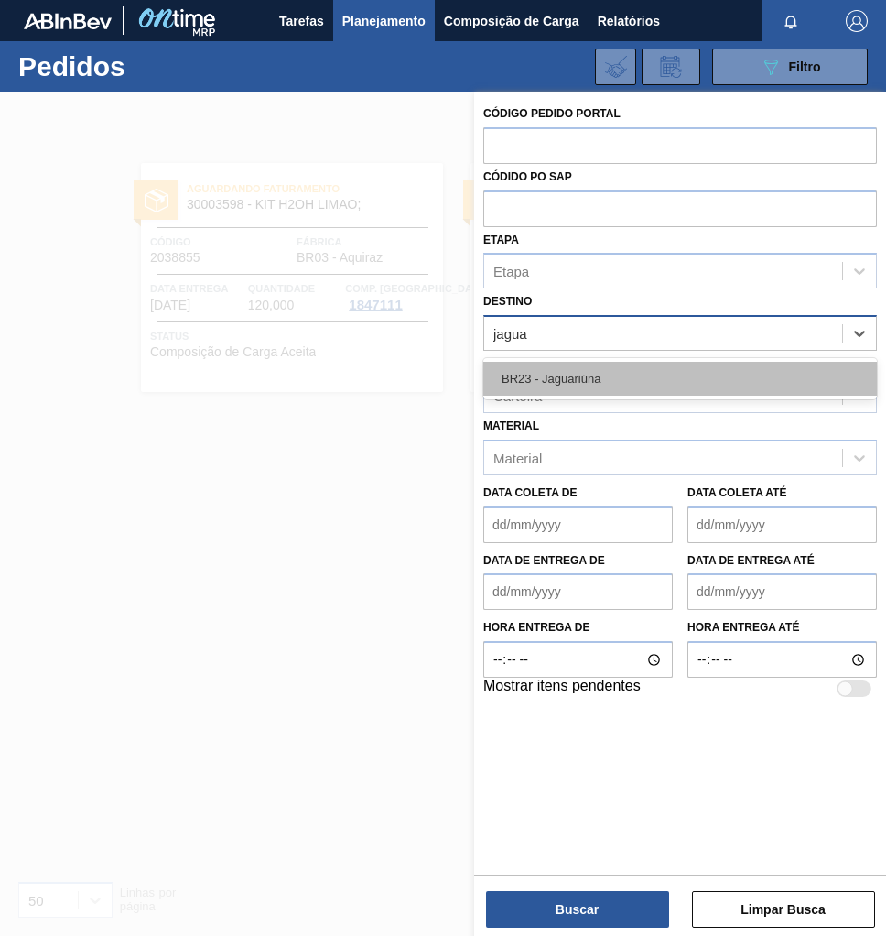
click at [580, 386] on div "BR23 - Jaguariúna" at bounding box center [680, 379] width 394 height 34
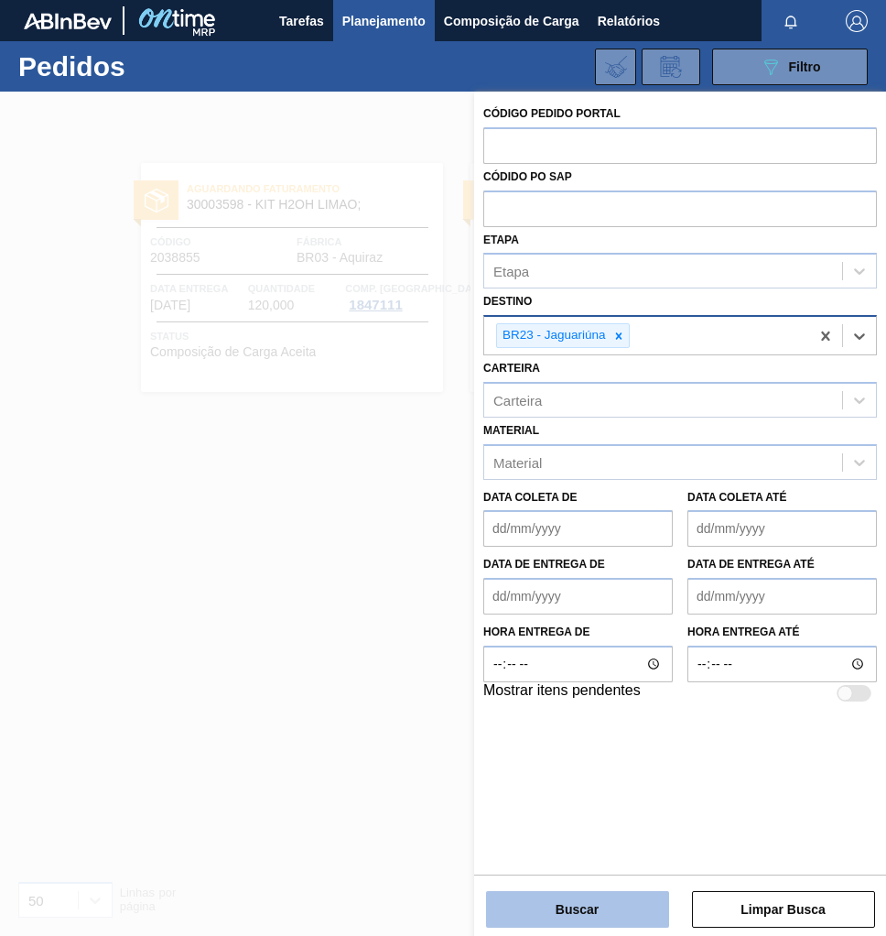
click at [586, 905] on button "Buscar" at bounding box center [577, 909] width 183 height 37
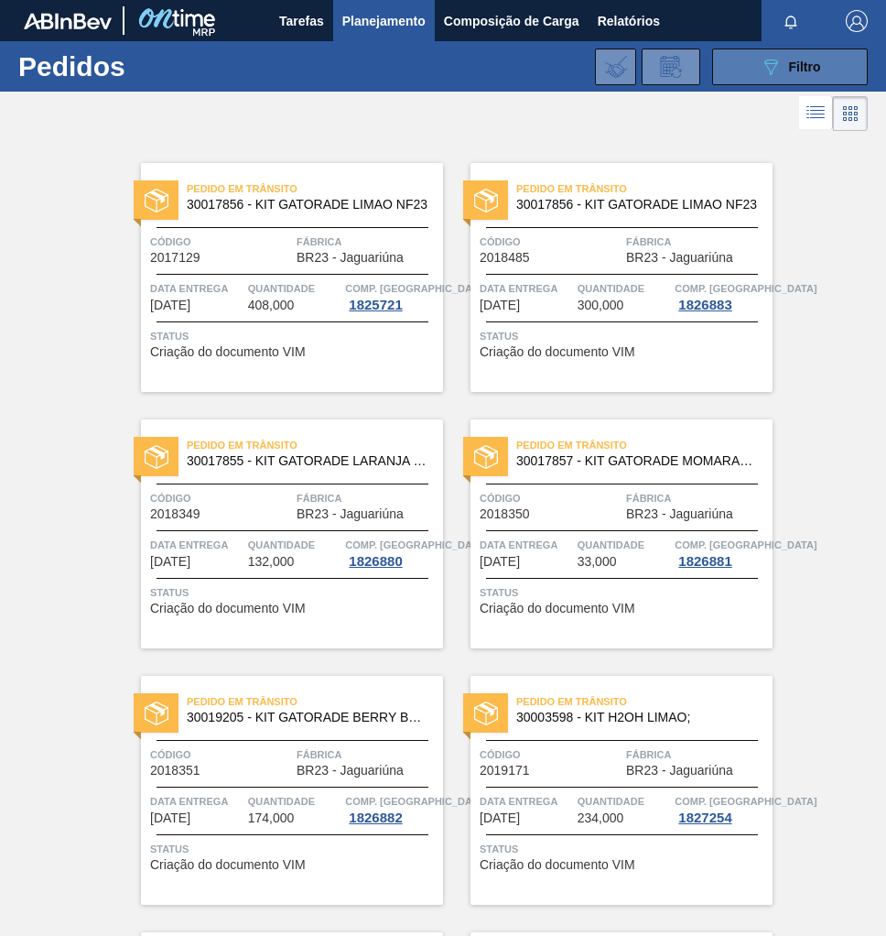
click at [825, 63] on button "089F7B8B-B2A5-4AFE-B5C0-19BA573D28AC Filtro" at bounding box center [790, 67] width 156 height 37
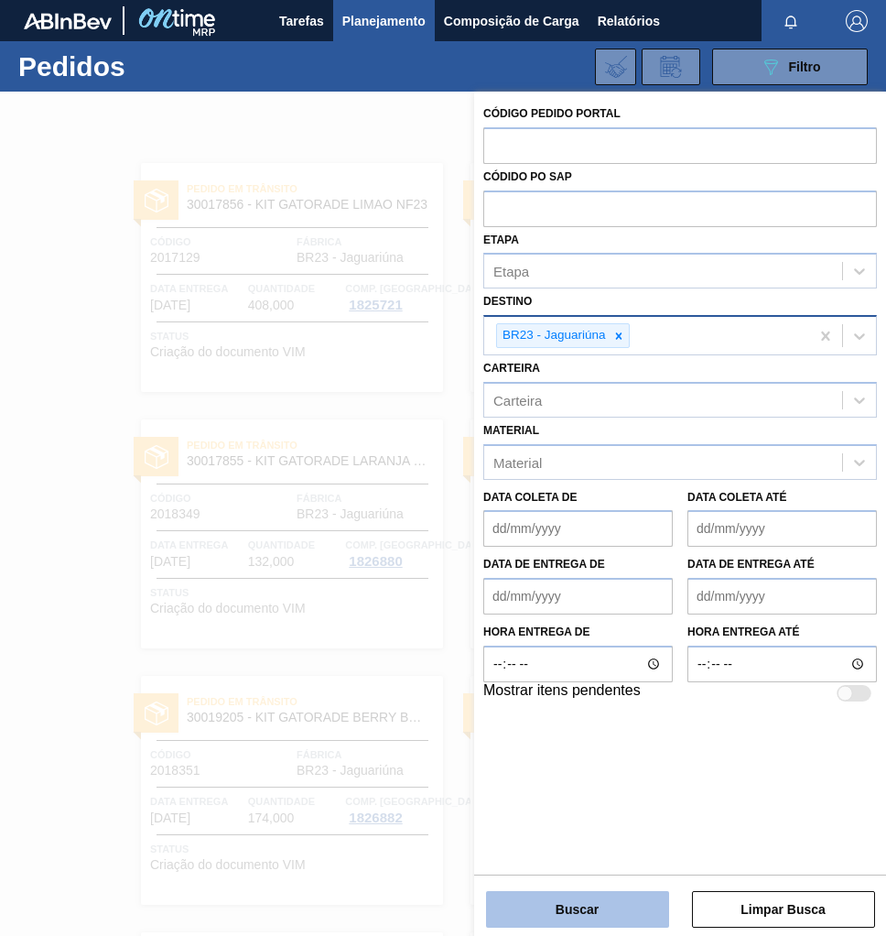
click at [518, 897] on button "Buscar" at bounding box center [577, 909] width 183 height 37
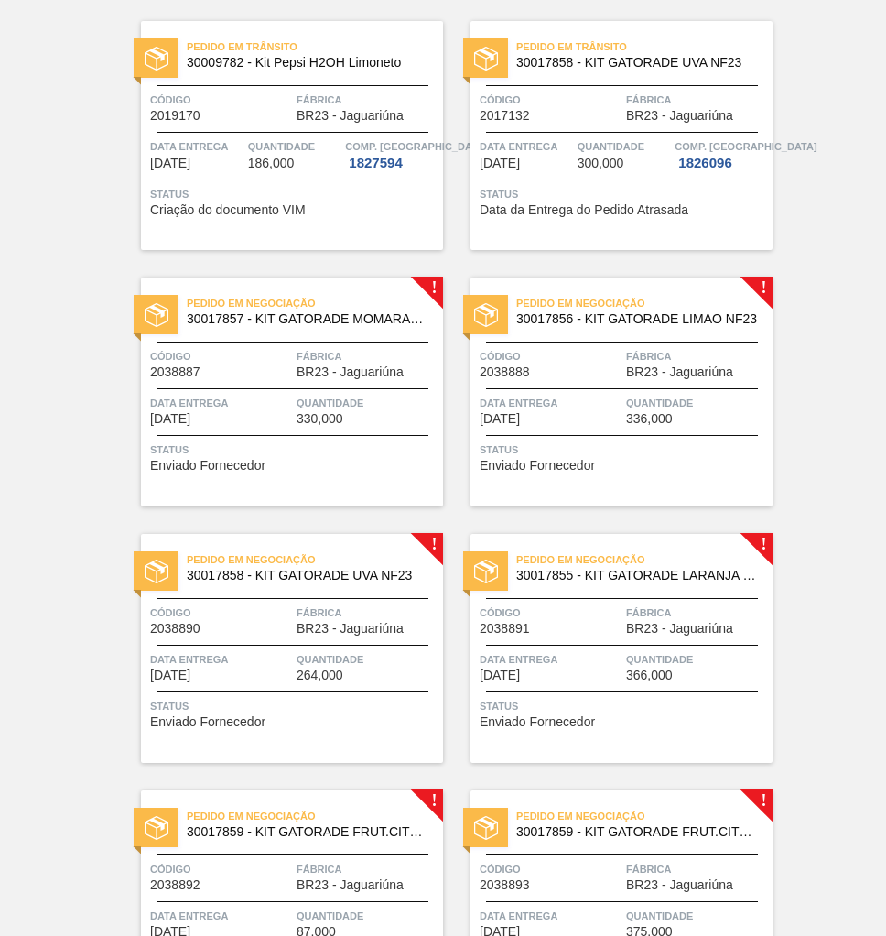
scroll to position [916, 0]
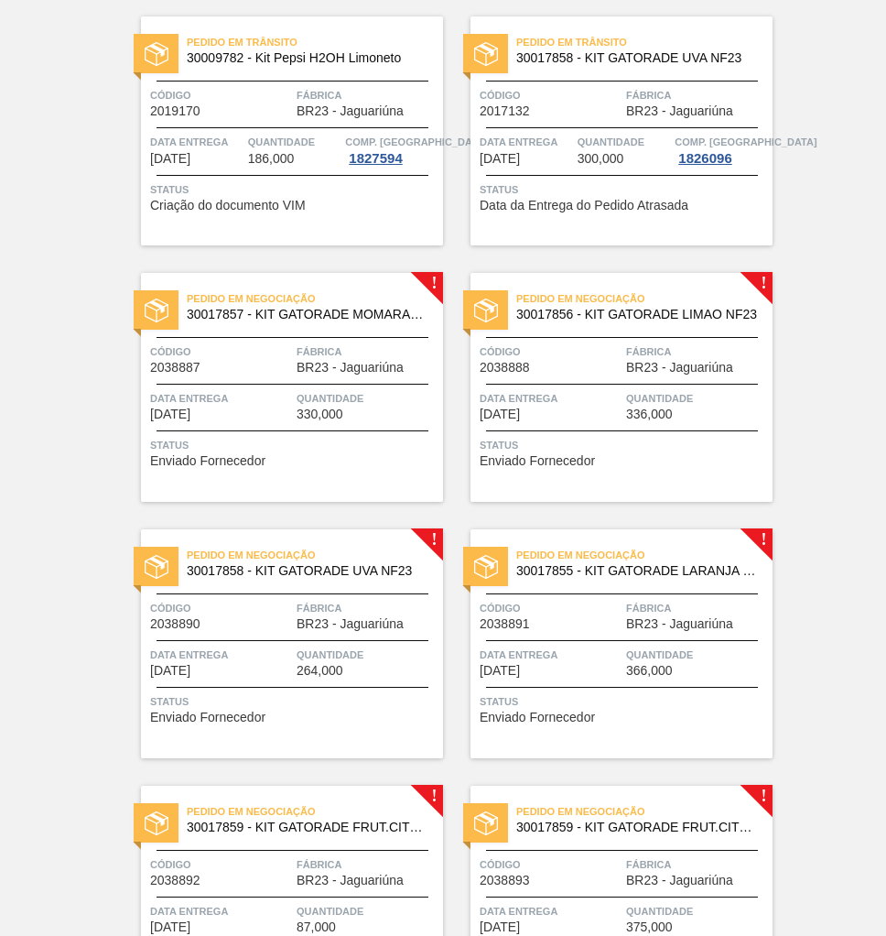
click at [266, 366] on div "Código 2038887" at bounding box center [221, 358] width 142 height 32
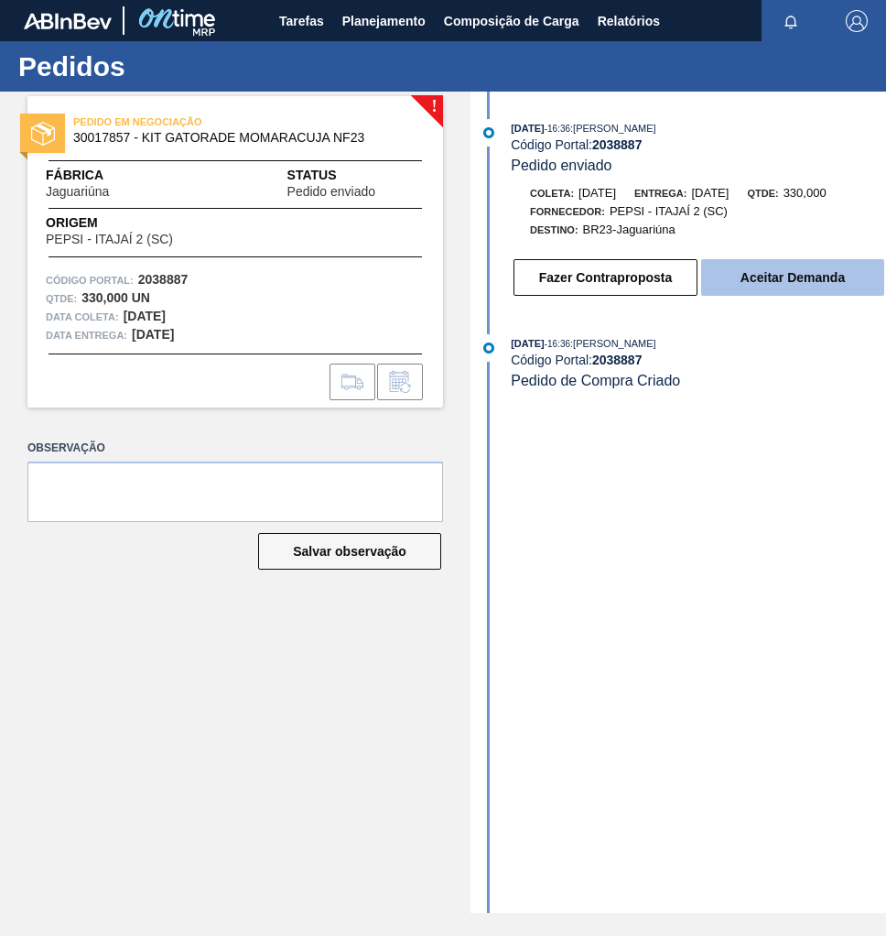
click at [744, 292] on button "Aceitar Demanda" at bounding box center [792, 277] width 183 height 37
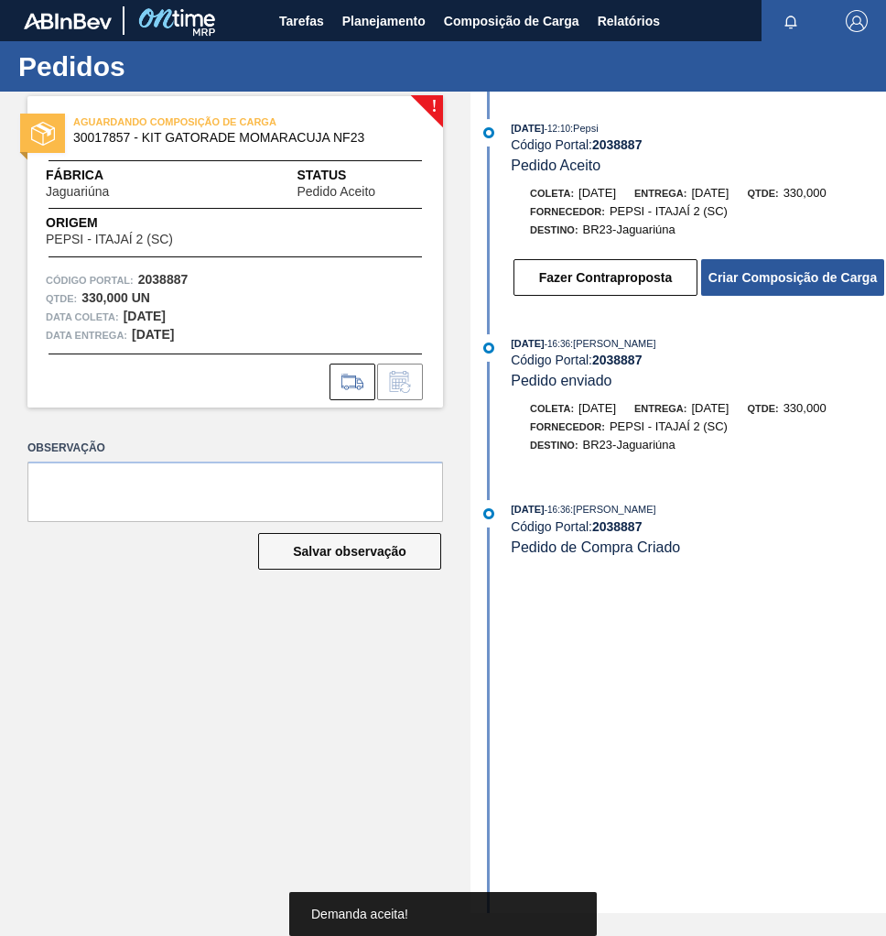
click at [745, 290] on button "Criar Composição de Carga" at bounding box center [792, 277] width 183 height 37
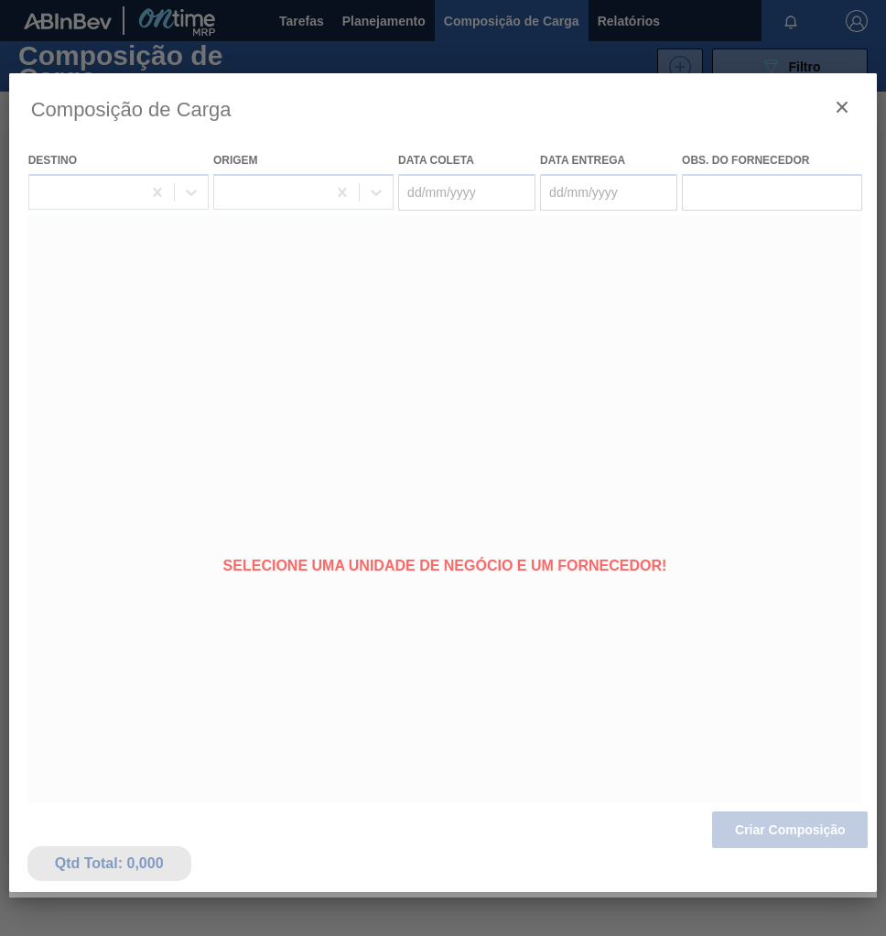
type coleta "[DATE]"
type entrega "[DATE]"
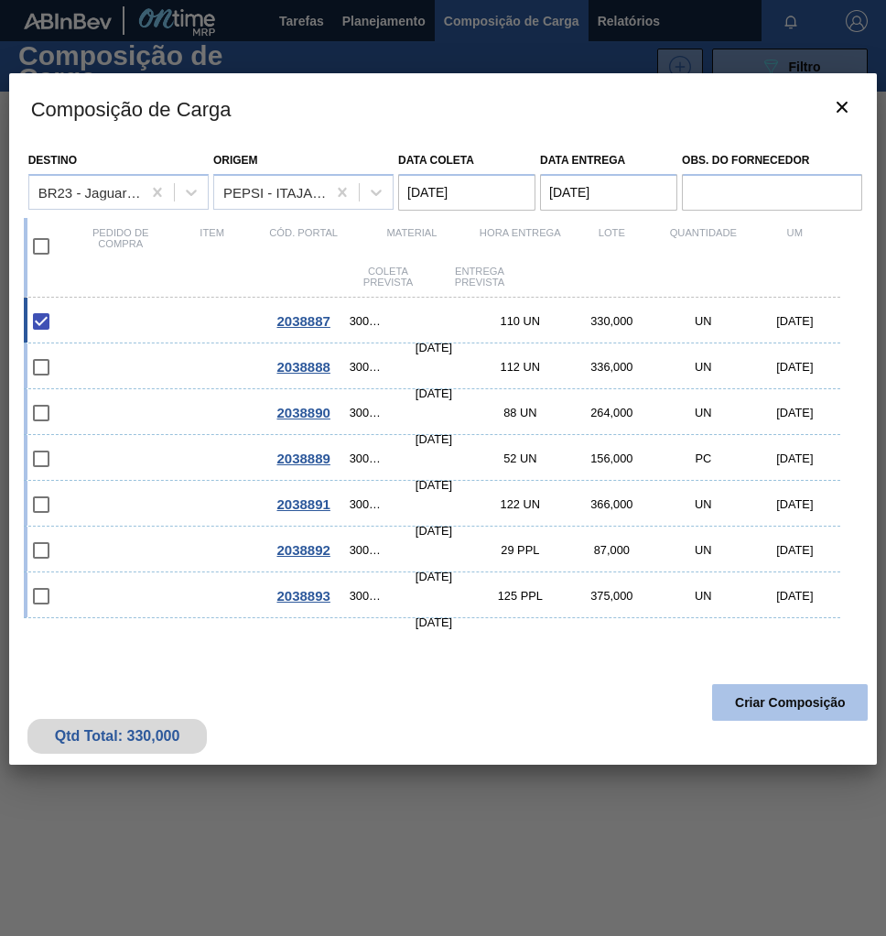
click at [749, 706] on button "Criar Composição" at bounding box center [790, 702] width 156 height 37
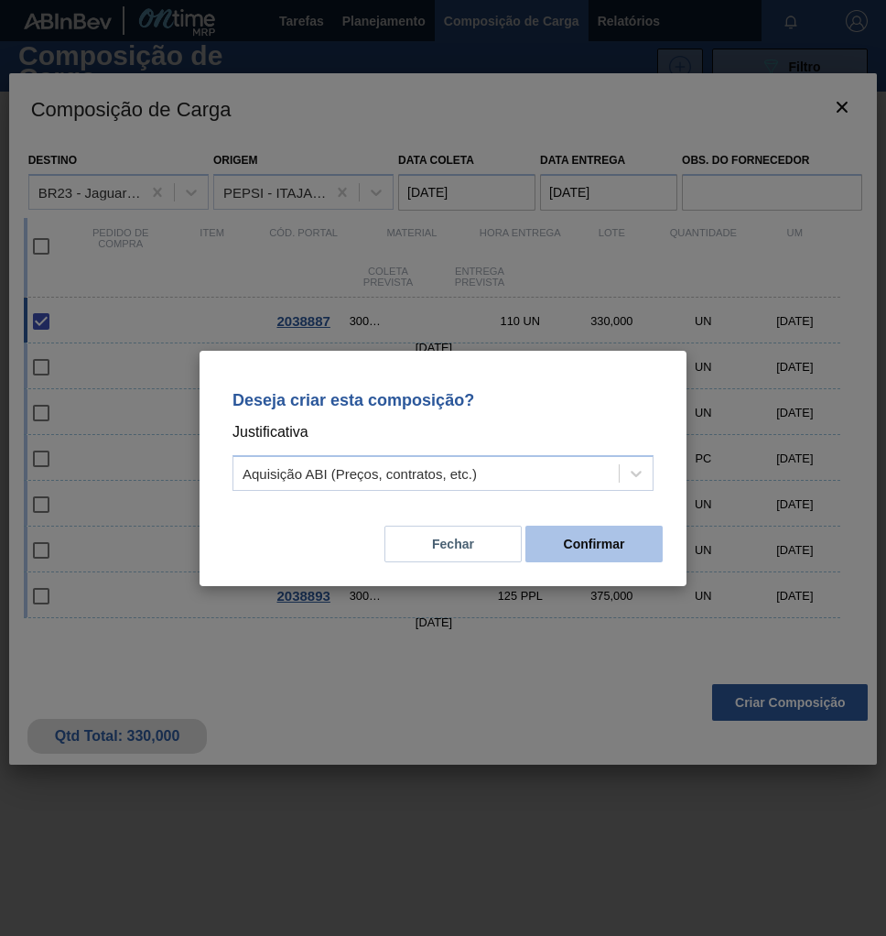
click at [555, 538] on button "Confirmar" at bounding box center [594, 544] width 137 height 37
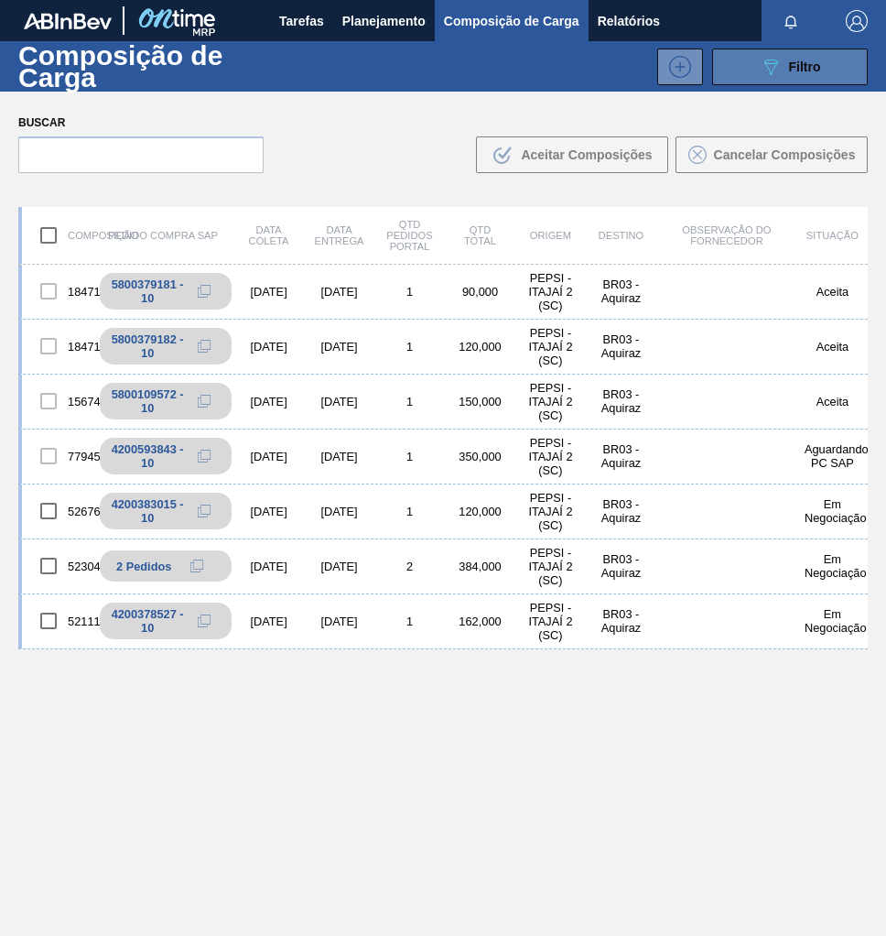
click at [807, 67] on span "Filtro" at bounding box center [805, 67] width 32 height 15
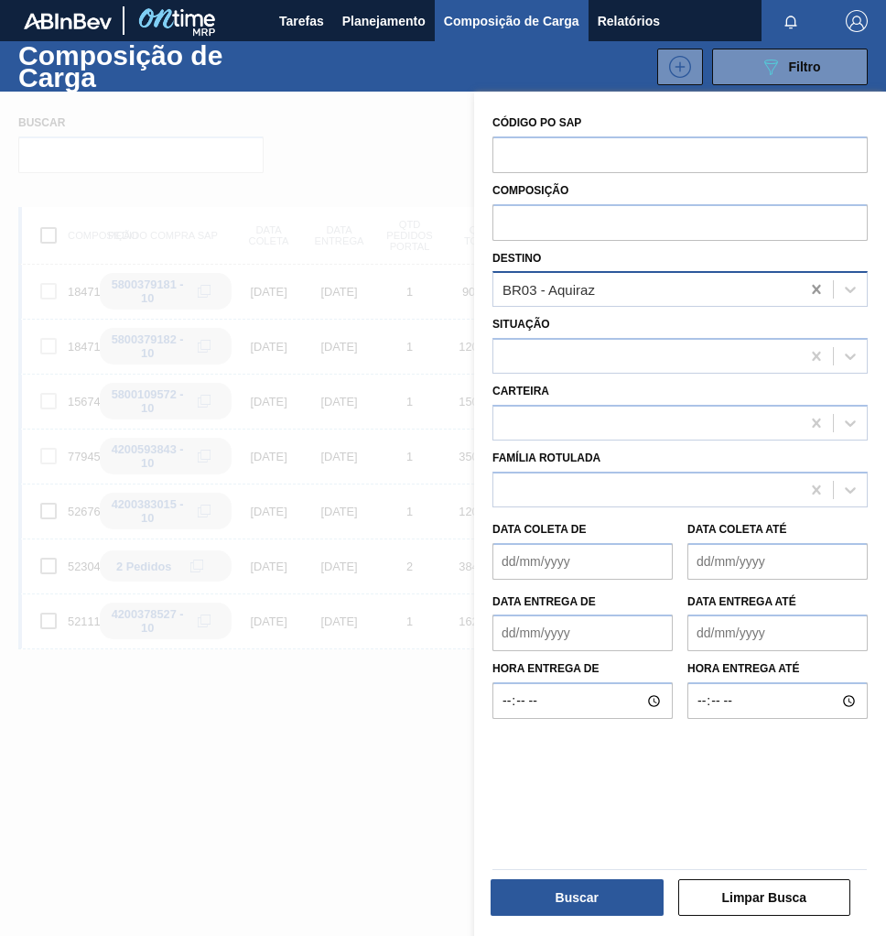
click at [815, 290] on icon at bounding box center [816, 289] width 8 height 9
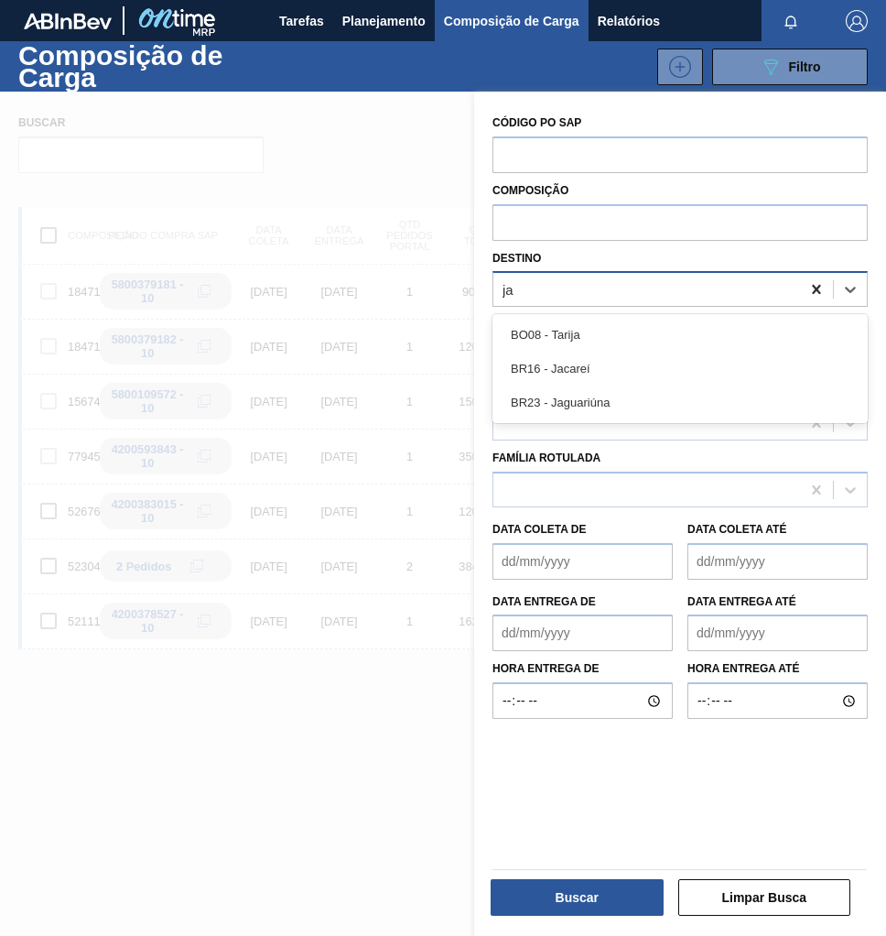
type input "jag"
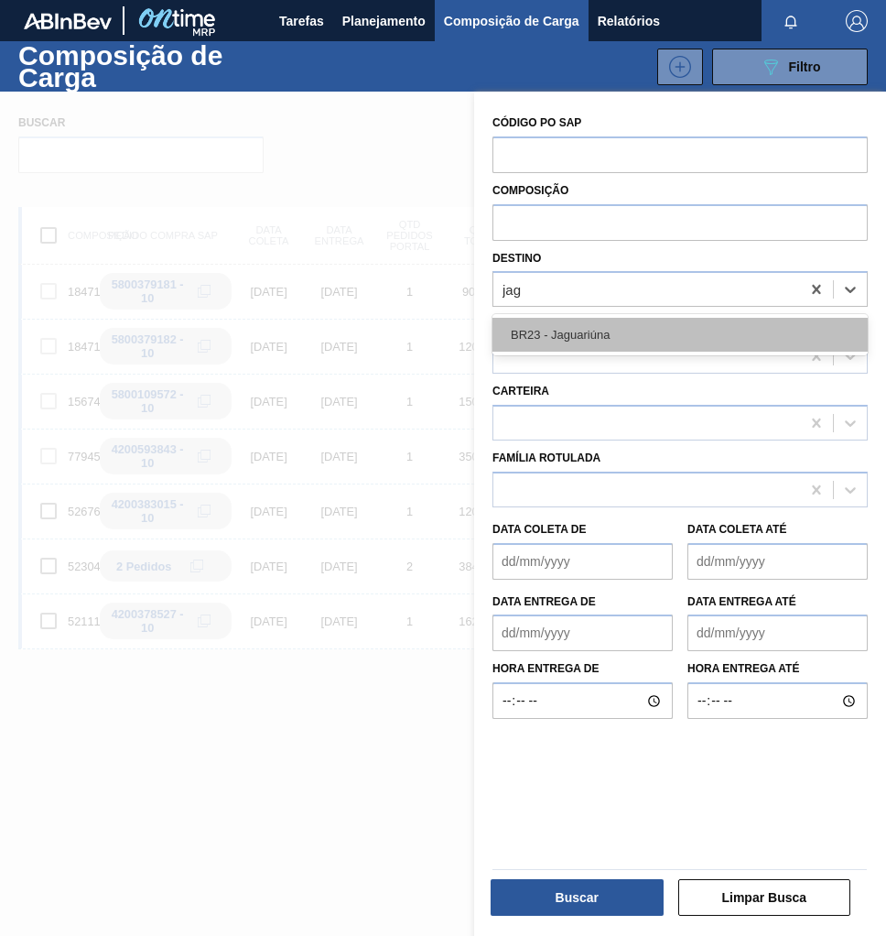
click at [720, 330] on div "BR23 - Jaguariúna" at bounding box center [680, 335] width 375 height 34
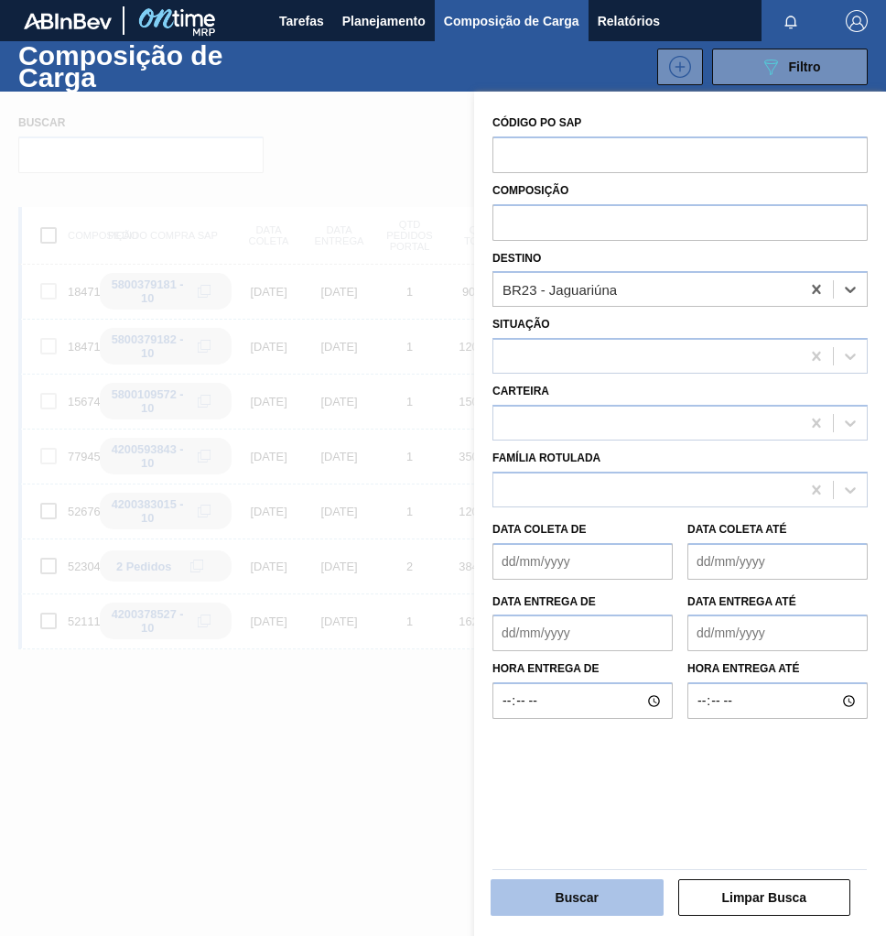
click at [601, 895] on button "Buscar" at bounding box center [577, 897] width 173 height 37
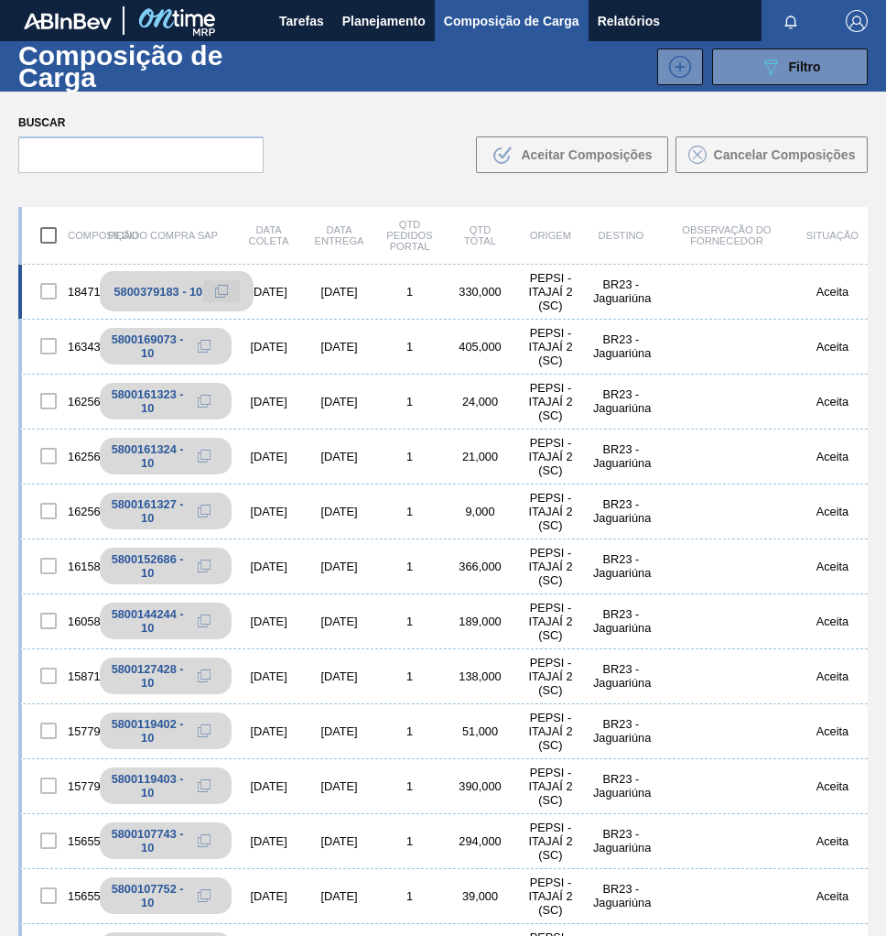
click at [220, 291] on icon at bounding box center [221, 291] width 13 height 13
